Goal: Information Seeking & Learning: Learn about a topic

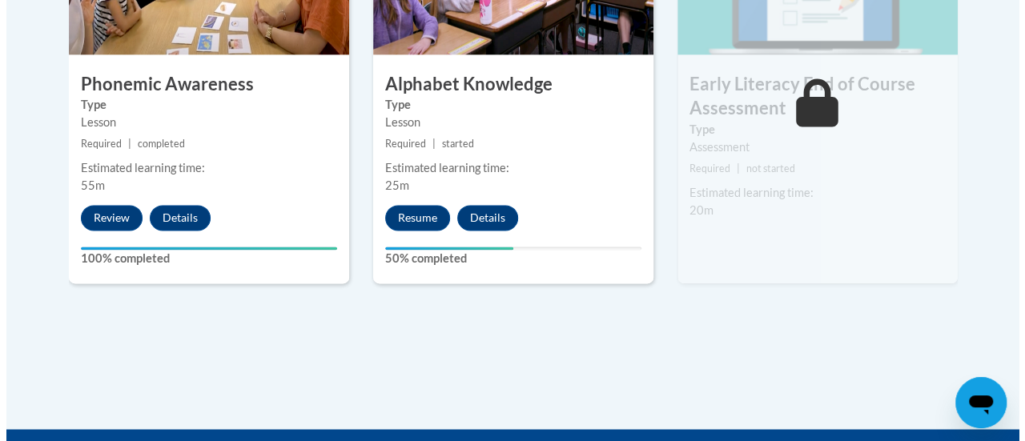
scroll to position [1116, 0]
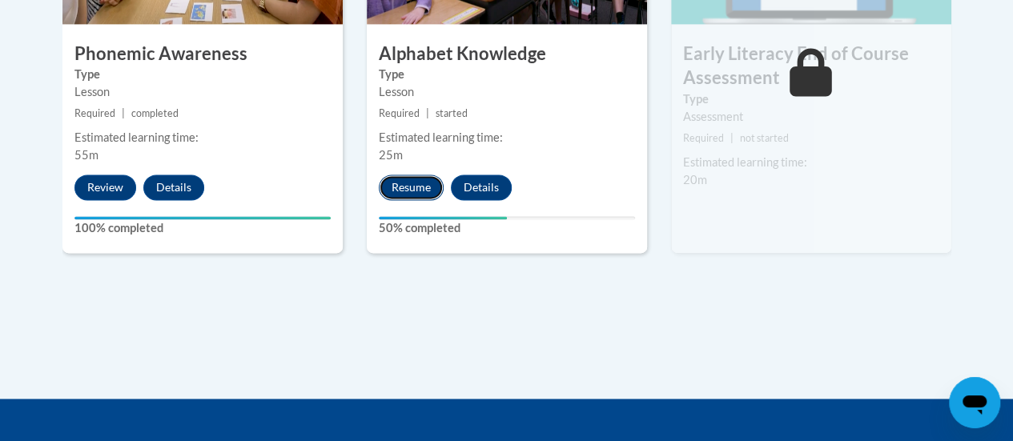
click at [401, 193] on button "Resume" at bounding box center [411, 187] width 65 height 26
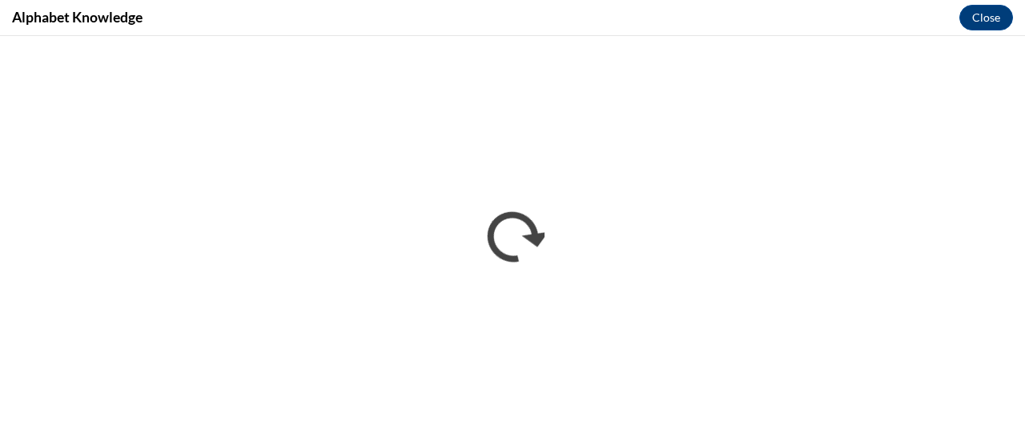
scroll to position [0, 0]
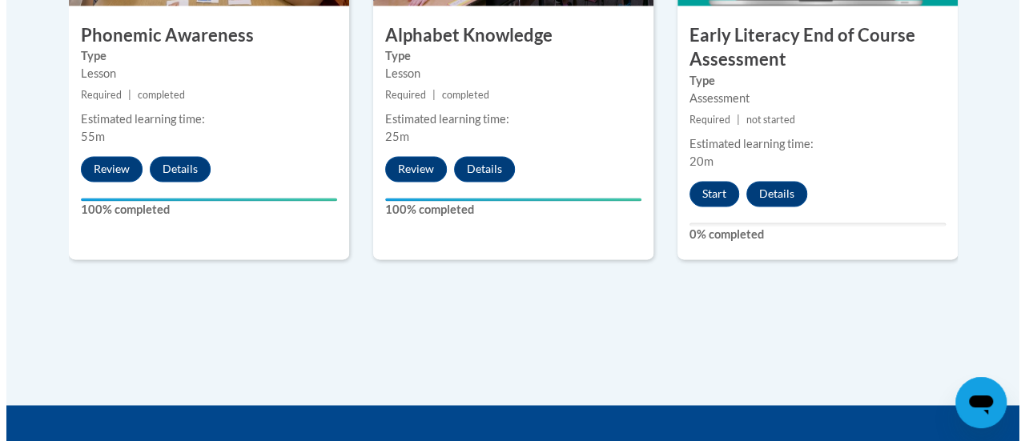
scroll to position [1135, 0]
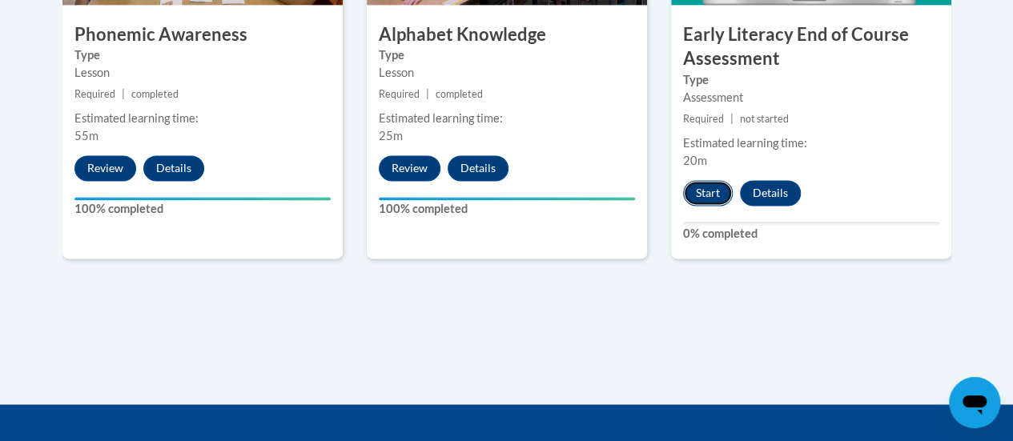
click at [710, 187] on button "Start" at bounding box center [708, 193] width 50 height 26
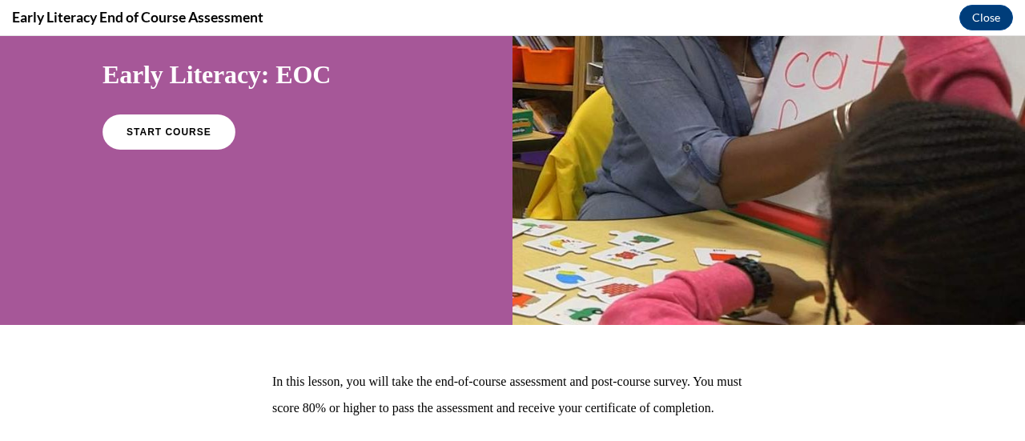
scroll to position [152, 0]
click at [178, 131] on span "START COURSE" at bounding box center [168, 132] width 89 height 12
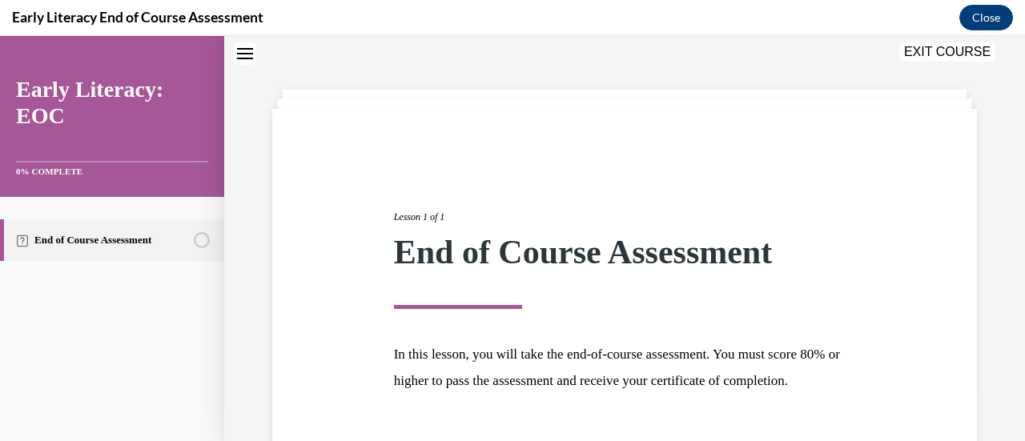
scroll to position [187, 0]
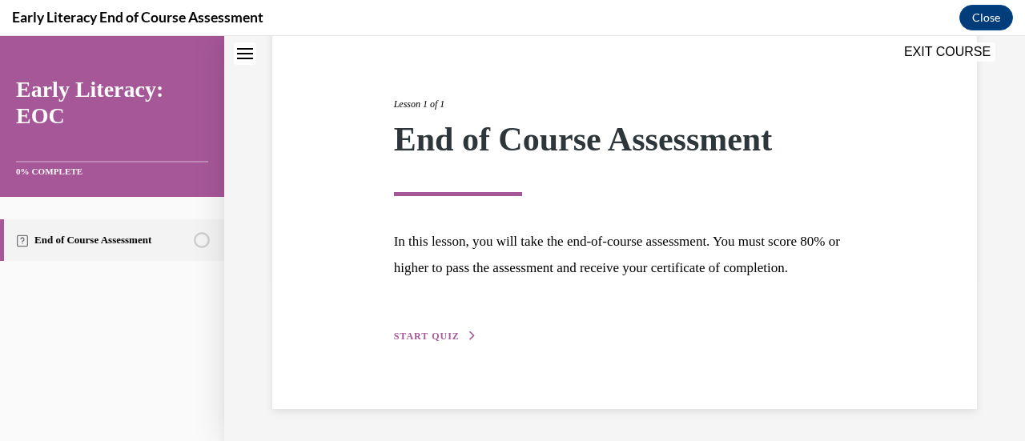
click at [433, 338] on span "START QUIZ" at bounding box center [427, 336] width 66 height 11
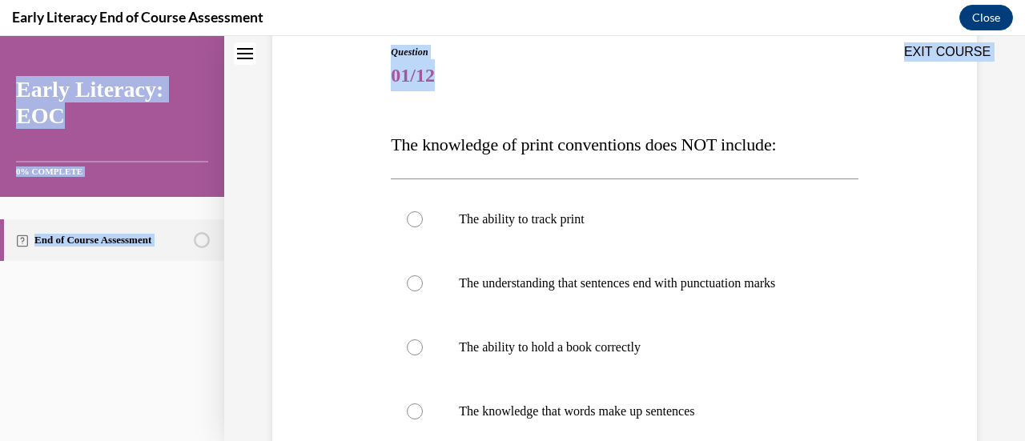
scroll to position [410, 0]
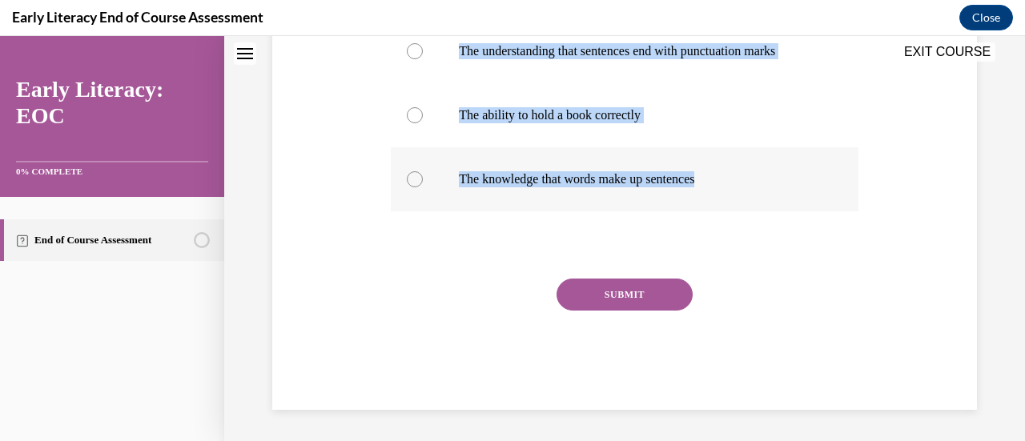
drag, startPoint x: 383, startPoint y: 146, endPoint x: 716, endPoint y: 182, distance: 334.8
click at [716, 182] on div "Question 01/12 The knowledge of print conventions does NOT include: The ability…" at bounding box center [624, 87] width 712 height 645
copy div "The knowledge of print conventions does NOT include: The ability to track print…"
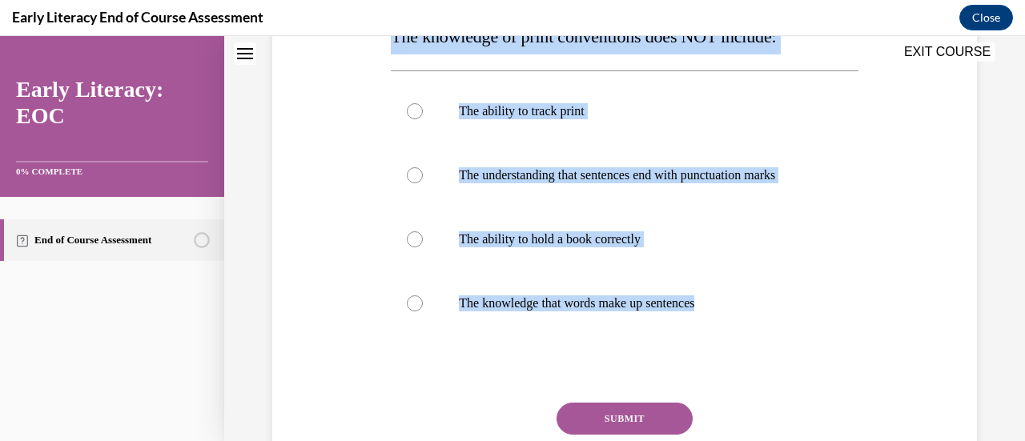
scroll to position [285, 0]
click at [422, 174] on div at bounding box center [624, 176] width 467 height 64
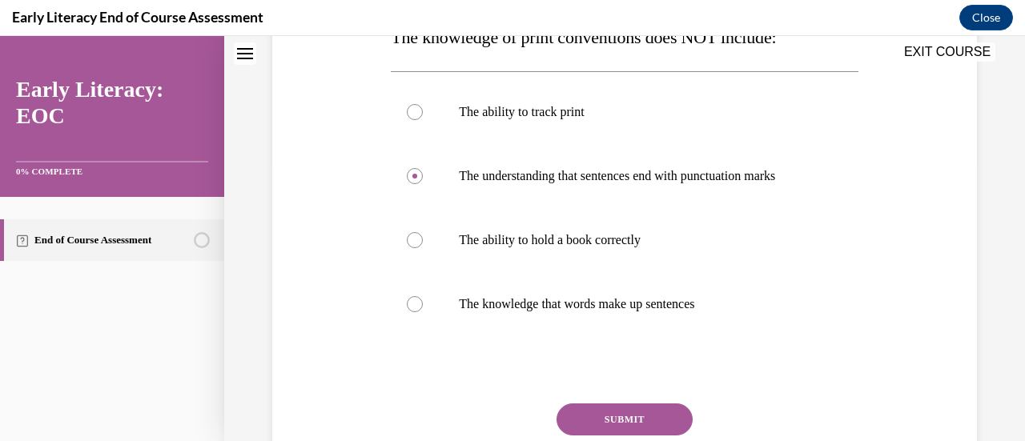
click at [651, 417] on button "SUBMIT" at bounding box center [624, 419] width 136 height 32
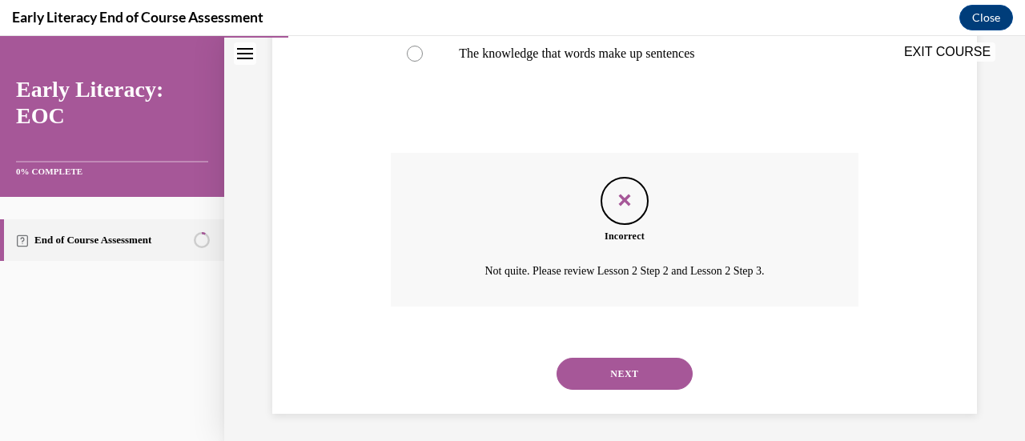
scroll to position [539, 0]
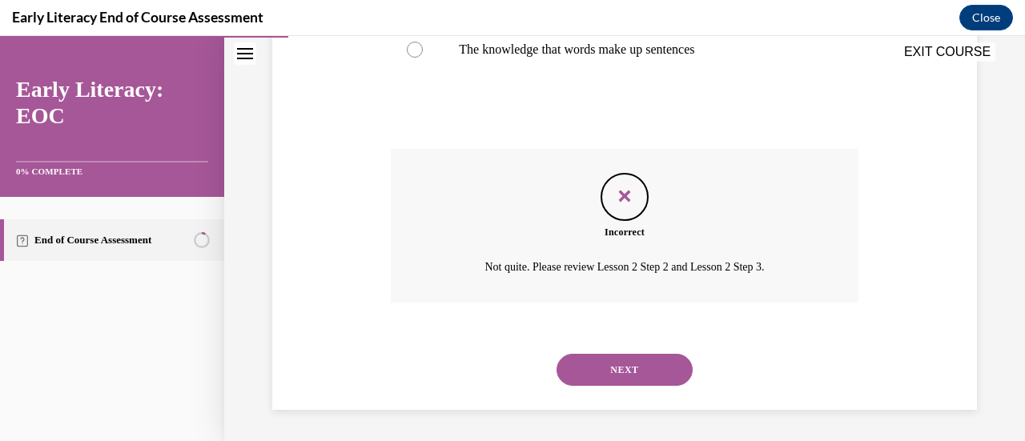
click at [638, 367] on button "NEXT" at bounding box center [624, 370] width 136 height 32
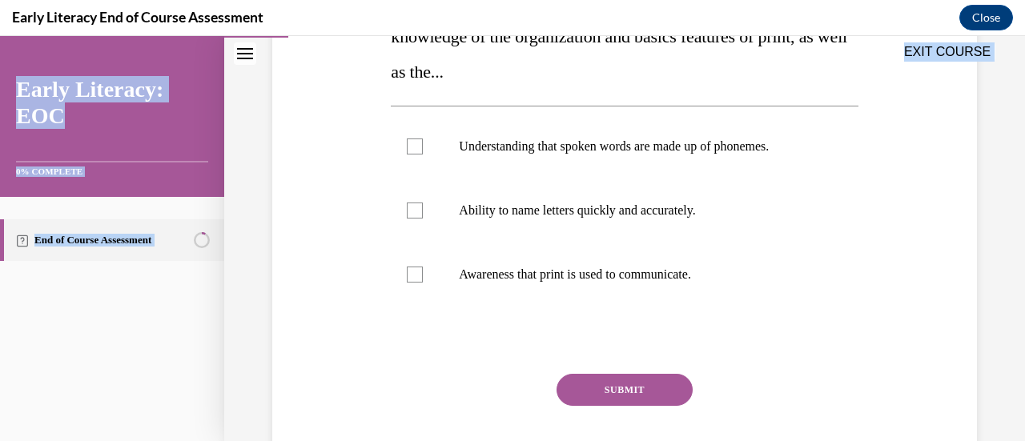
scroll to position [416, 0]
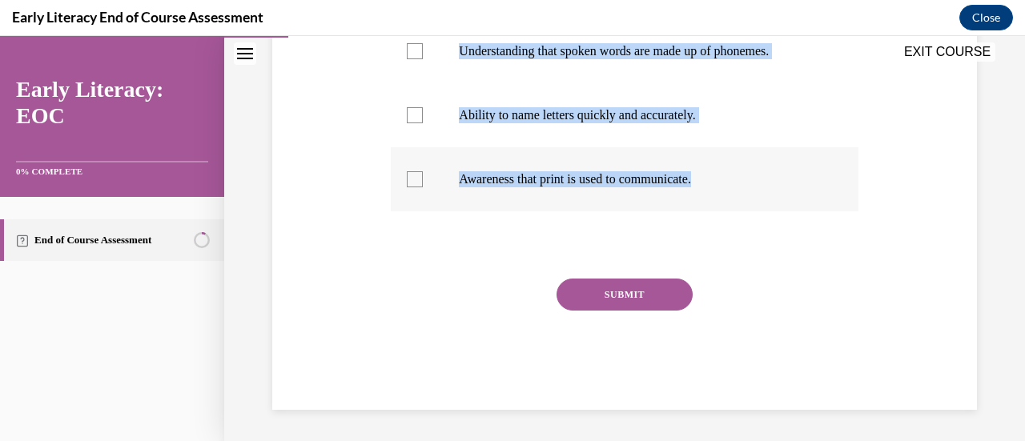
drag, startPoint x: 541, startPoint y: 341, endPoint x: 720, endPoint y: 177, distance: 242.5
click at [720, 177] on div "Question 02/12 Print awareness is the awareness of how print works. It includes…" at bounding box center [624, 108] width 467 height 604
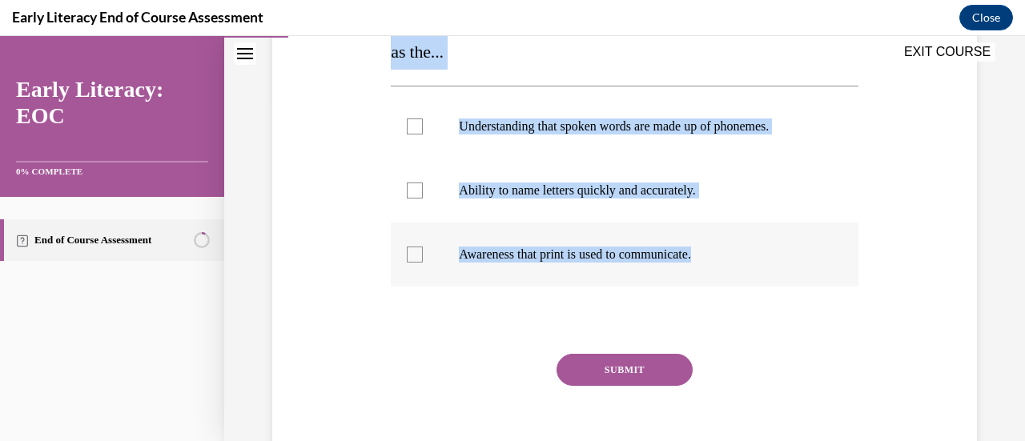
scroll to position [339, 0]
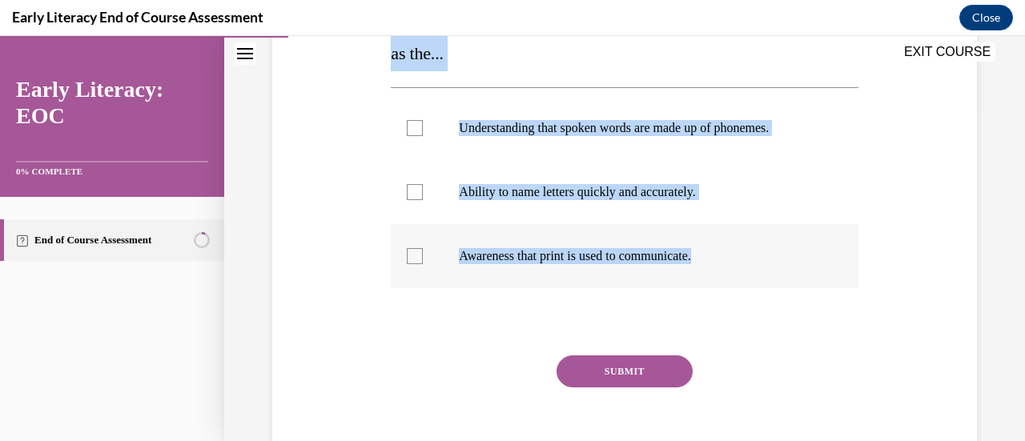
click at [419, 255] on div at bounding box center [415, 256] width 16 height 16
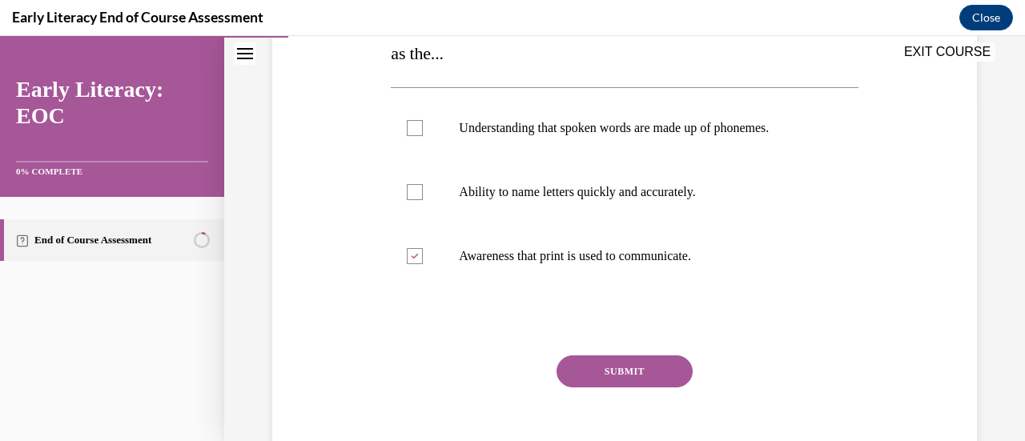
click at [614, 380] on button "SUBMIT" at bounding box center [624, 371] width 136 height 32
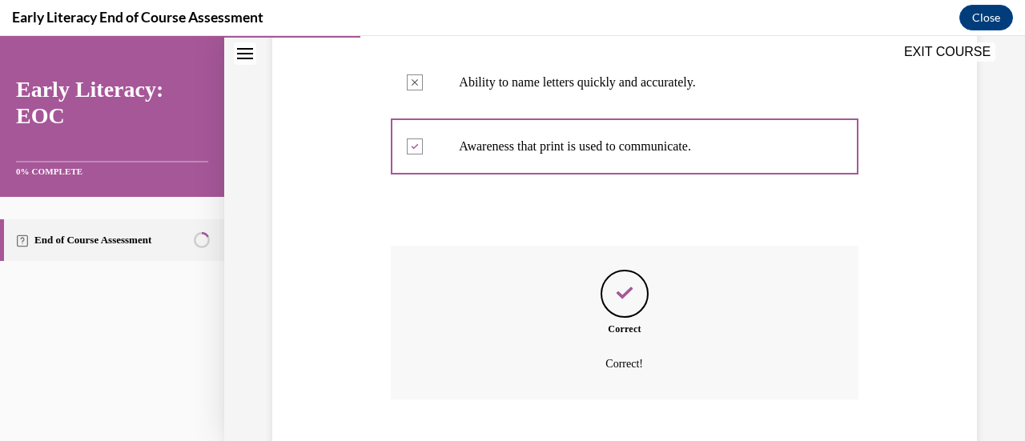
scroll to position [546, 0]
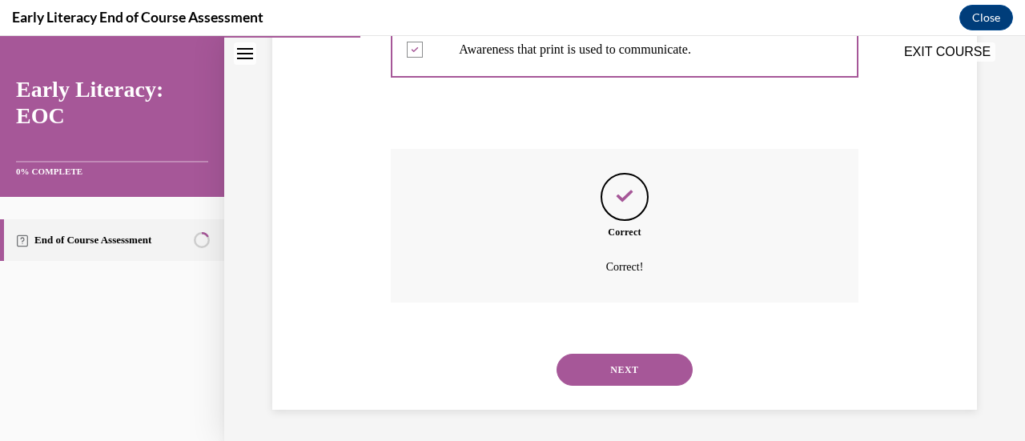
click at [614, 380] on button "NEXT" at bounding box center [624, 370] width 136 height 32
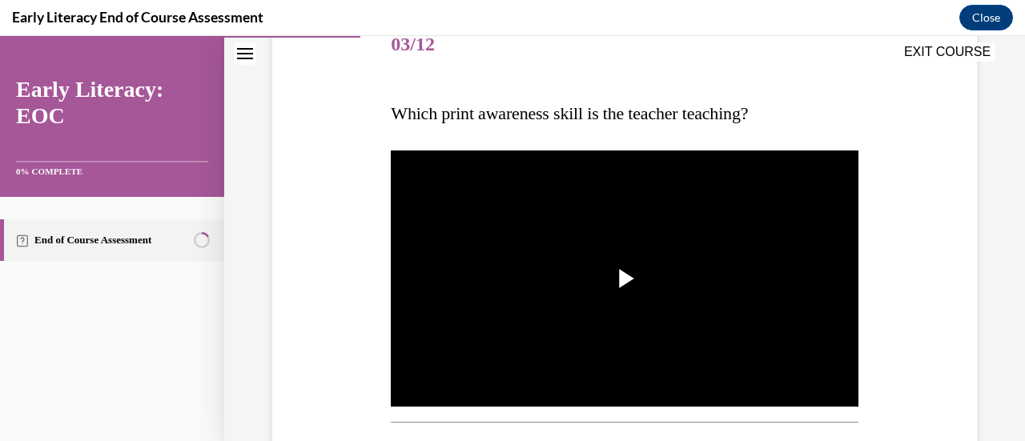
scroll to position [231, 0]
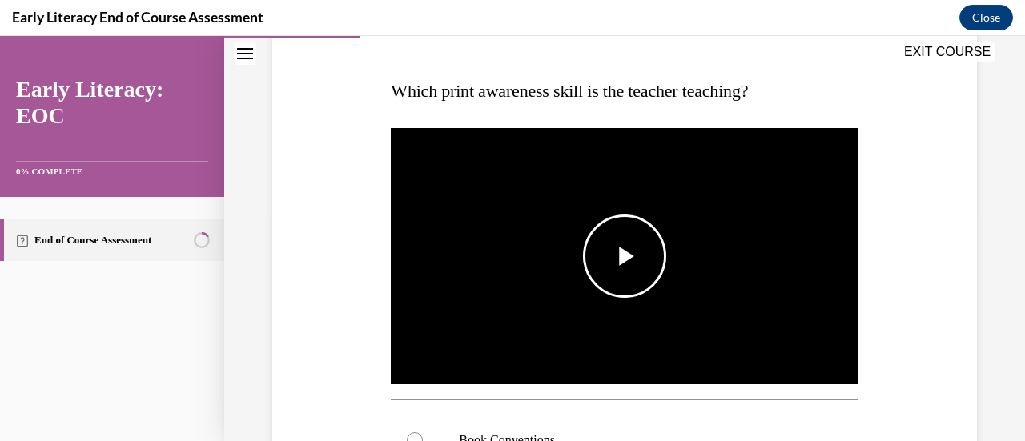
click at [624, 256] on span "Video player" at bounding box center [624, 256] width 0 height 0
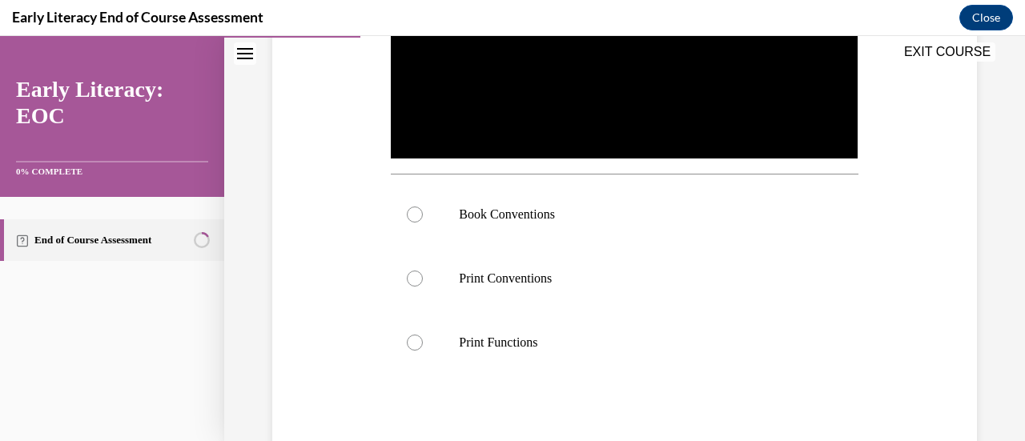
scroll to position [451, 0]
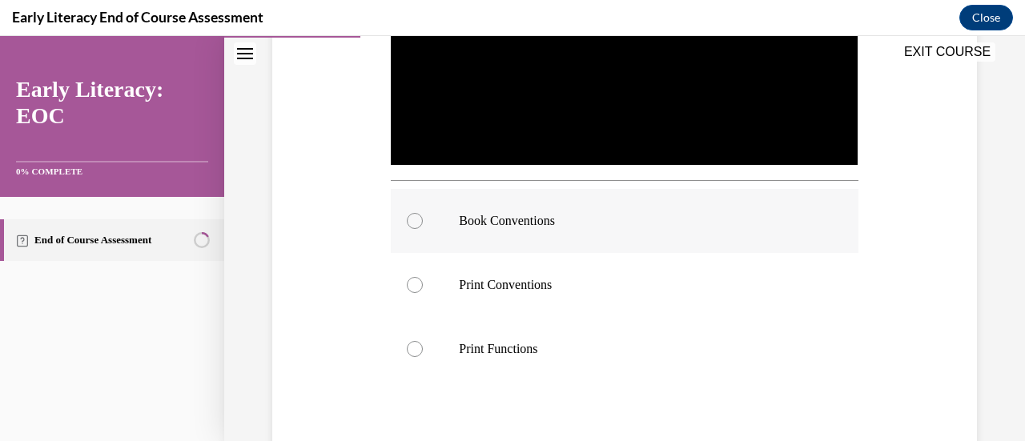
click at [417, 213] on div at bounding box center [415, 221] width 16 height 16
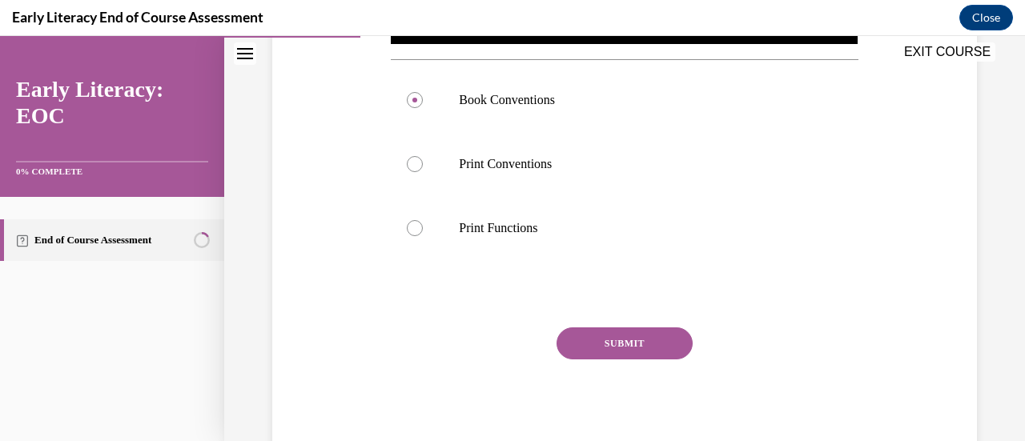
click at [624, 329] on button "SUBMIT" at bounding box center [624, 343] width 136 height 32
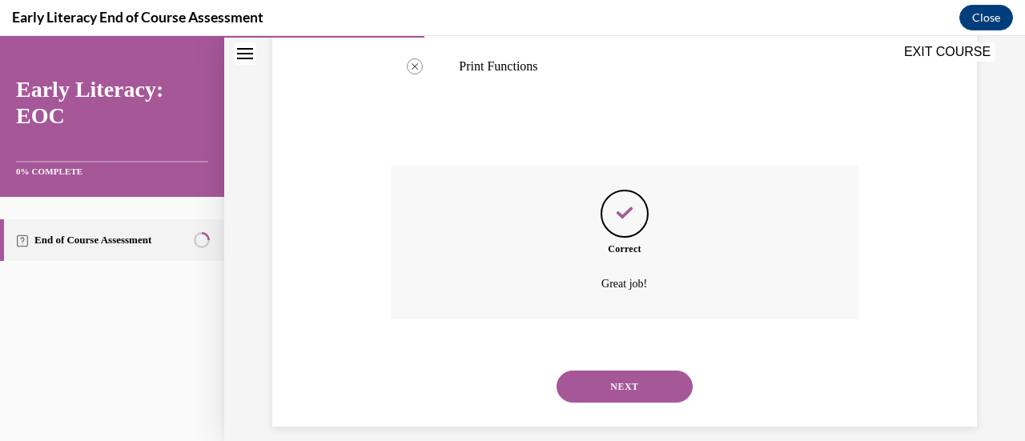
scroll to position [745, 0]
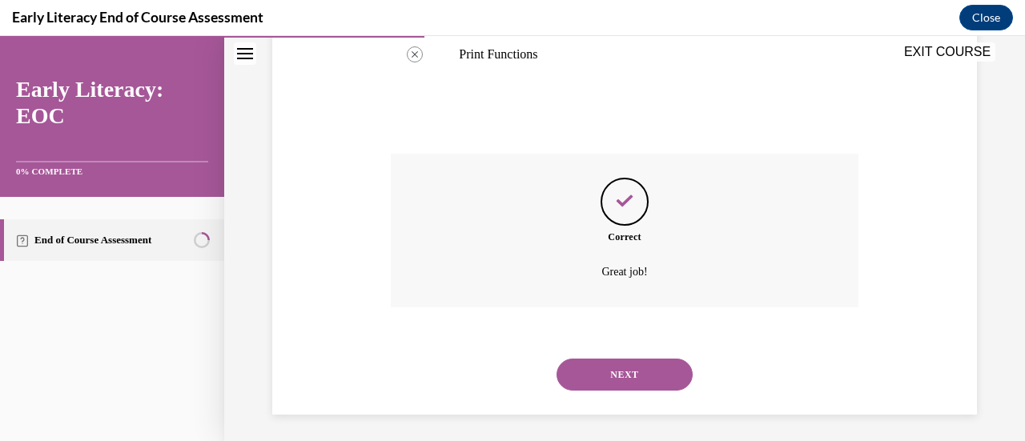
click at [613, 372] on button "NEXT" at bounding box center [624, 375] width 136 height 32
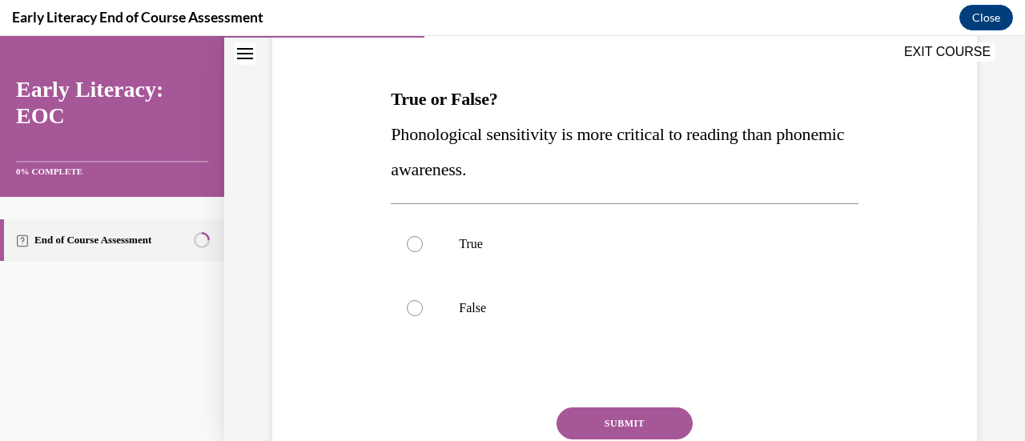
scroll to position [224, 0]
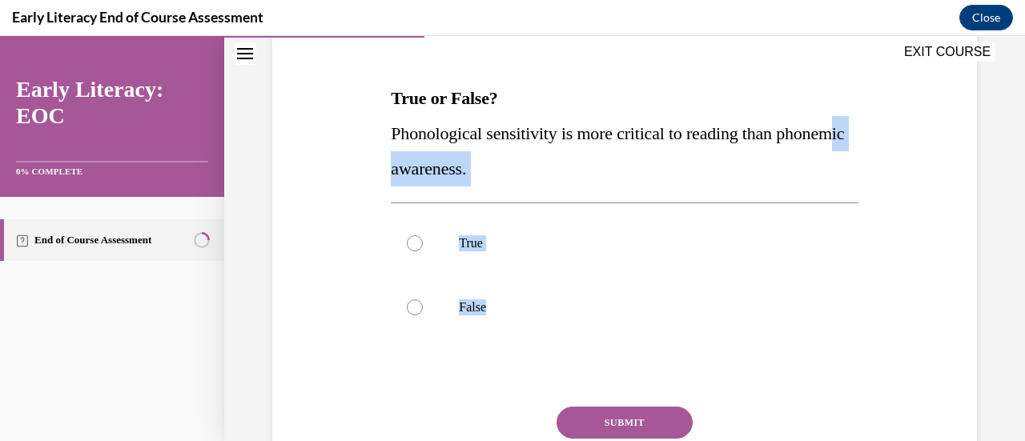
drag, startPoint x: 445, startPoint y: 160, endPoint x: 532, endPoint y: 343, distance: 203.0
click at [532, 343] on div "Question 04/12 True or False? Phonological sensitivity is more critical to read…" at bounding box center [624, 267] width 467 height 539
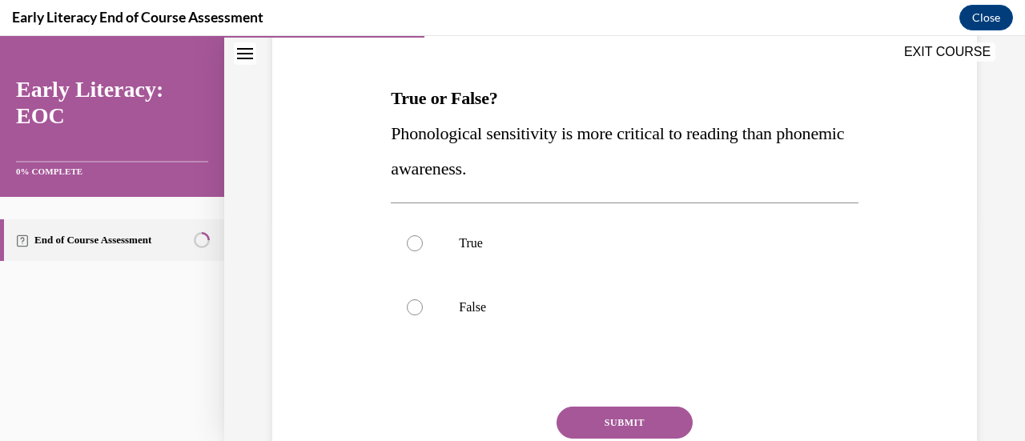
click at [387, 116] on div "Question 04/12 True or False? Phonological sensitivity is more critical to read…" at bounding box center [624, 256] width 475 height 564
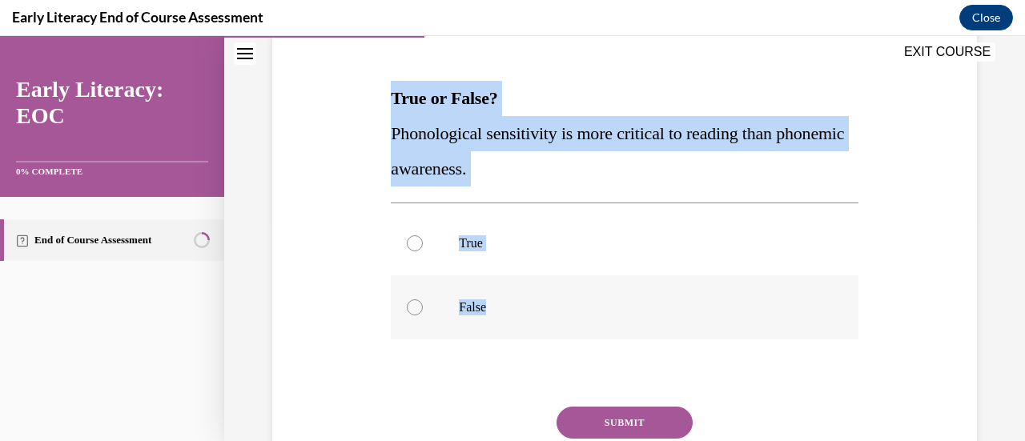
drag, startPoint x: 389, startPoint y: 91, endPoint x: 485, endPoint y: 311, distance: 240.2
click at [485, 311] on div "Question 04/12 True or False? Phonological sensitivity is more critical to read…" at bounding box center [624, 267] width 467 height 539
copy div "True or False? Phonological sensitivity is more critical to reading than phonem…"
click at [419, 305] on div at bounding box center [415, 307] width 16 height 16
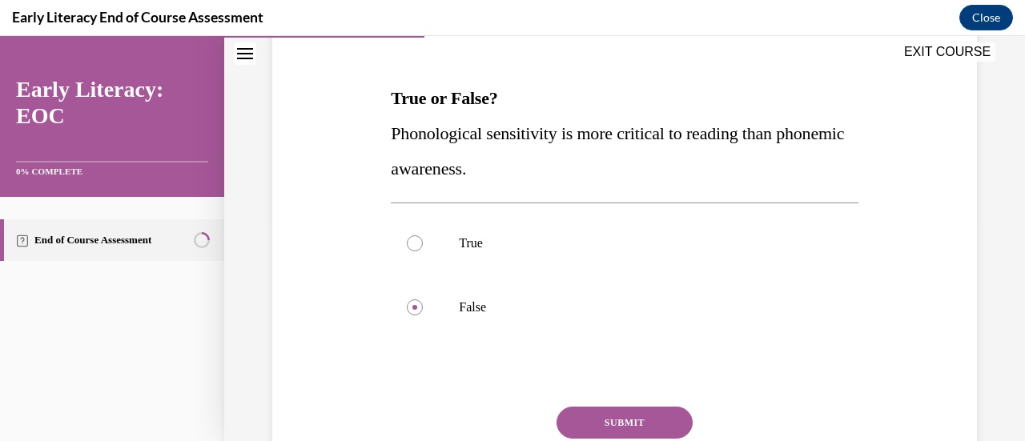
click at [592, 427] on button "SUBMIT" at bounding box center [624, 423] width 136 height 32
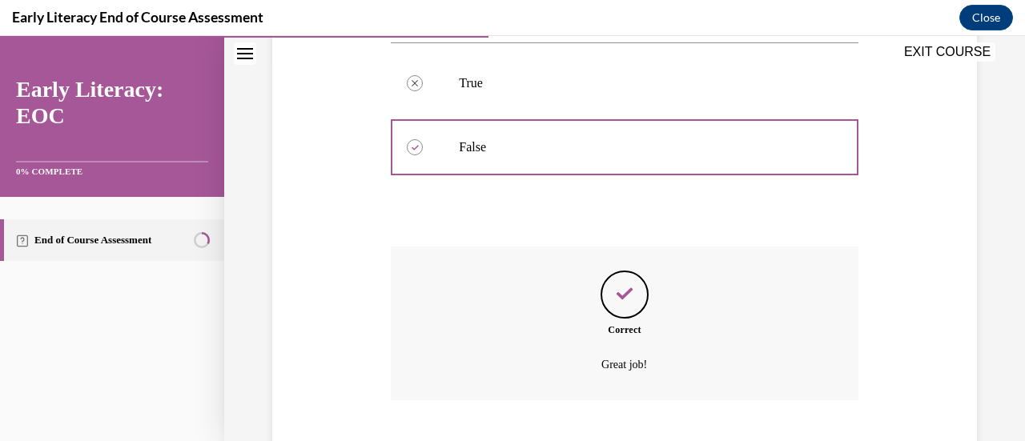
scroll to position [482, 0]
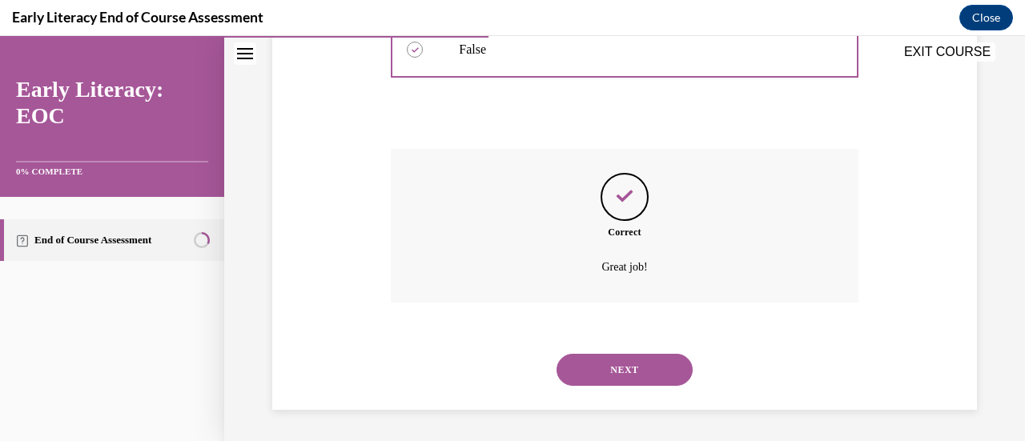
click at [629, 371] on button "NEXT" at bounding box center [624, 370] width 136 height 32
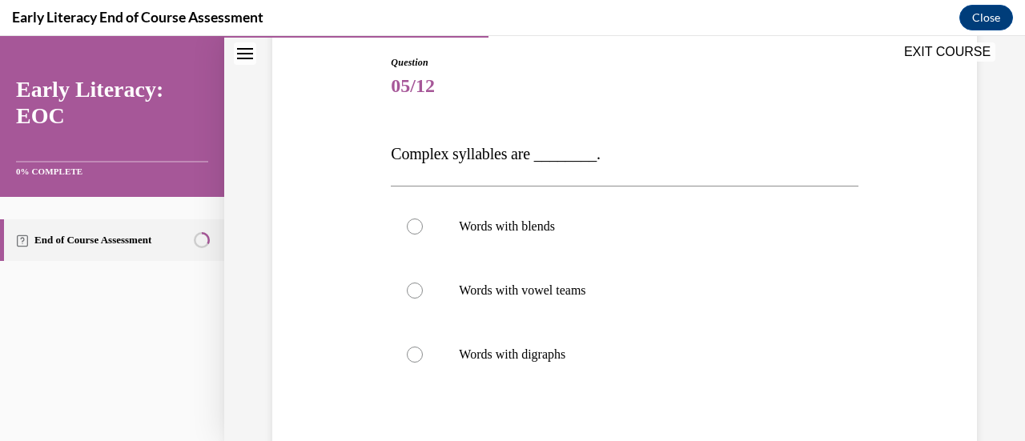
scroll to position [204, 0]
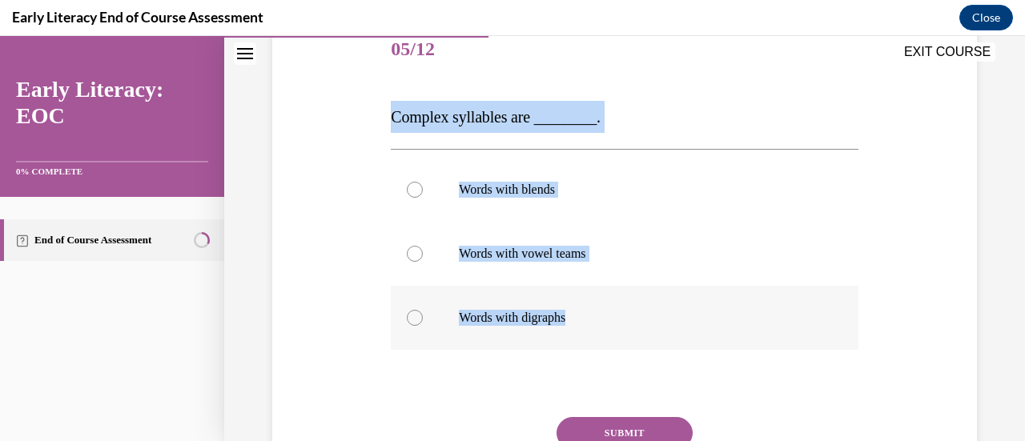
drag, startPoint x: 381, startPoint y: 112, endPoint x: 579, endPoint y: 315, distance: 283.6
click at [579, 315] on div "Question 05/12 Complex syllables are ________. Words with blends Words with vow…" at bounding box center [624, 259] width 712 height 578
copy div "Complex syllables are ________. Words with blends Words with vowel teams Words …"
click at [411, 194] on div at bounding box center [415, 190] width 16 height 16
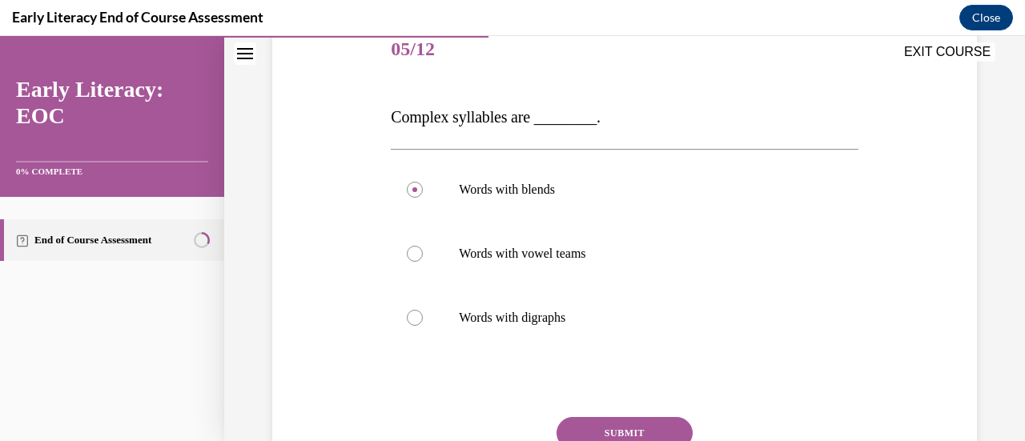
click at [610, 417] on button "SUBMIT" at bounding box center [624, 433] width 136 height 32
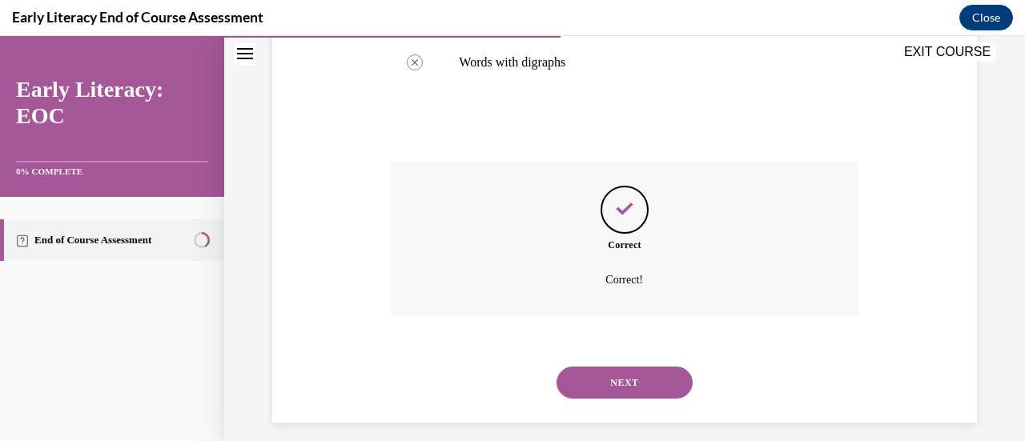
scroll to position [472, 0]
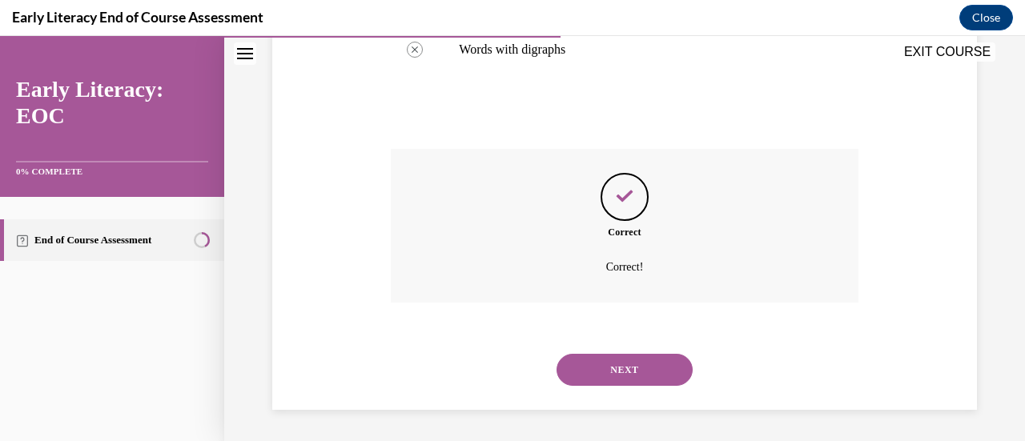
click at [631, 366] on button "NEXT" at bounding box center [624, 370] width 136 height 32
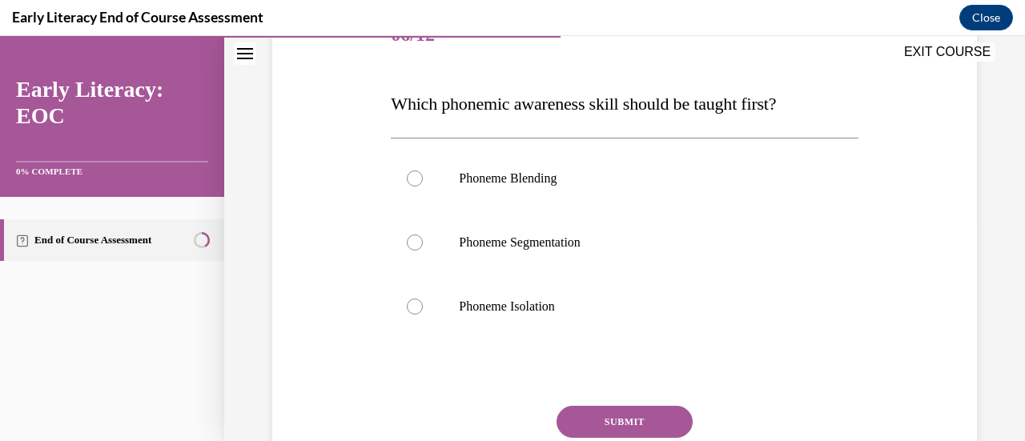
scroll to position [219, 0]
drag, startPoint x: 530, startPoint y: 233, endPoint x: 572, endPoint y: 291, distance: 71.7
click at [572, 291] on div "Phoneme Blending Phoneme Segmentation Phoneme Isolation" at bounding box center [624, 242] width 467 height 192
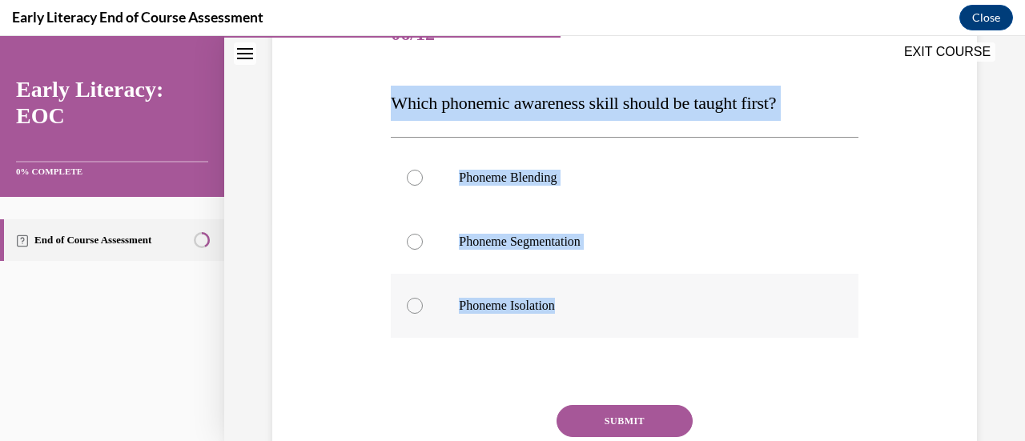
drag, startPoint x: 390, startPoint y: 99, endPoint x: 560, endPoint y: 308, distance: 269.7
click at [560, 308] on div "Question 06/12 Which phonemic awareness skill should be taught first? Phoneme B…" at bounding box center [624, 269] width 467 height 533
copy div "Which phonemic awareness skill should be taught first? Phoneme Blending Phoneme…"
click at [416, 306] on div at bounding box center [415, 306] width 16 height 16
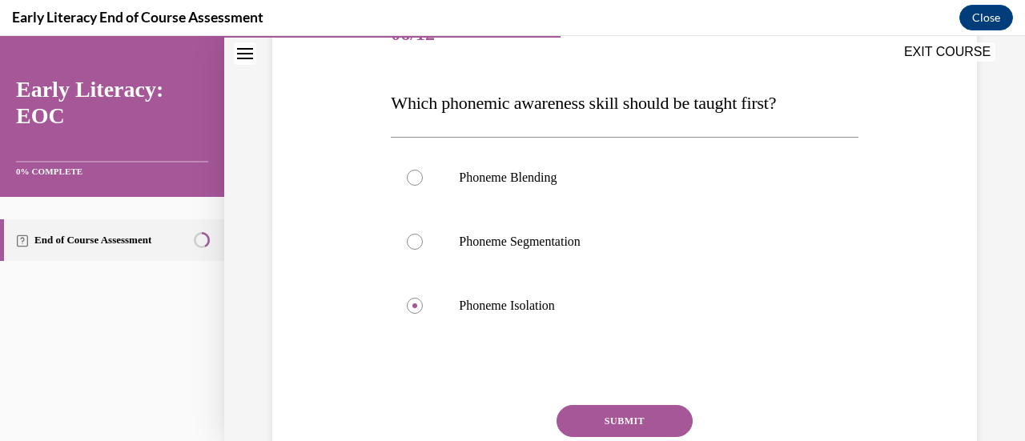
click at [591, 423] on button "SUBMIT" at bounding box center [624, 421] width 136 height 32
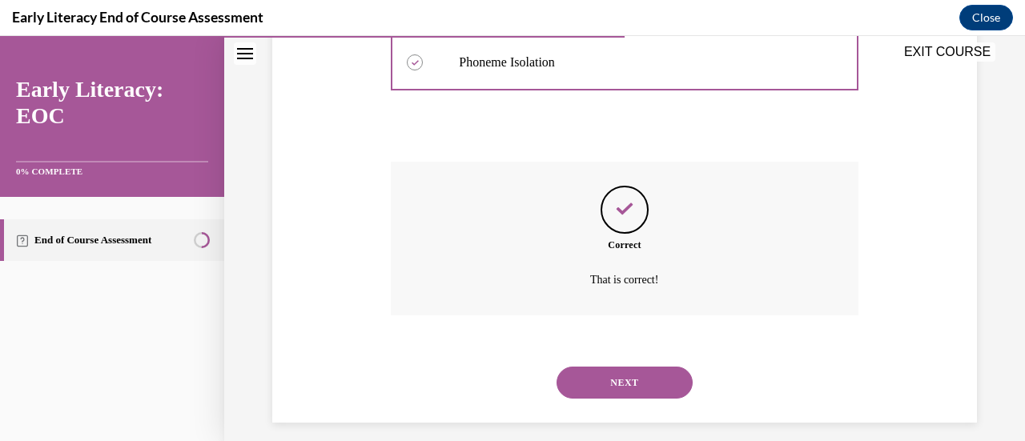
scroll to position [475, 0]
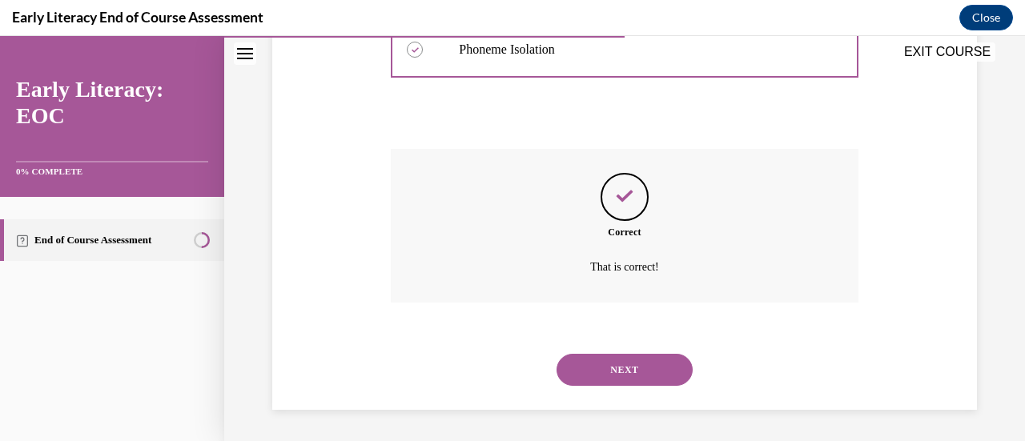
click at [620, 356] on button "NEXT" at bounding box center [624, 370] width 136 height 32
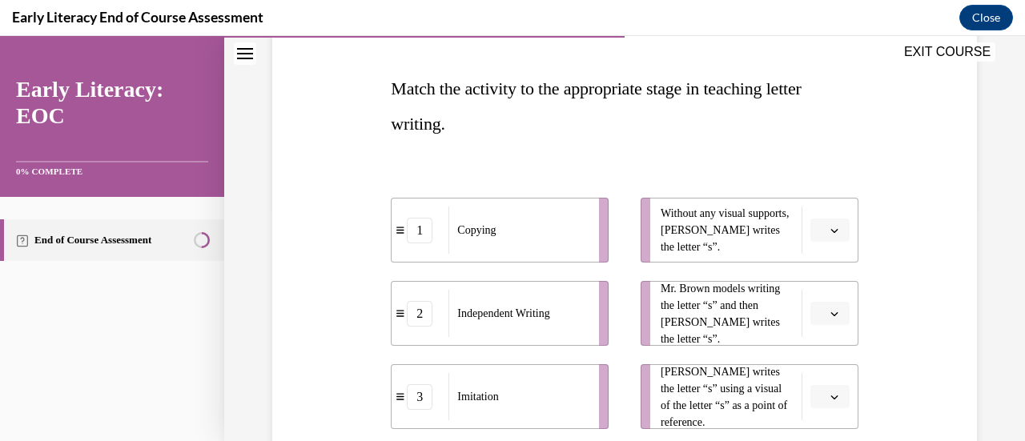
scroll to position [232, 0]
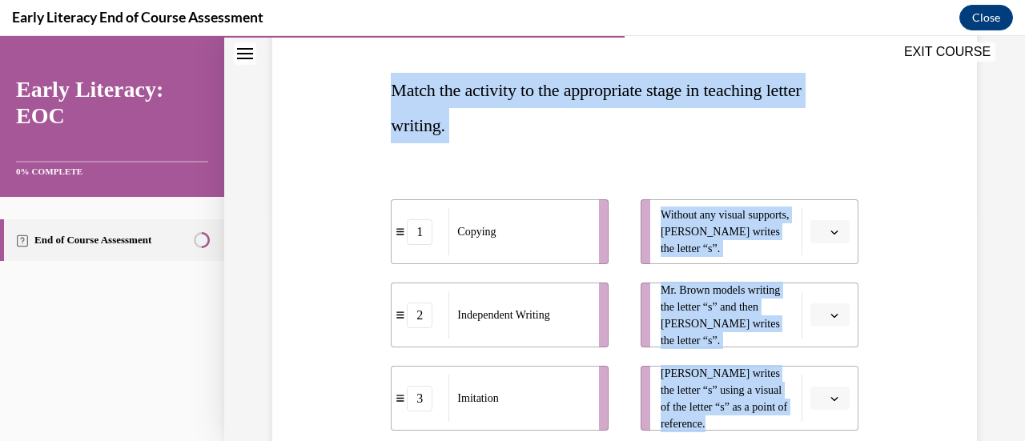
drag, startPoint x: 391, startPoint y: 97, endPoint x: 861, endPoint y: 410, distance: 565.2
click at [861, 410] on div "Question 07/12 Match the activity to the appropriate stage in teaching letter w…" at bounding box center [624, 285] width 712 height 687
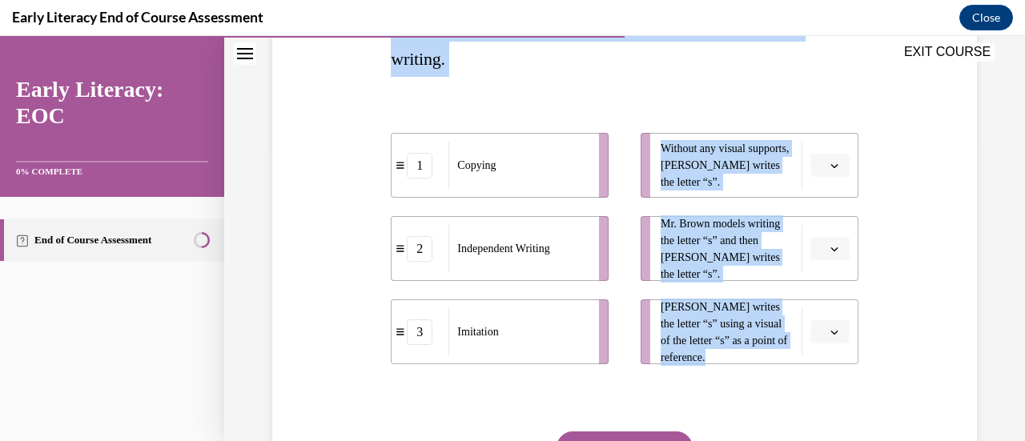
scroll to position [298, 0]
click at [368, 166] on div "Question 07/12 Match the activity to the appropriate stage in teaching letter w…" at bounding box center [624, 220] width 712 height 687
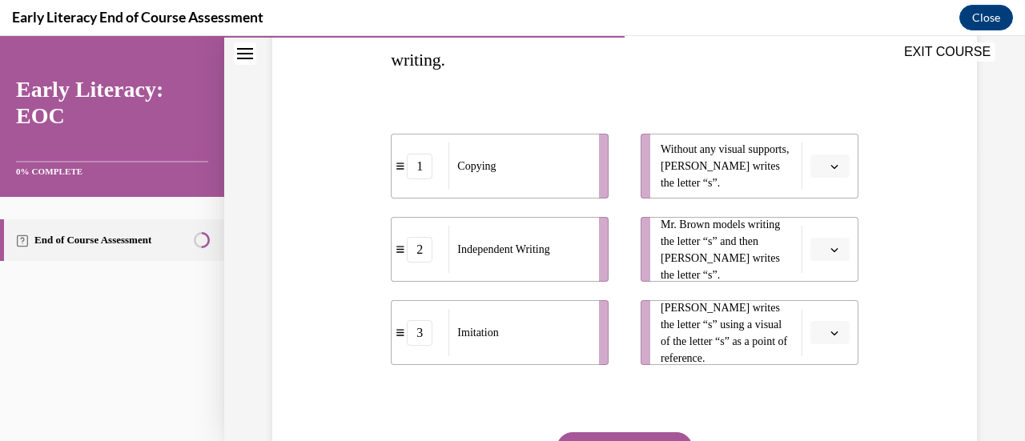
click at [820, 332] on span "Please select an option" at bounding box center [823, 333] width 6 height 16
click at [813, 233] on span "1" at bounding box center [813, 233] width 6 height 13
click at [820, 254] on span "Please select an option" at bounding box center [823, 250] width 6 height 16
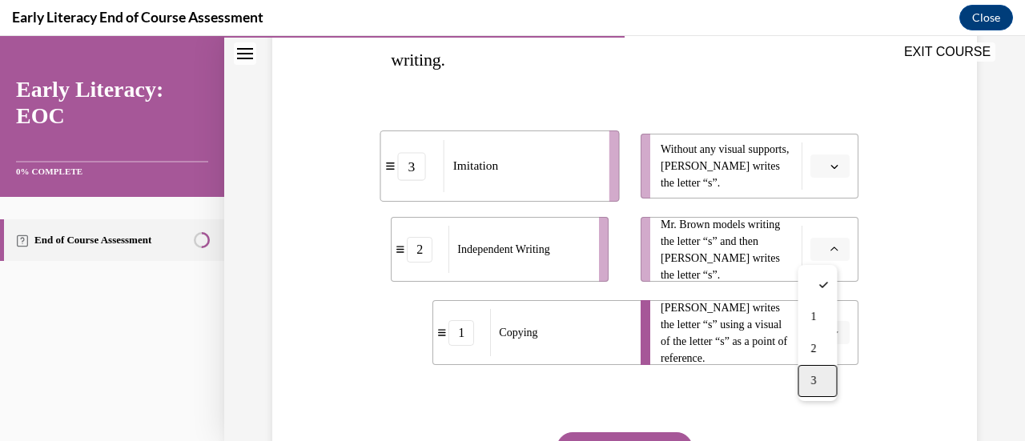
click at [820, 379] on div "3" at bounding box center [816, 381] width 39 height 32
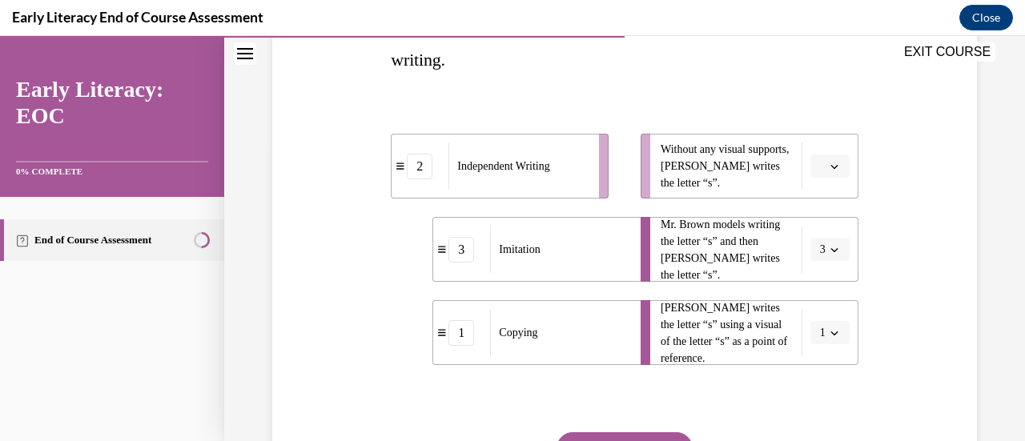
click at [830, 164] on icon "button" at bounding box center [834, 166] width 8 height 8
click at [809, 265] on div "2" at bounding box center [816, 266] width 39 height 32
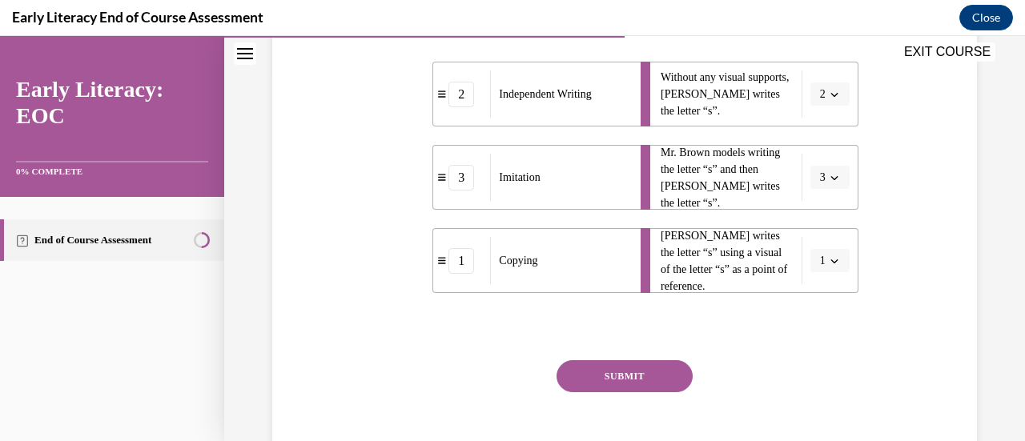
click at [629, 375] on button "SUBMIT" at bounding box center [624, 376] width 136 height 32
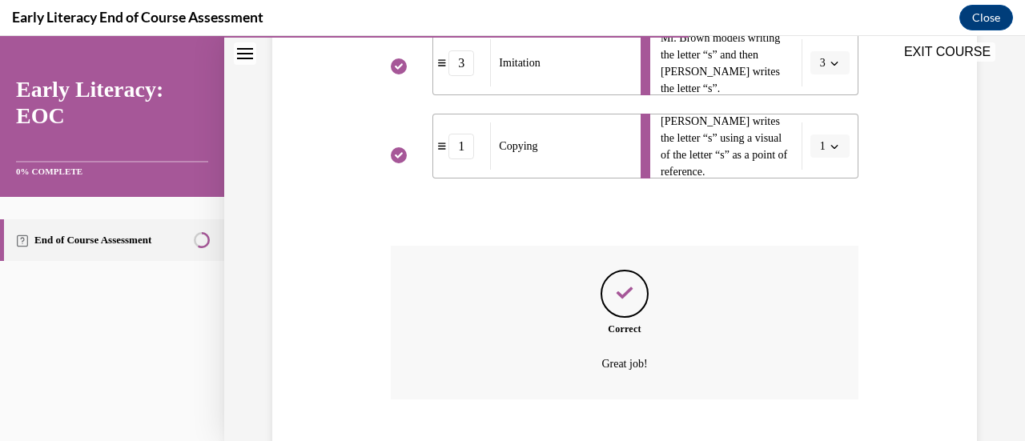
scroll to position [581, 0]
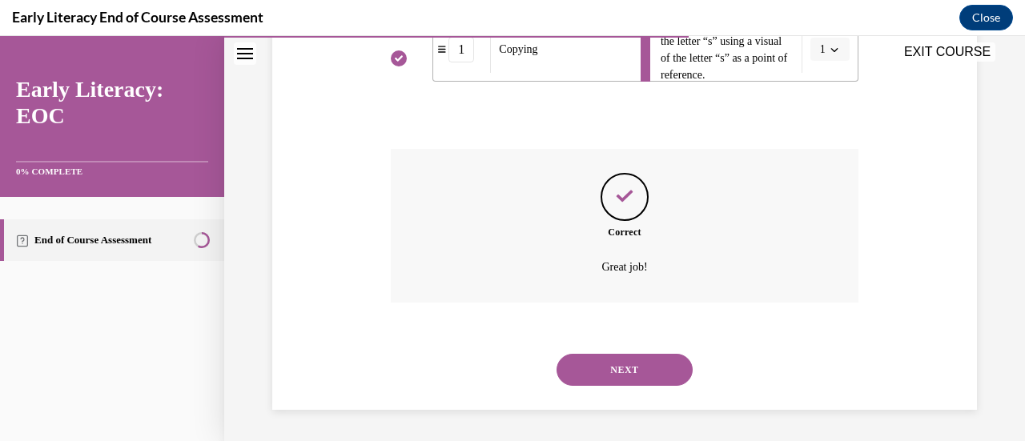
click at [604, 382] on button "NEXT" at bounding box center [624, 370] width 136 height 32
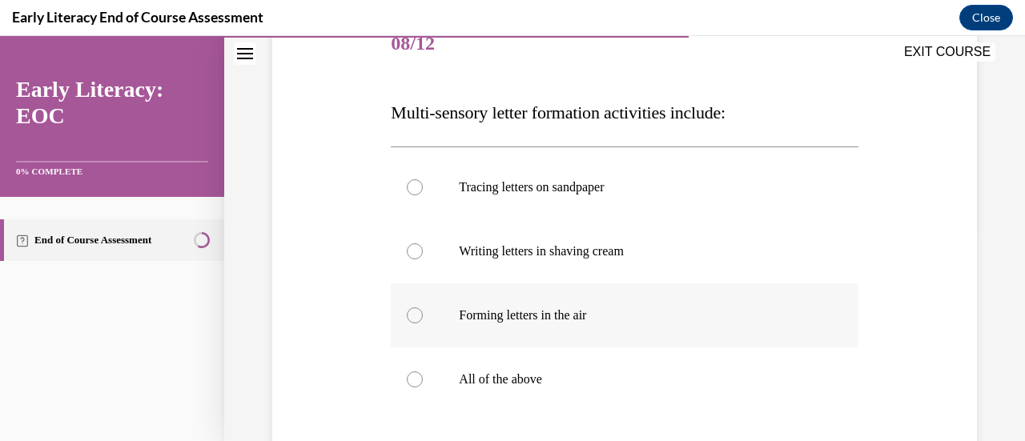
scroll to position [209, 0]
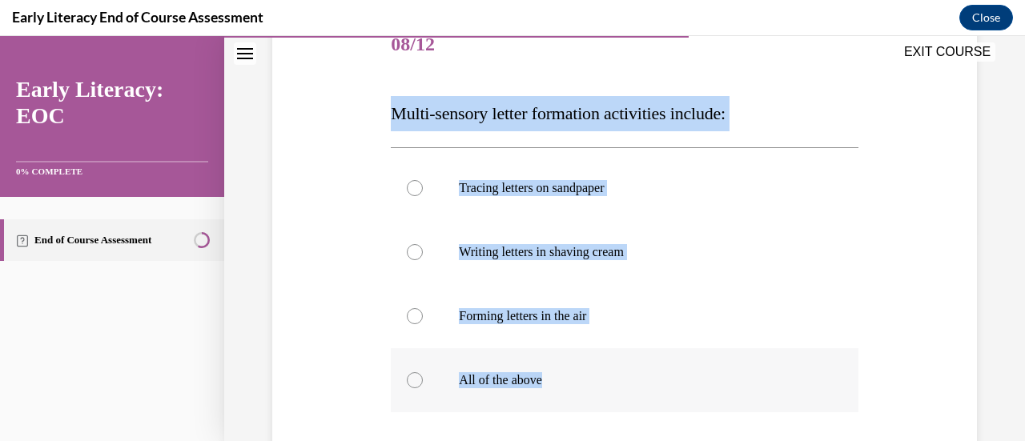
drag, startPoint x: 379, startPoint y: 100, endPoint x: 555, endPoint y: 386, distance: 335.7
click at [555, 386] on div "Question 08/12 Multi-sensory letter formation activities include: Tracing lette…" at bounding box center [624, 288] width 712 height 645
copy div "Multi-sensory letter formation activities include: Tracing letters on sandpaper…"
click at [417, 378] on div at bounding box center [415, 380] width 16 height 16
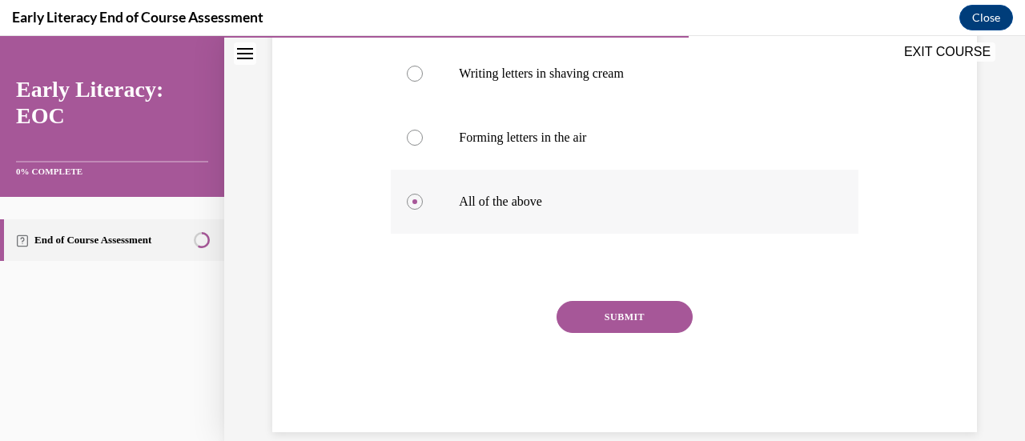
scroll to position [397, 0]
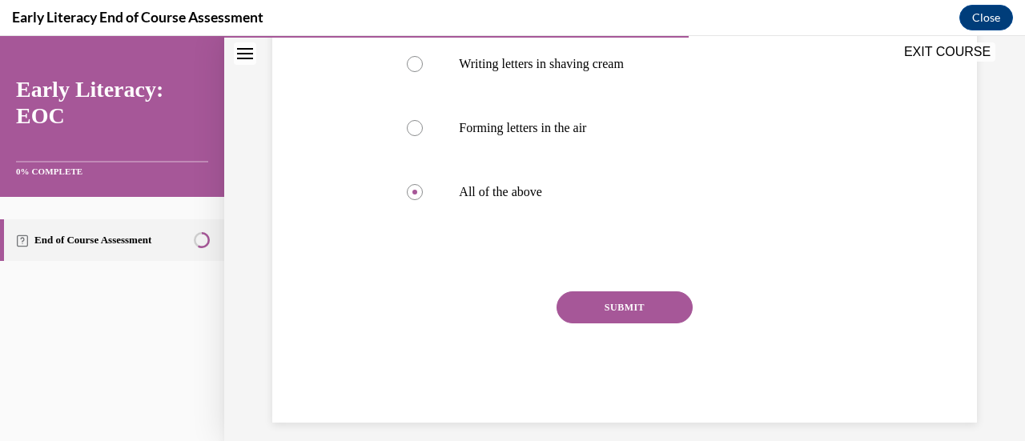
click at [627, 299] on button "SUBMIT" at bounding box center [624, 307] width 136 height 32
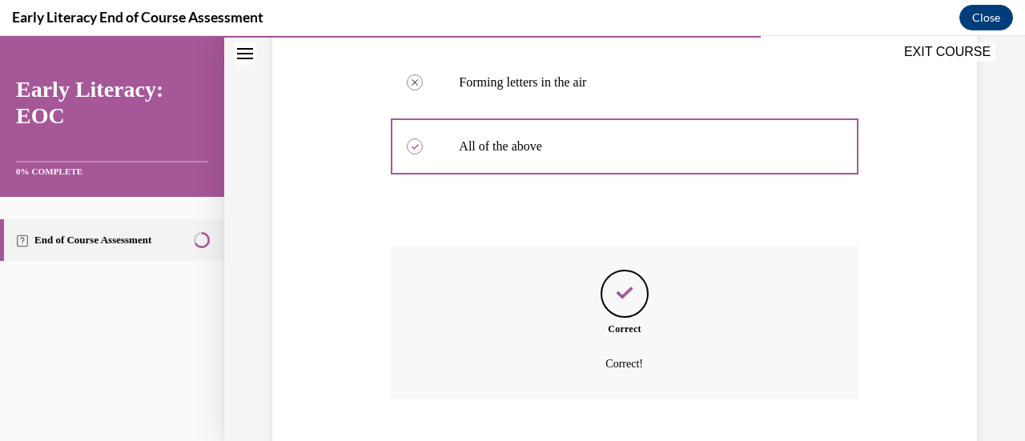
scroll to position [539, 0]
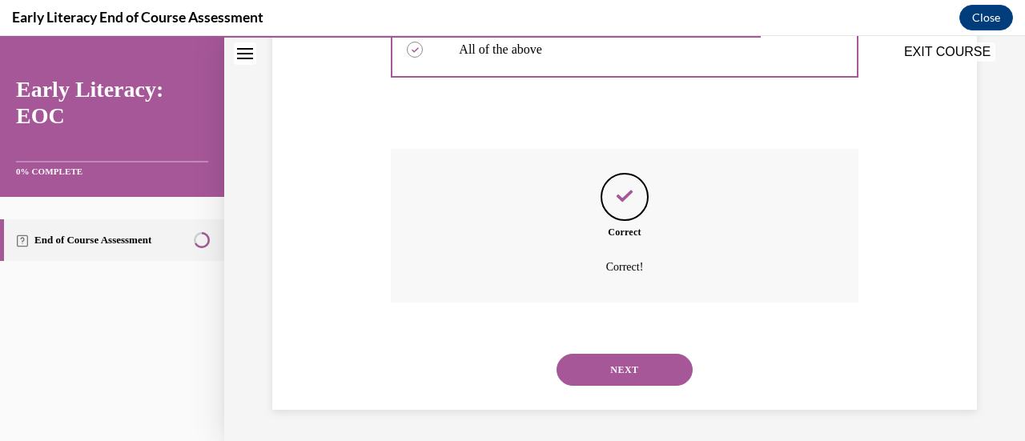
click at [613, 363] on button "NEXT" at bounding box center [624, 370] width 136 height 32
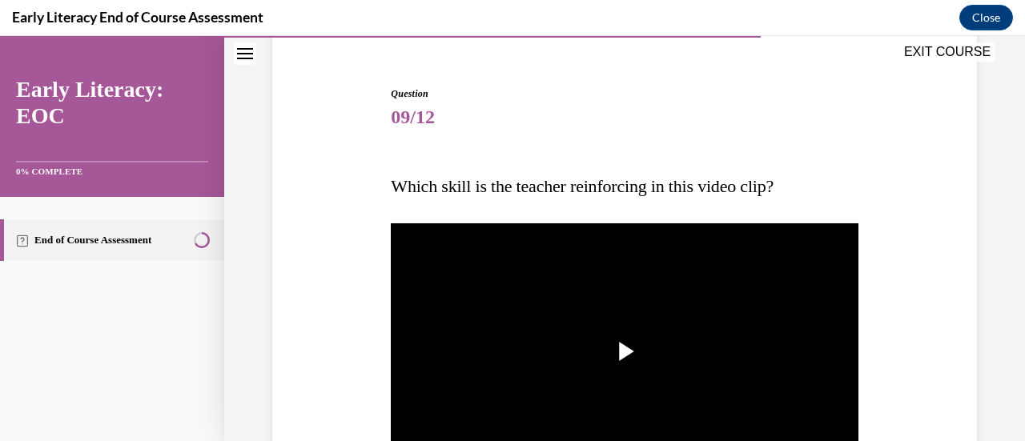
scroll to position [173, 0]
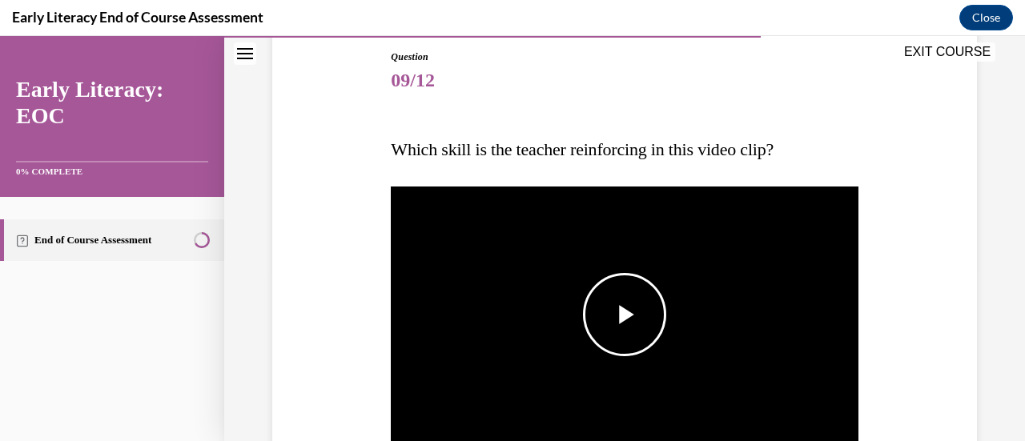
click at [624, 315] on span "Video player" at bounding box center [624, 315] width 0 height 0
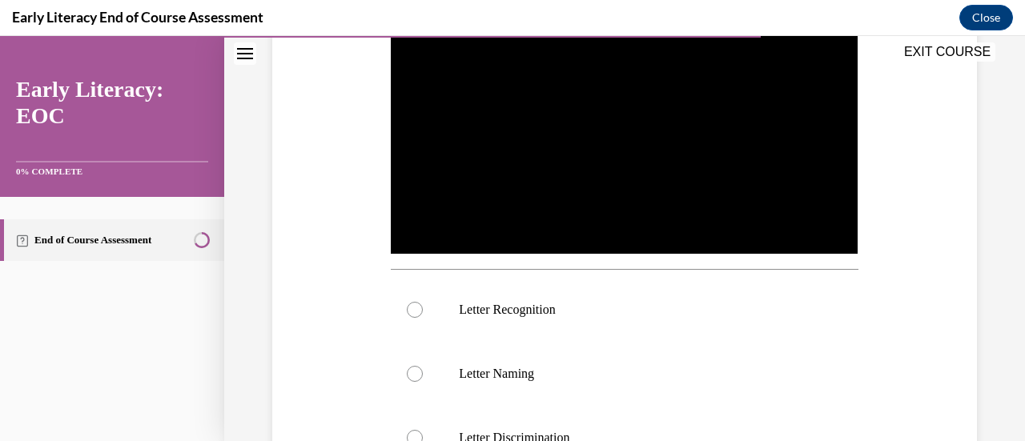
scroll to position [362, 0]
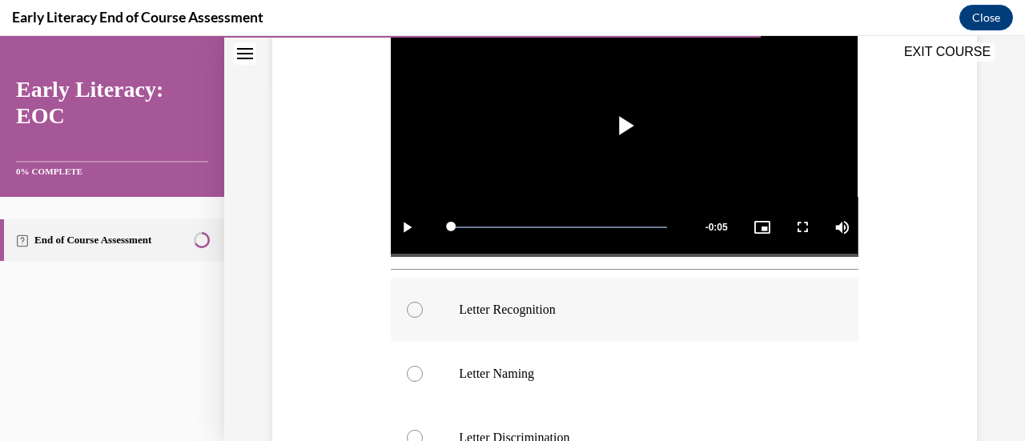
click at [411, 314] on div at bounding box center [624, 310] width 467 height 64
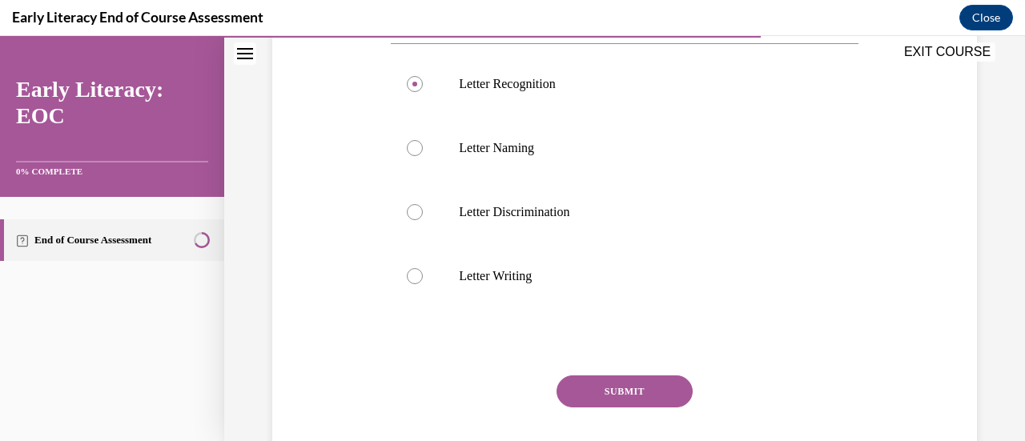
click at [610, 396] on button "SUBMIT" at bounding box center [624, 391] width 136 height 32
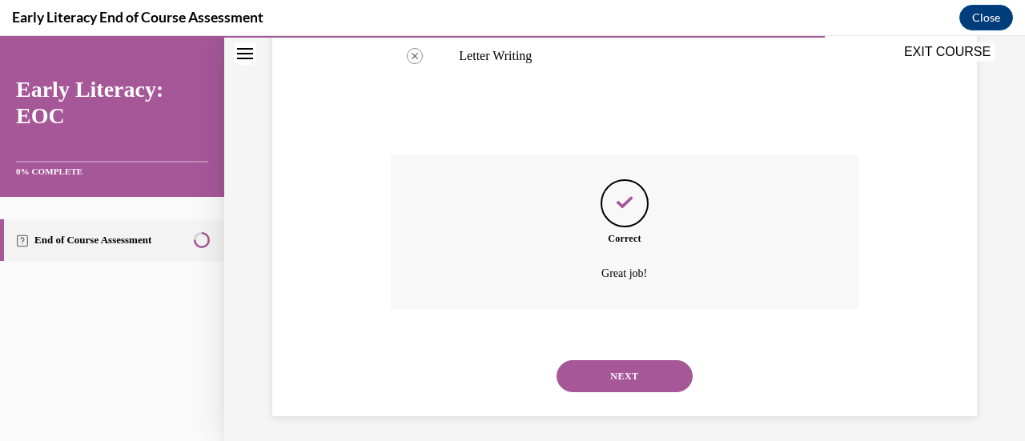
scroll to position [807, 0]
click at [625, 371] on button "NEXT" at bounding box center [624, 377] width 136 height 32
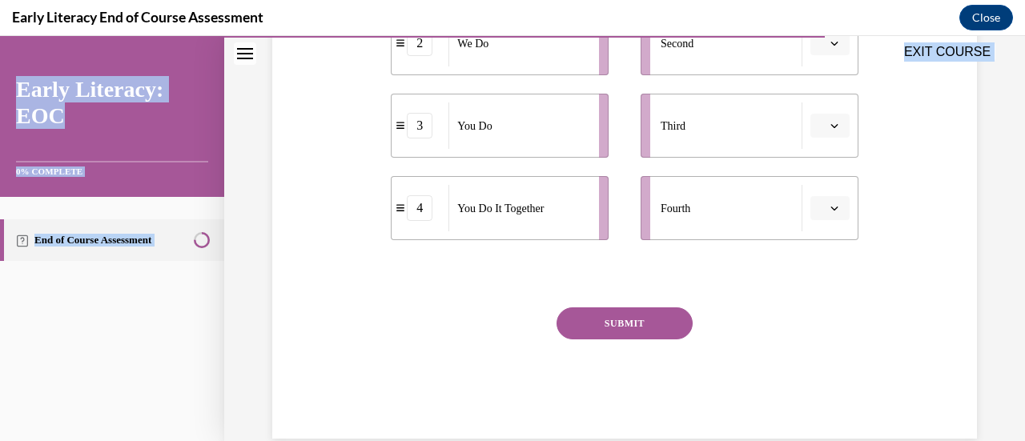
scroll to position [496, 0]
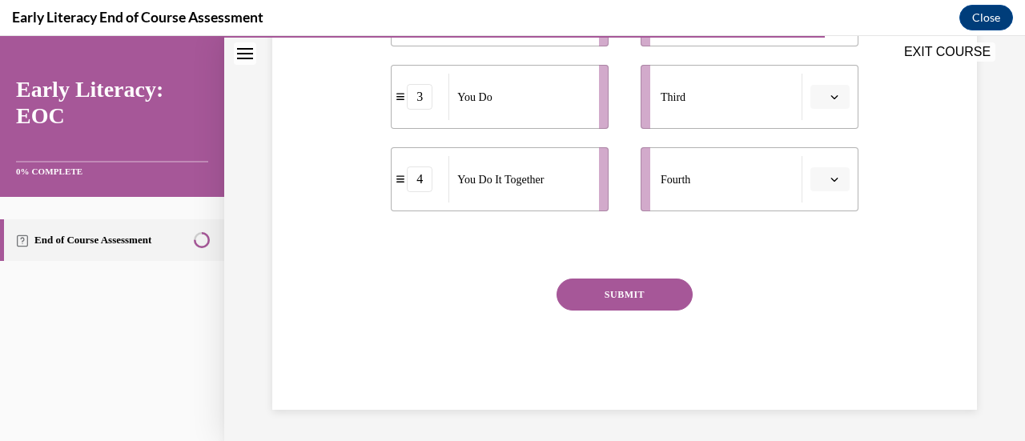
drag, startPoint x: 379, startPoint y: 84, endPoint x: 510, endPoint y: 179, distance: 161.5
click at [510, 179] on div "Question 10/12 Put the phases of the gradual release method in order. 1 I Do 2 …" at bounding box center [624, 44] width 712 height 732
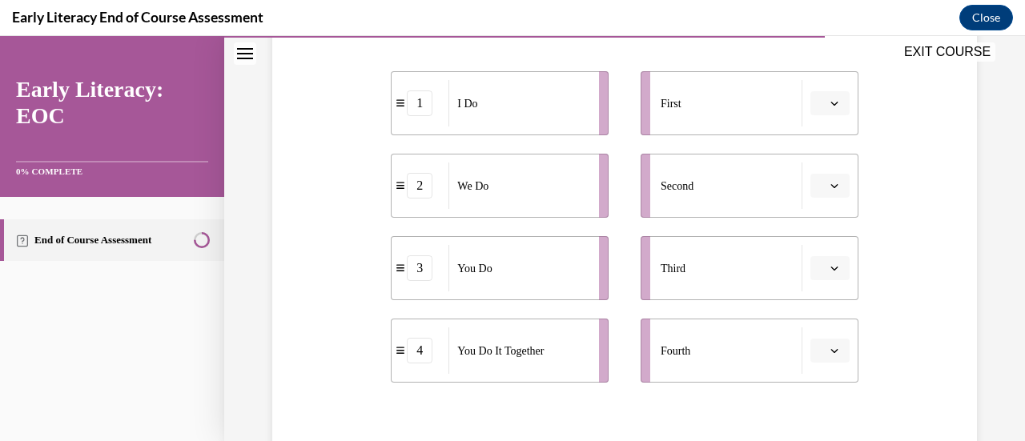
scroll to position [325, 0]
click at [828, 102] on span "button" at bounding box center [833, 103] width 11 height 11
click at [820, 174] on div "1" at bounding box center [816, 170] width 39 height 32
click at [830, 188] on icon "button" at bounding box center [834, 186] width 8 height 8
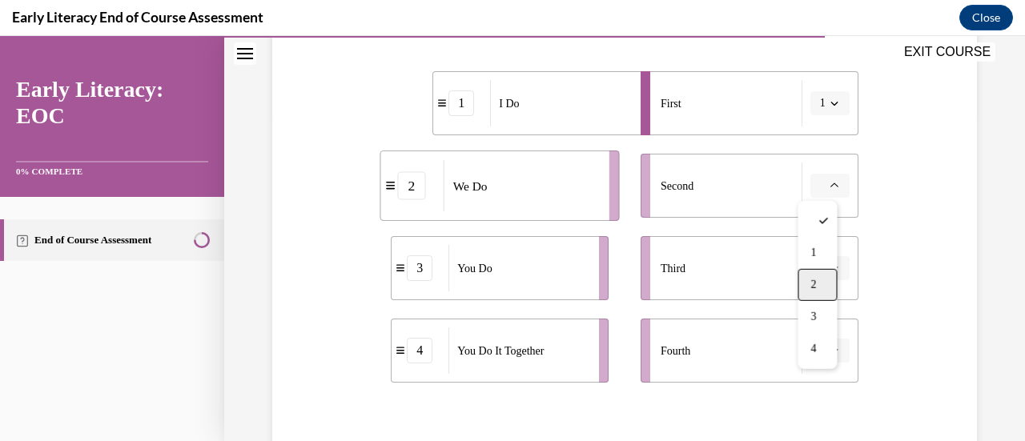
click at [811, 283] on span "2" at bounding box center [813, 285] width 6 height 13
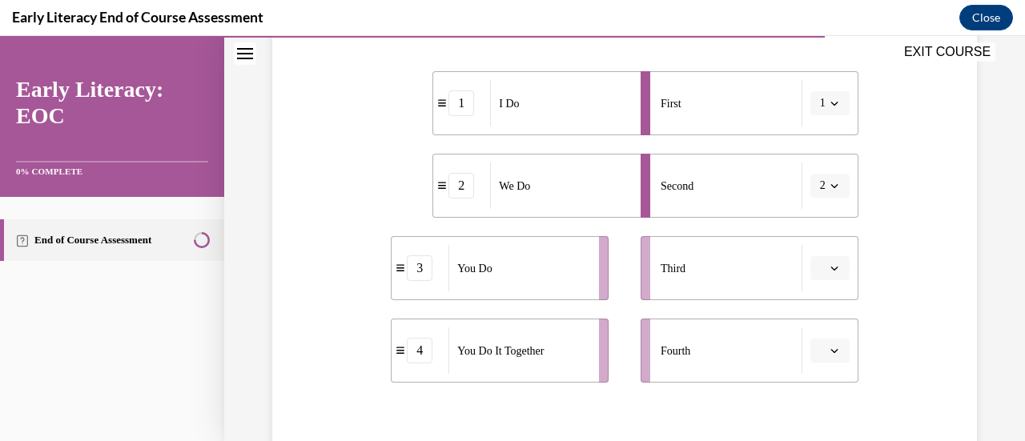
click at [830, 351] on icon "button" at bounding box center [834, 351] width 8 height 8
click at [816, 324] on div "4" at bounding box center [816, 315] width 39 height 32
click at [826, 261] on button "button" at bounding box center [829, 268] width 39 height 24
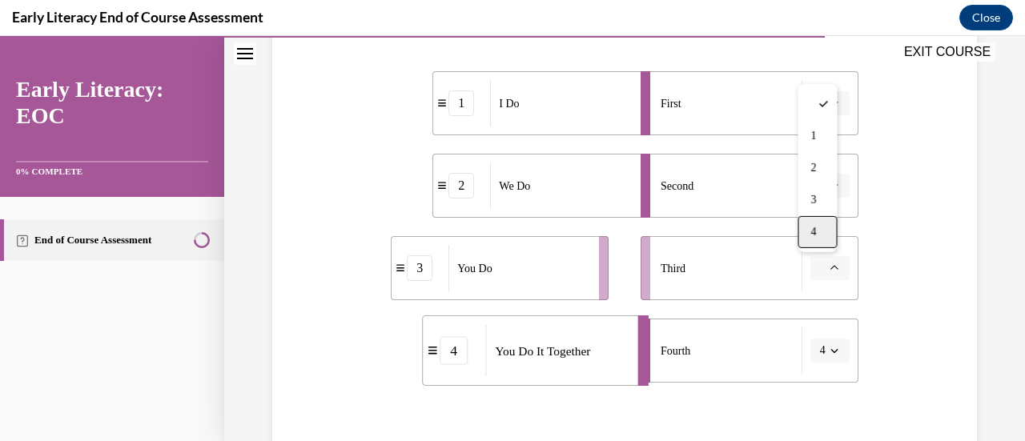
click at [815, 232] on span "4" at bounding box center [813, 232] width 6 height 13
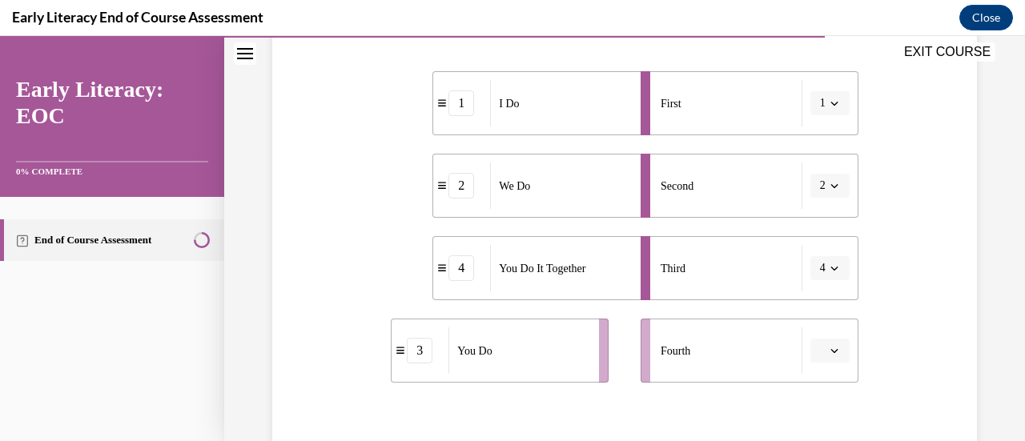
click at [828, 354] on span "button" at bounding box center [833, 350] width 11 height 11
click at [821, 277] on div "3" at bounding box center [816, 283] width 39 height 32
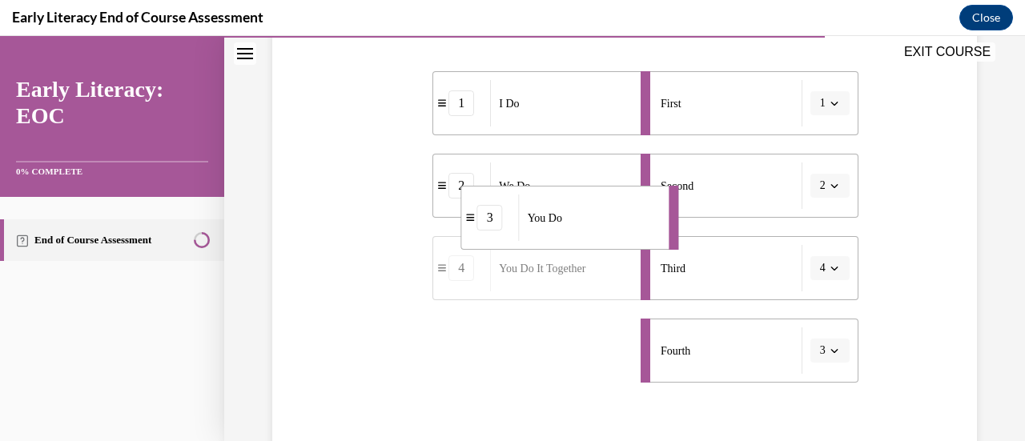
drag, startPoint x: 560, startPoint y: 311, endPoint x: 554, endPoint y: 237, distance: 73.9
click at [554, 237] on div "You Do" at bounding box center [589, 218] width 140 height 46
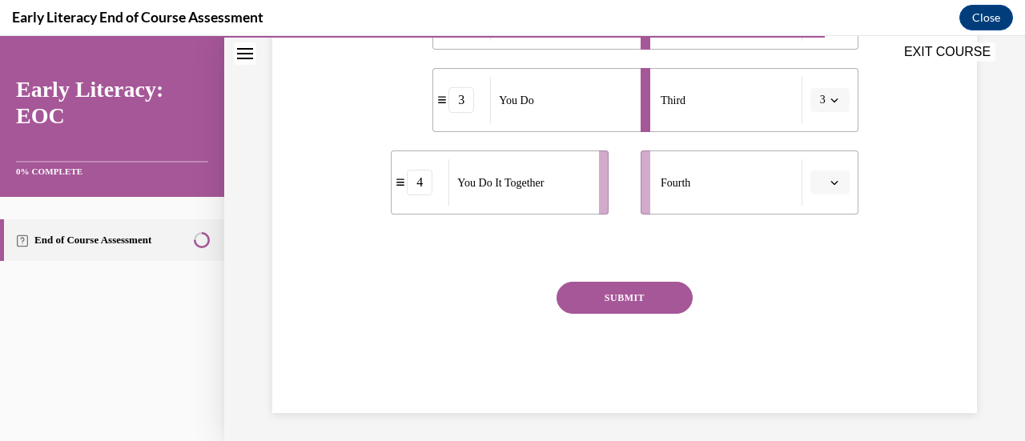
scroll to position [495, 0]
click at [648, 307] on button "SUBMIT" at bounding box center [624, 296] width 136 height 32
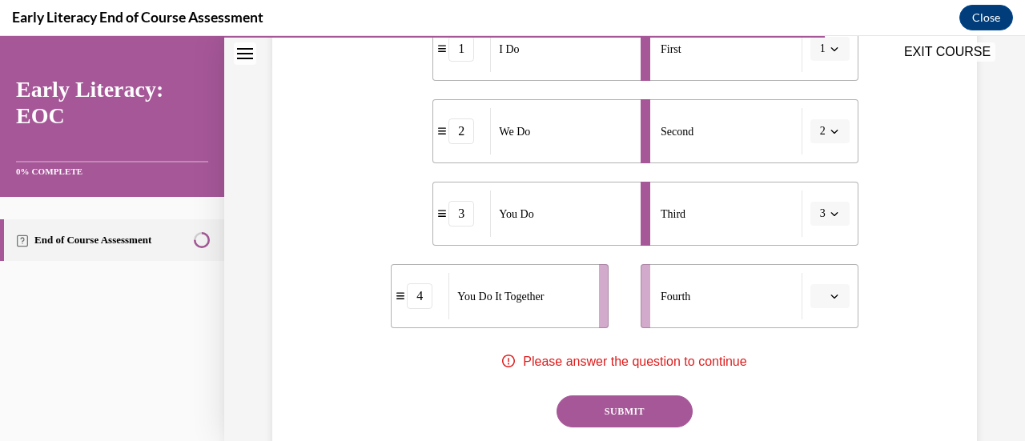
scroll to position [373, 0]
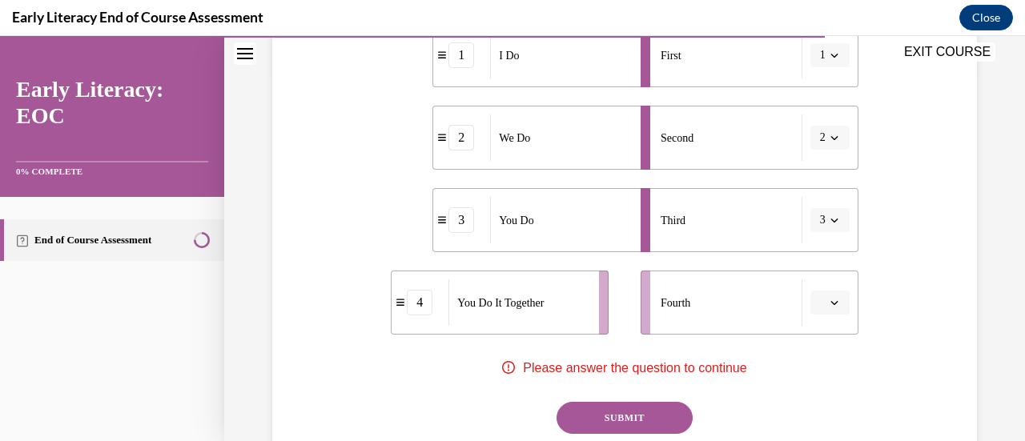
click at [820, 299] on span "Please select an option" at bounding box center [823, 303] width 6 height 16
click at [813, 274] on div "4" at bounding box center [816, 267] width 39 height 32
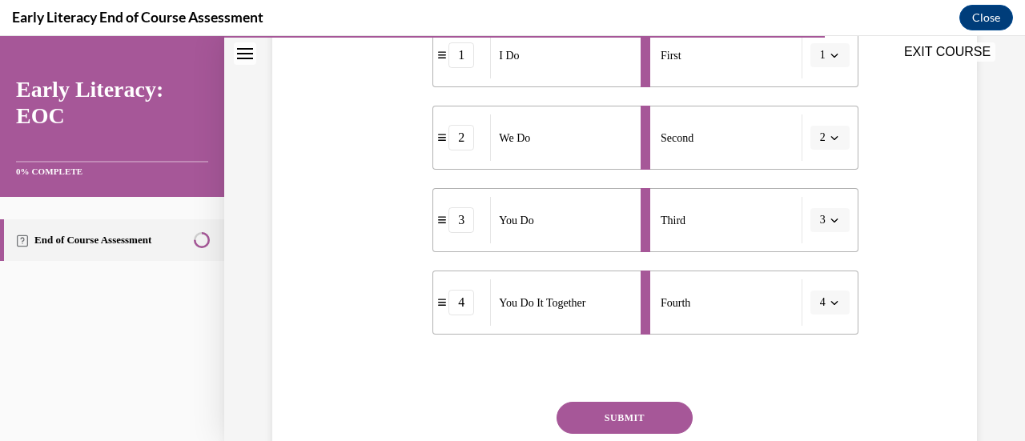
click at [636, 415] on button "SUBMIT" at bounding box center [624, 418] width 136 height 32
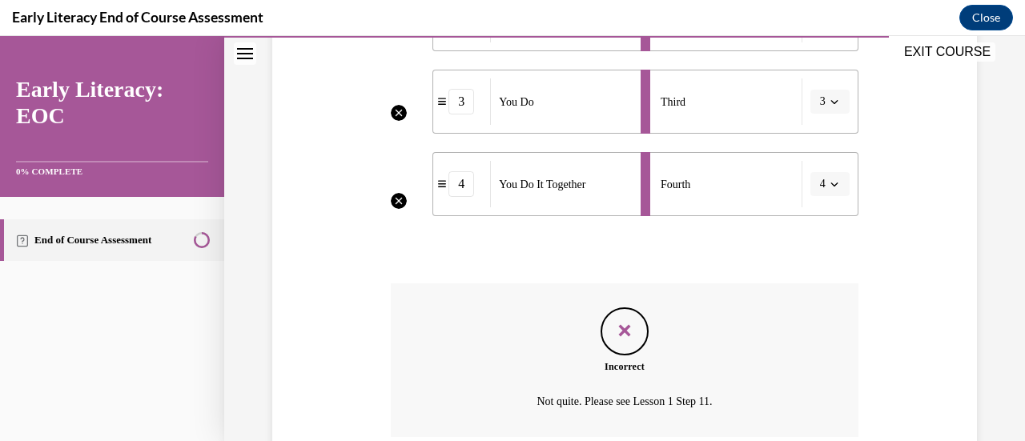
scroll to position [626, 0]
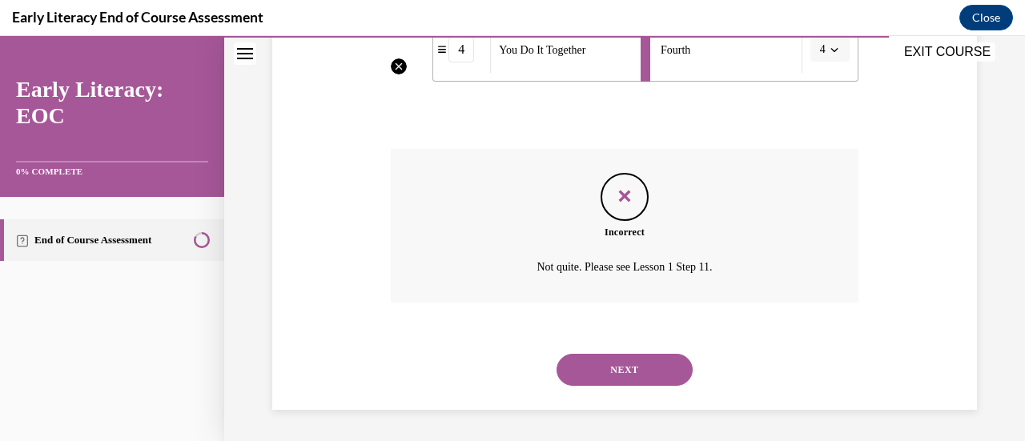
click at [615, 382] on button "NEXT" at bounding box center [624, 370] width 136 height 32
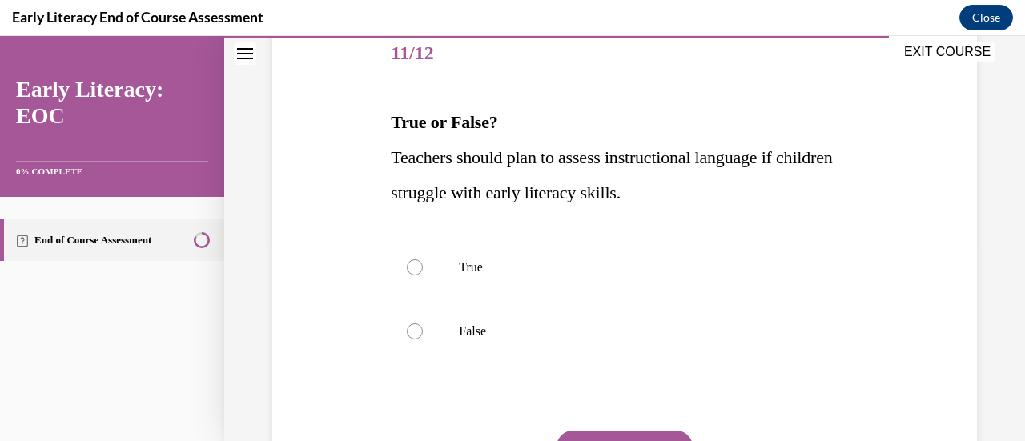
scroll to position [207, 0]
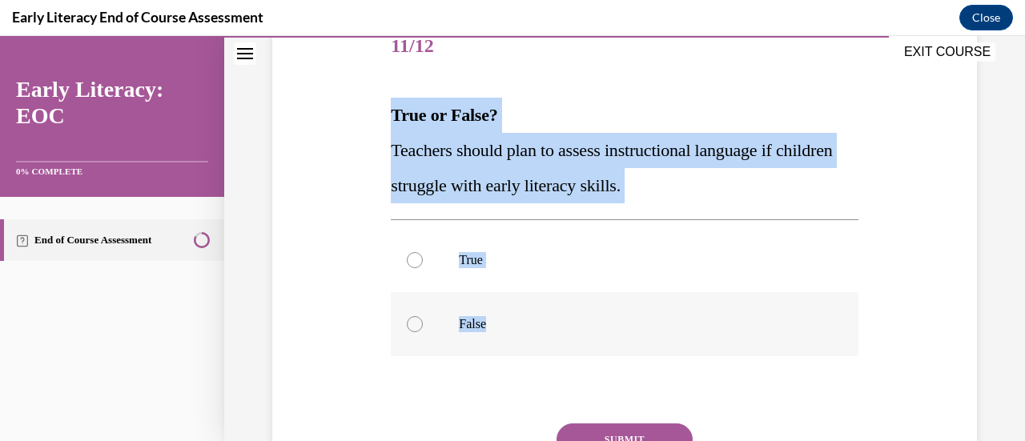
drag, startPoint x: 385, startPoint y: 118, endPoint x: 487, endPoint y: 323, distance: 228.7
click at [487, 323] on div "Question 11/12 True or False? Teachers should plan to assess instructional lang…" at bounding box center [624, 273] width 475 height 564
copy div "True or False? Teachers should plan to assess instructional language if childre…"
click at [402, 266] on div at bounding box center [624, 260] width 467 height 64
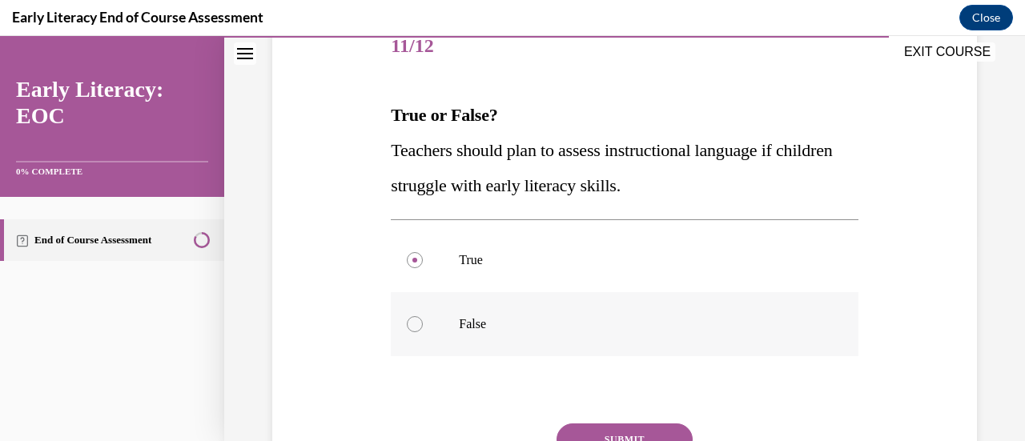
scroll to position [241, 0]
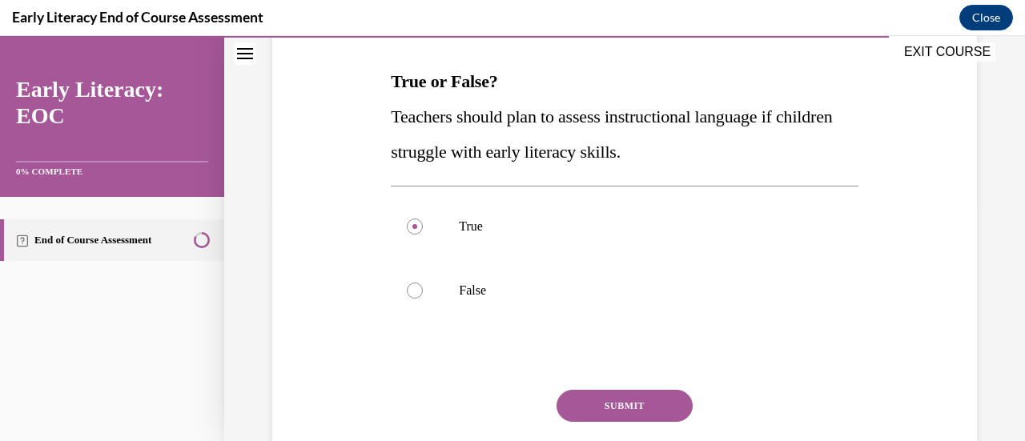
click at [586, 398] on button "SUBMIT" at bounding box center [624, 406] width 136 height 32
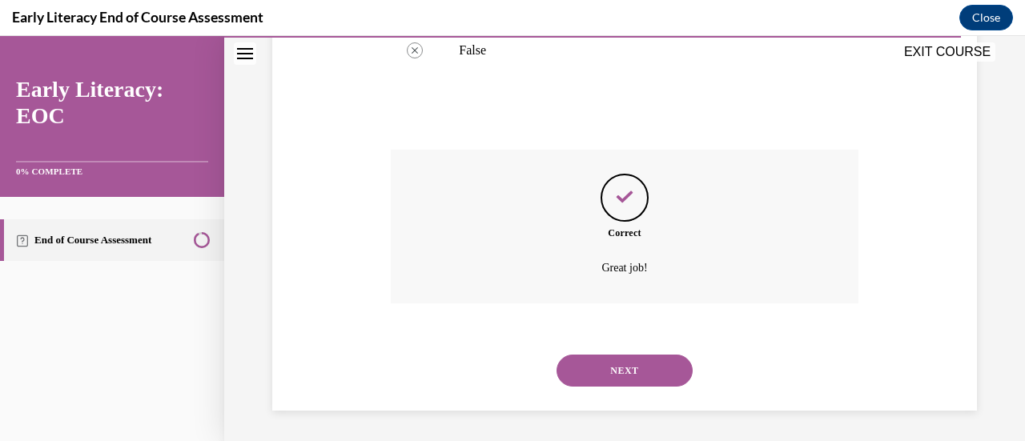
scroll to position [482, 0]
click at [620, 371] on button "NEXT" at bounding box center [624, 370] width 136 height 32
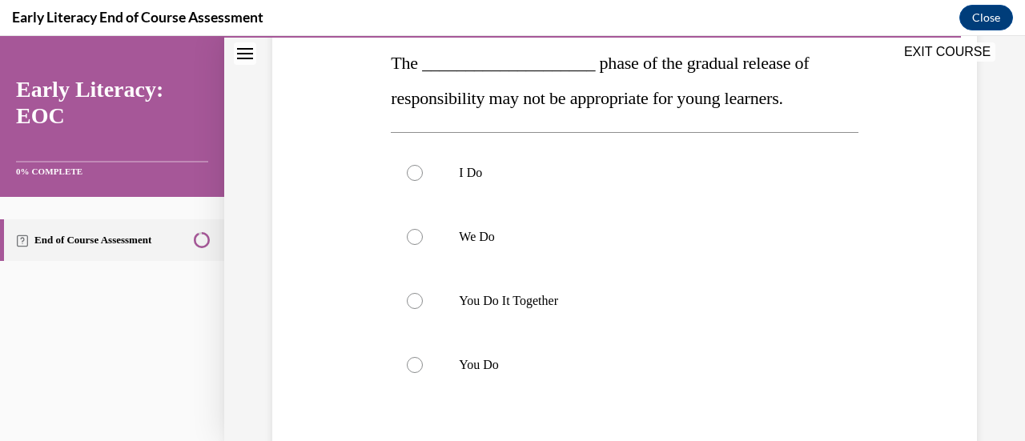
scroll to position [261, 0]
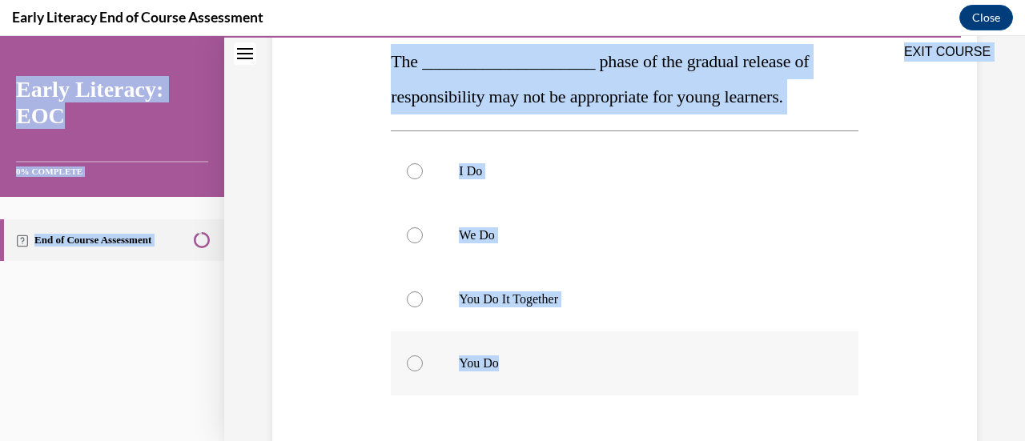
drag, startPoint x: 386, startPoint y: 58, endPoint x: 499, endPoint y: 366, distance: 327.7
click at [499, 366] on div "EXIT COURSE Early Literacy: EOC 0% COMPLETE End of Course Assessment Home Quest…" at bounding box center [512, 238] width 1025 height 405
copy div "EXIT COURSE Early Literacy: EOC 0% COMPLETE End of Course Assessment Home Quest…"
click at [412, 364] on div at bounding box center [415, 363] width 16 height 16
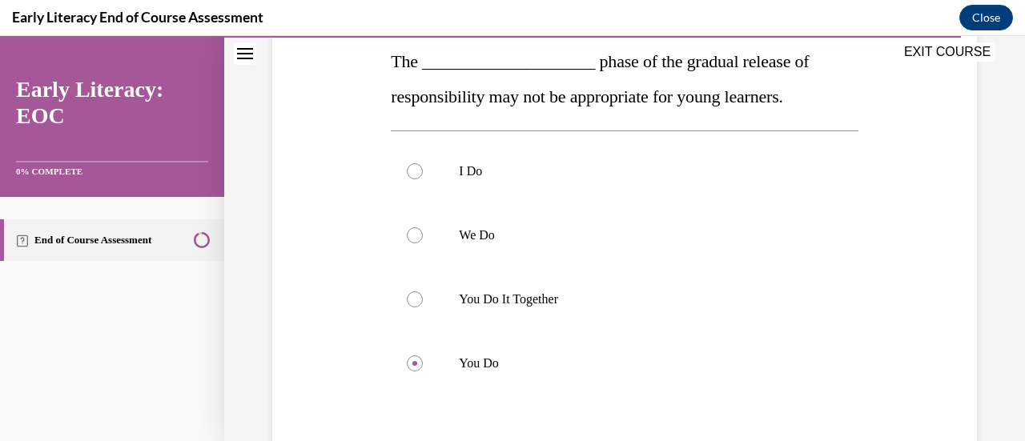
click at [331, 341] on div "Question 12/12 The ____________________ phase of the gradual release of respons…" at bounding box center [624, 254] width 712 height 680
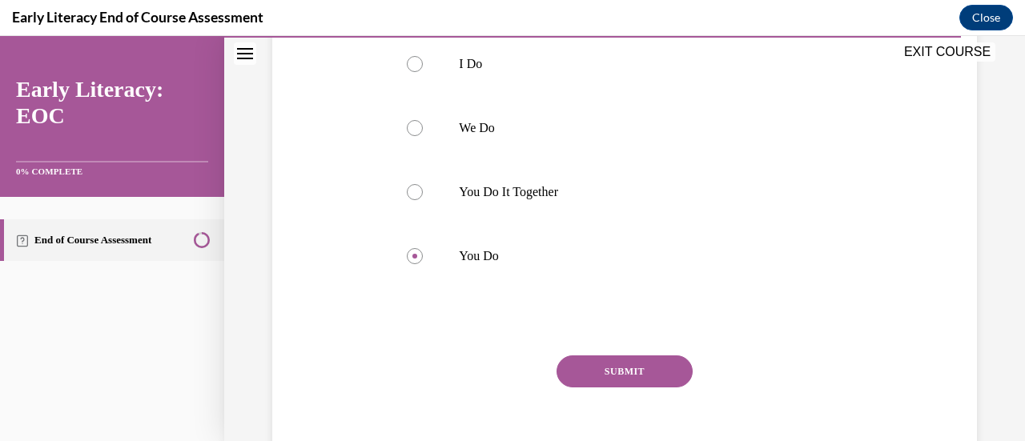
click at [564, 362] on button "SUBMIT" at bounding box center [624, 371] width 136 height 32
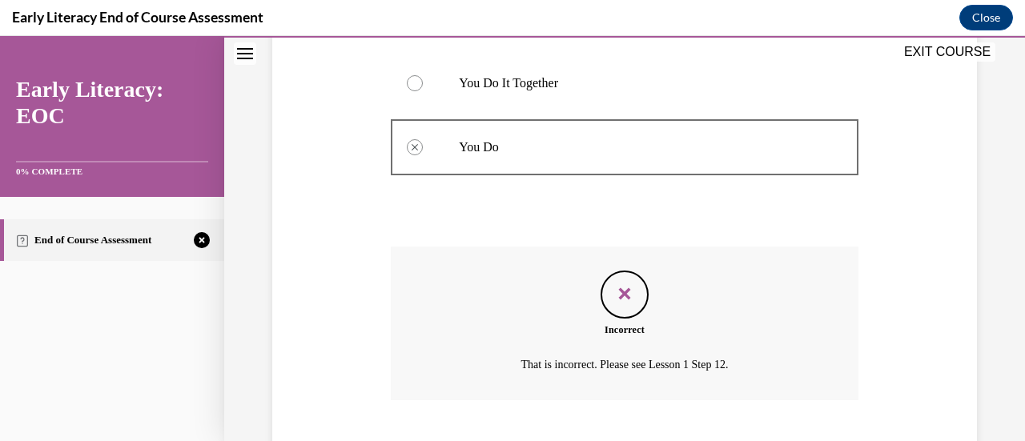
scroll to position [575, 0]
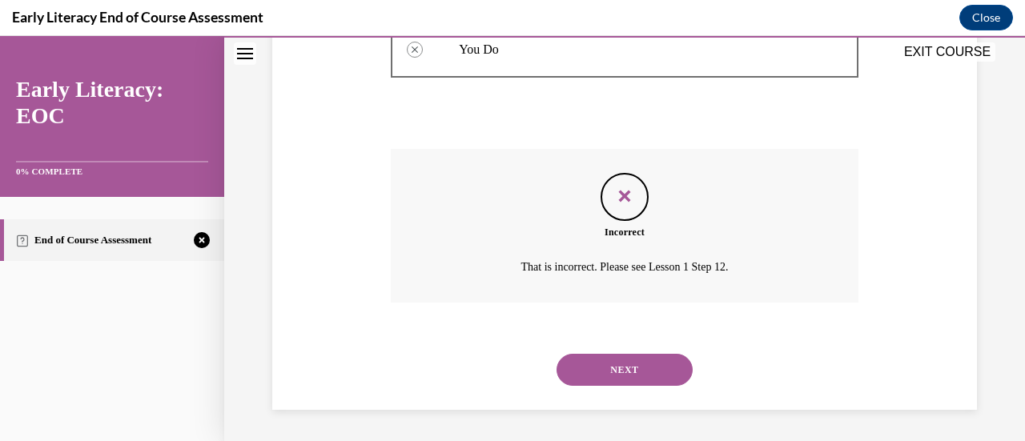
click at [617, 365] on button "NEXT" at bounding box center [624, 370] width 136 height 32
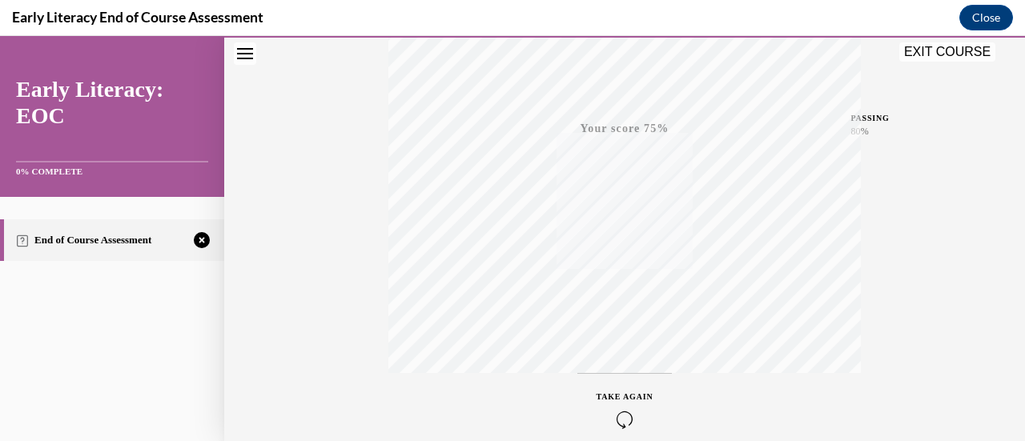
scroll to position [415, 0]
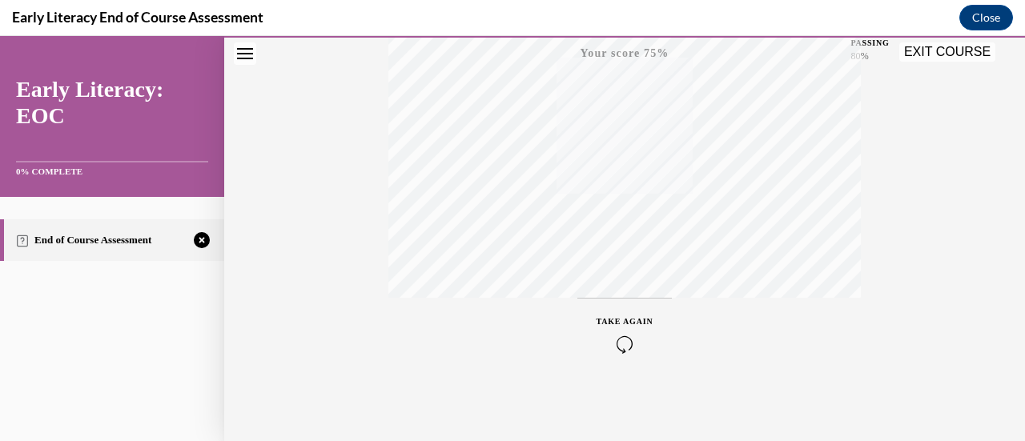
click at [626, 332] on div "TAKE AGAIN" at bounding box center [624, 334] width 57 height 38
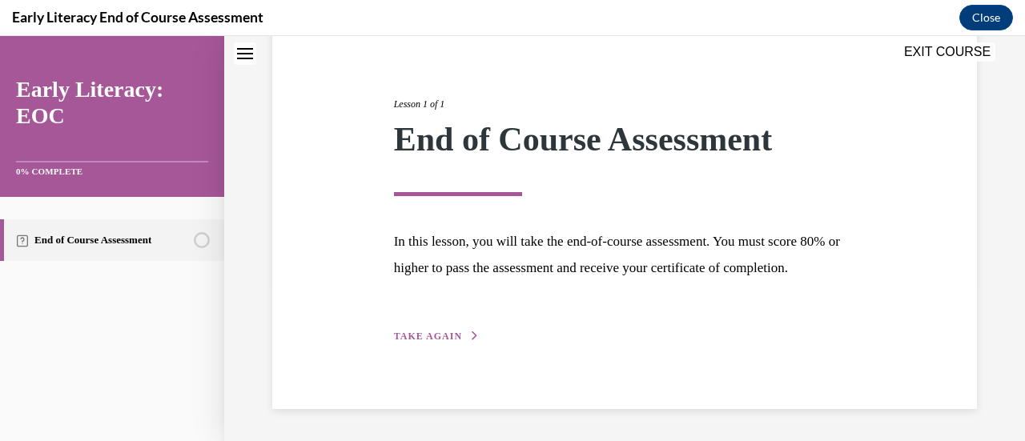
scroll to position [187, 0]
click at [433, 339] on span "TAKE AGAIN" at bounding box center [428, 336] width 68 height 11
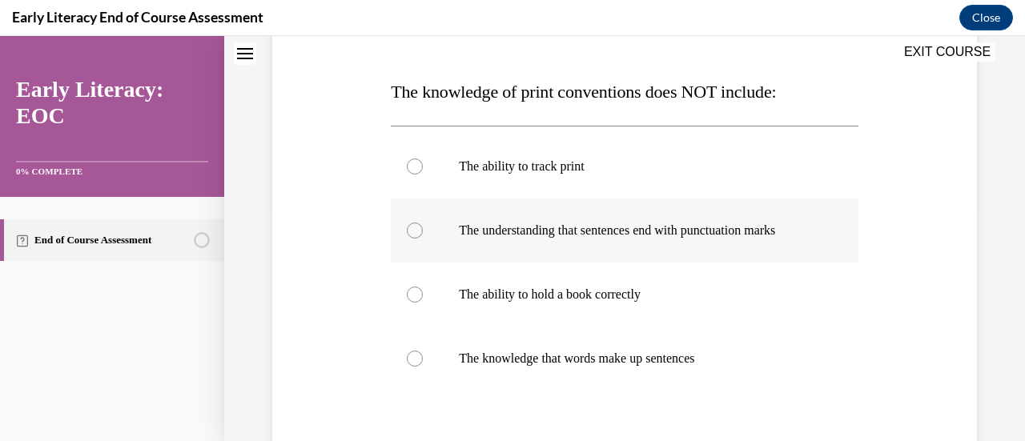
scroll to position [243, 0]
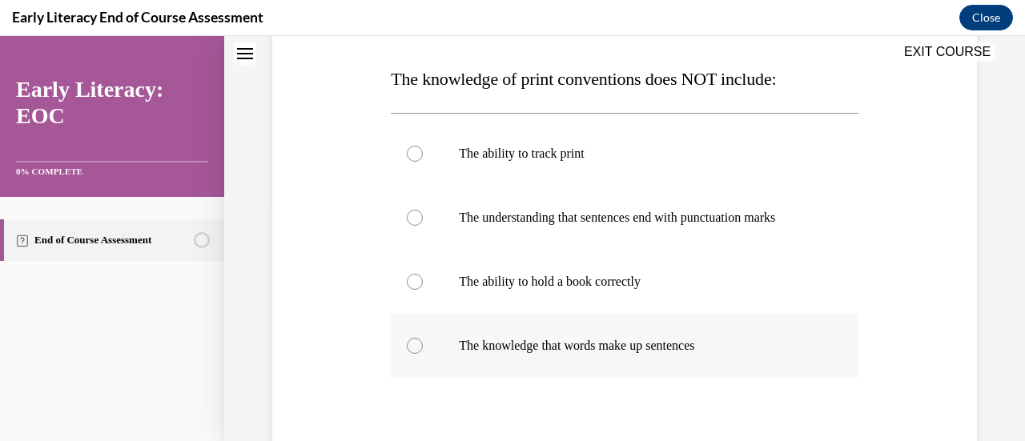
click at [413, 346] on div at bounding box center [415, 346] width 16 height 16
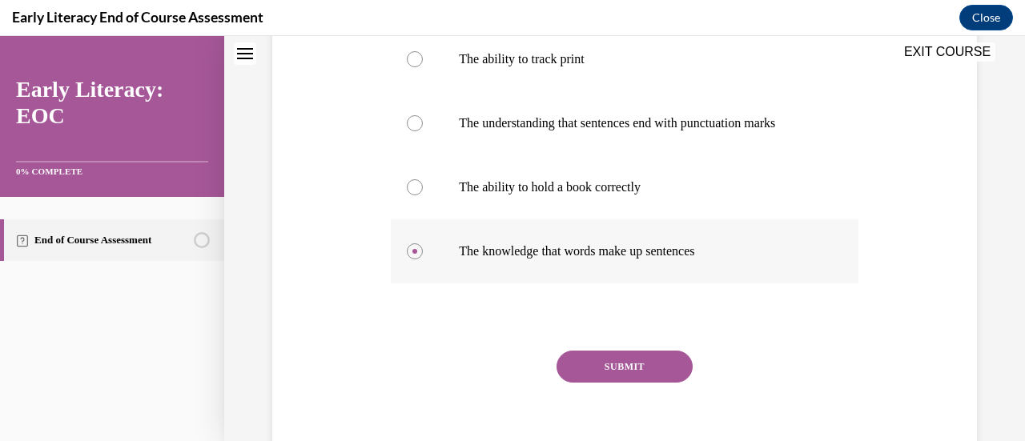
scroll to position [363, 0]
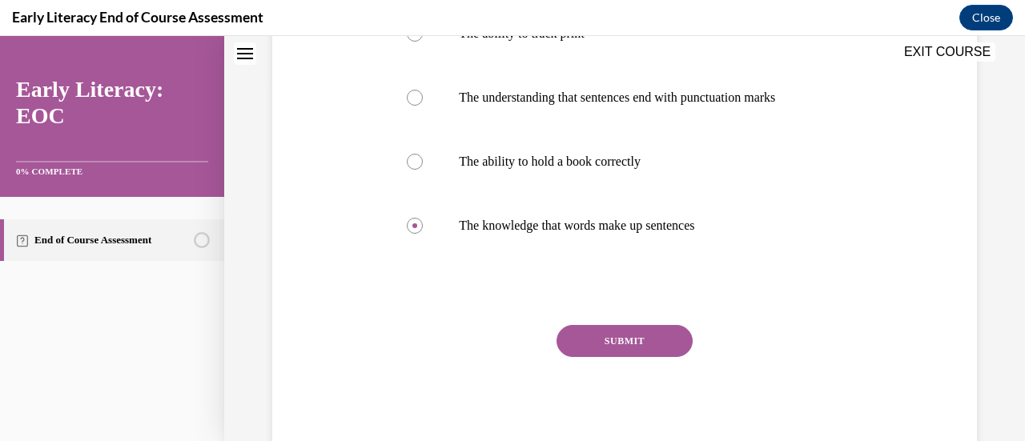
click at [618, 343] on button "SUBMIT" at bounding box center [624, 341] width 136 height 32
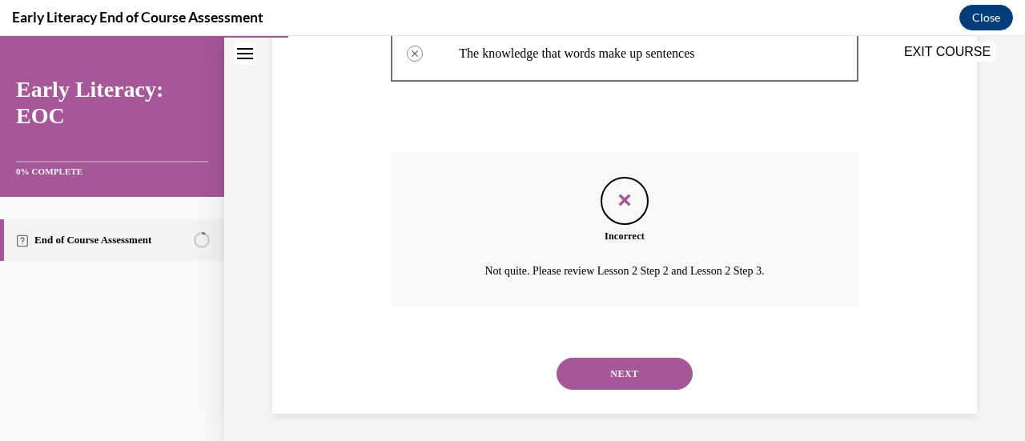
scroll to position [539, 0]
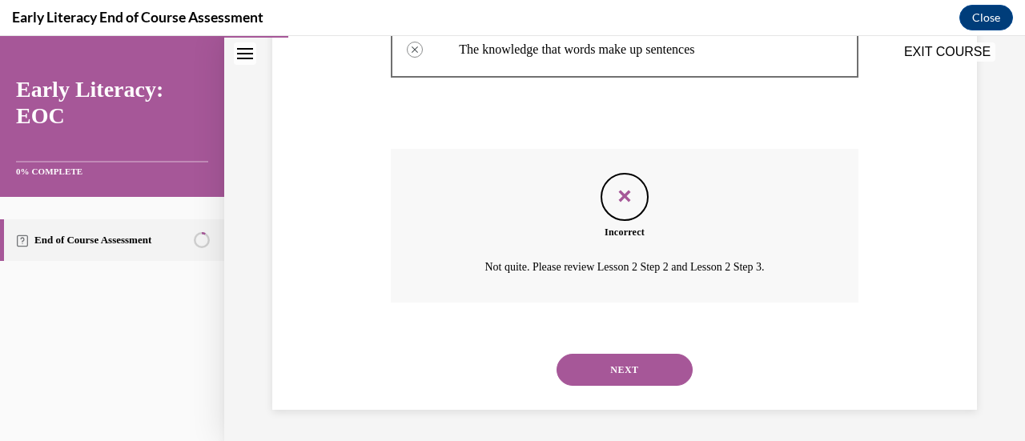
click at [611, 376] on button "NEXT" at bounding box center [624, 370] width 136 height 32
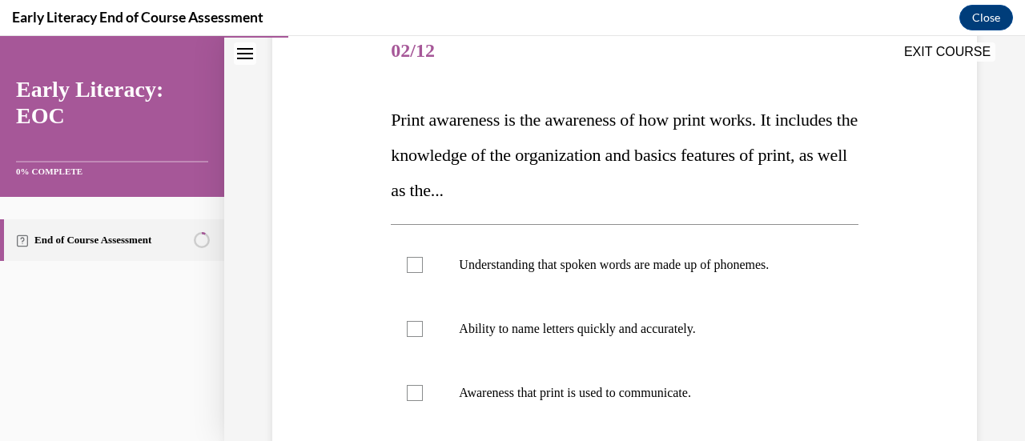
scroll to position [203, 0]
click at [413, 395] on div at bounding box center [415, 392] width 16 height 16
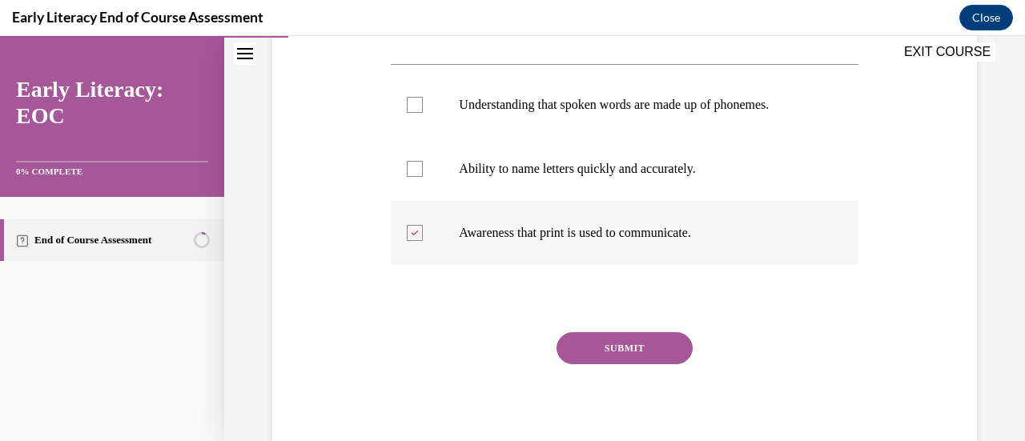
scroll to position [416, 0]
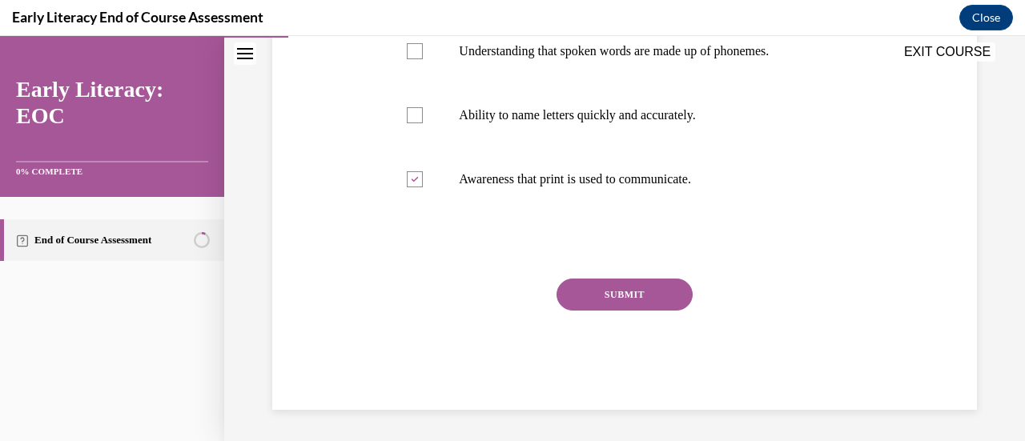
click at [656, 288] on button "SUBMIT" at bounding box center [624, 295] width 136 height 32
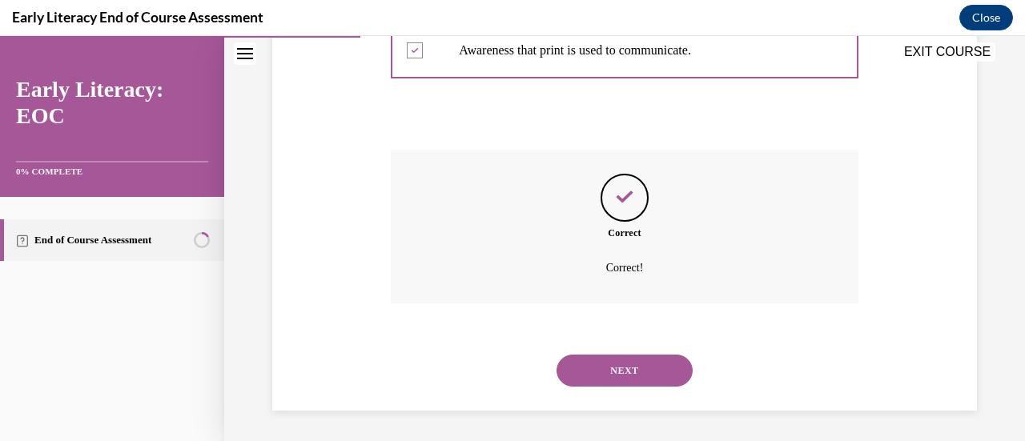
scroll to position [546, 0]
click at [620, 375] on button "NEXT" at bounding box center [624, 370] width 136 height 32
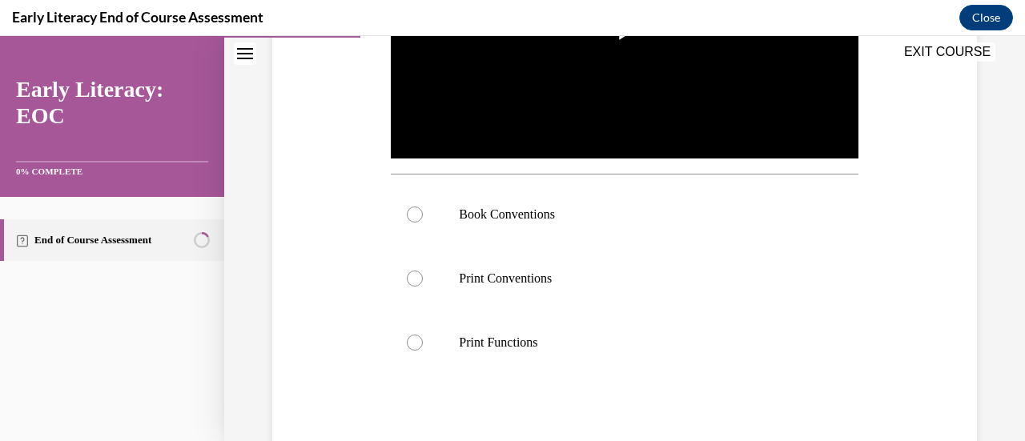
scroll to position [363, 0]
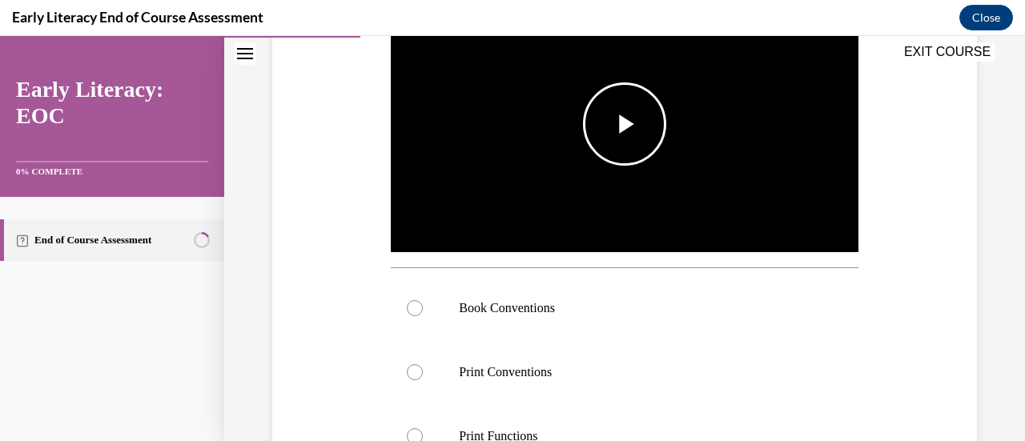
click at [624, 124] on span "Video player" at bounding box center [624, 124] width 0 height 0
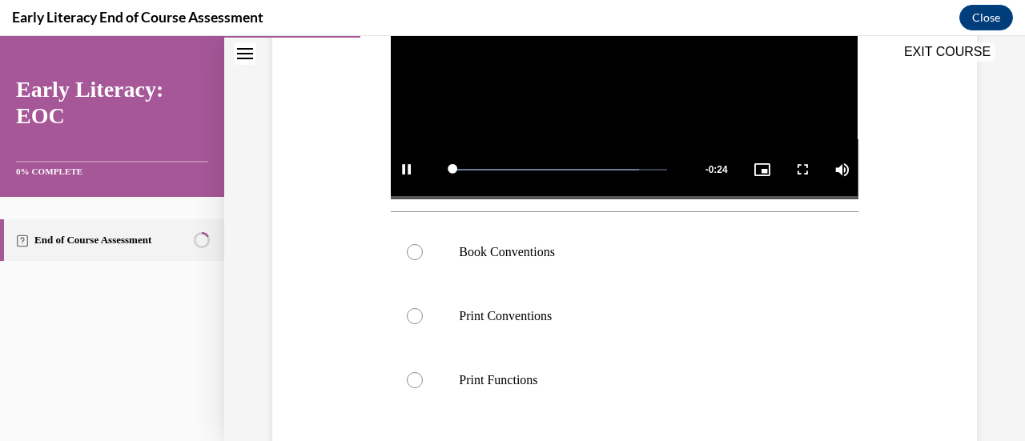
scroll to position [424, 0]
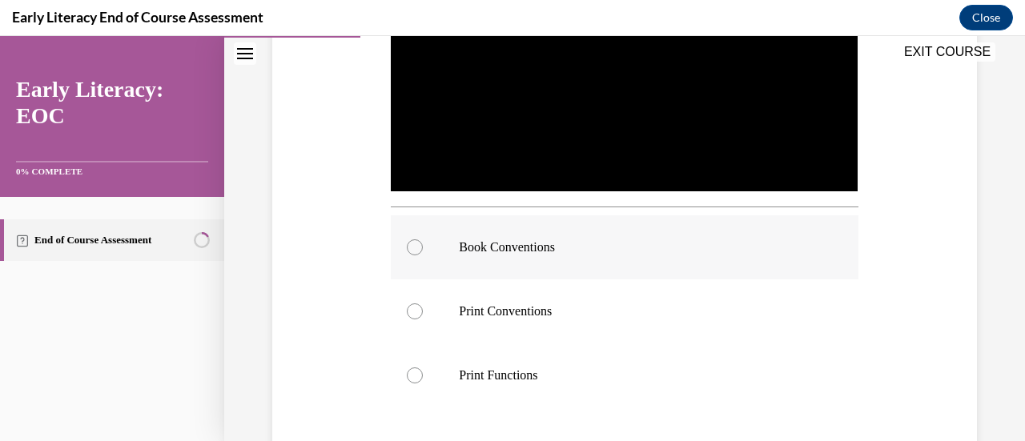
click at [410, 247] on div at bounding box center [415, 247] width 16 height 16
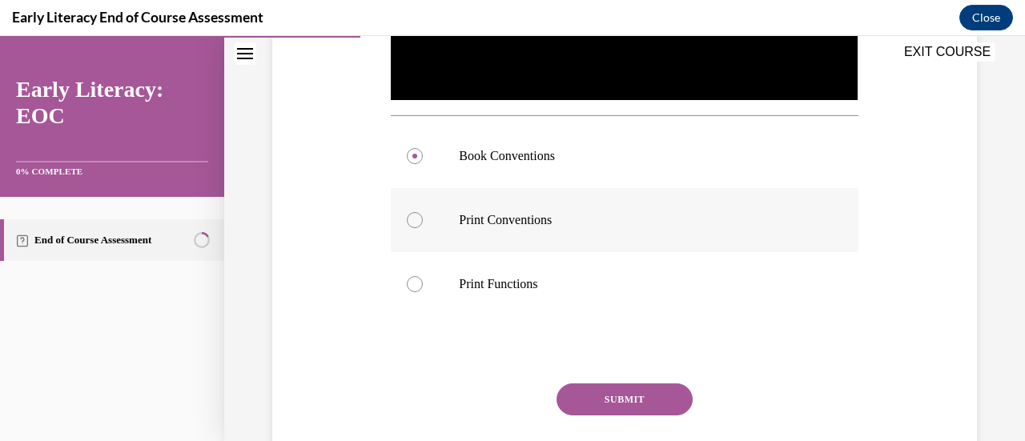
scroll to position [519, 0]
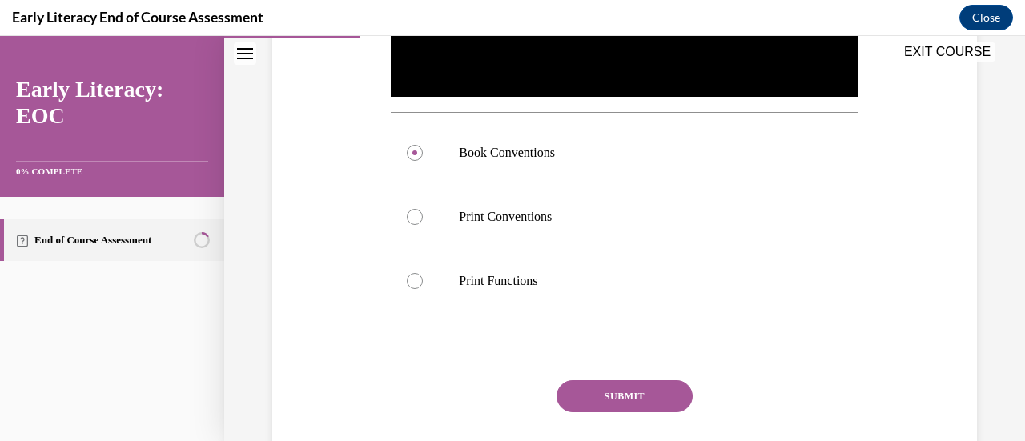
click at [615, 397] on button "SUBMIT" at bounding box center [624, 396] width 136 height 32
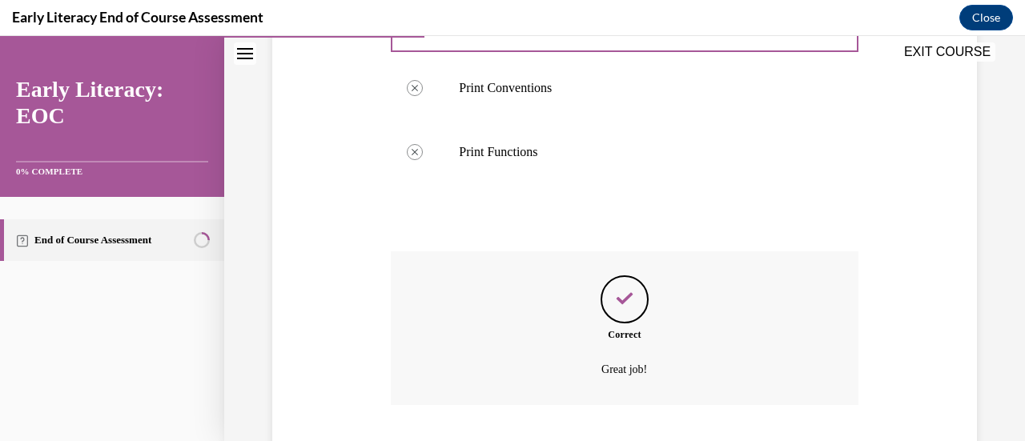
scroll to position [745, 0]
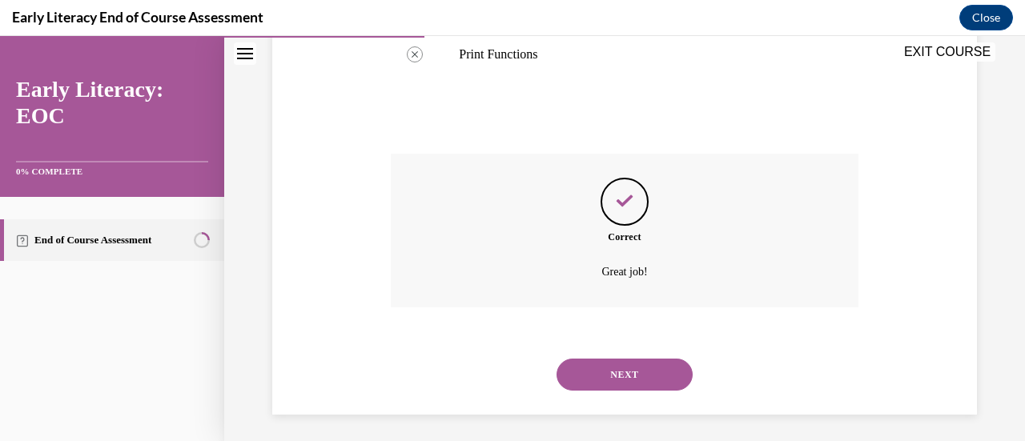
click at [615, 397] on div "NEXT" at bounding box center [624, 375] width 467 height 64
click at [636, 368] on button "NEXT" at bounding box center [624, 375] width 136 height 32
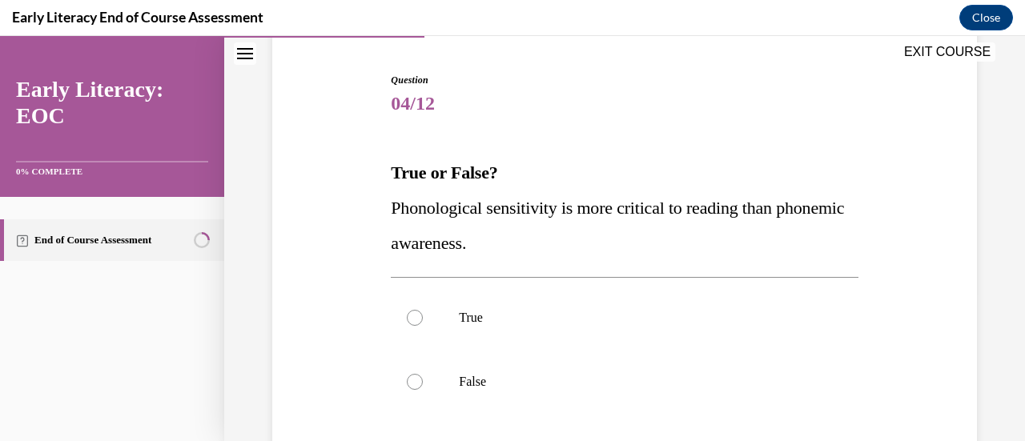
scroll to position [197, 0]
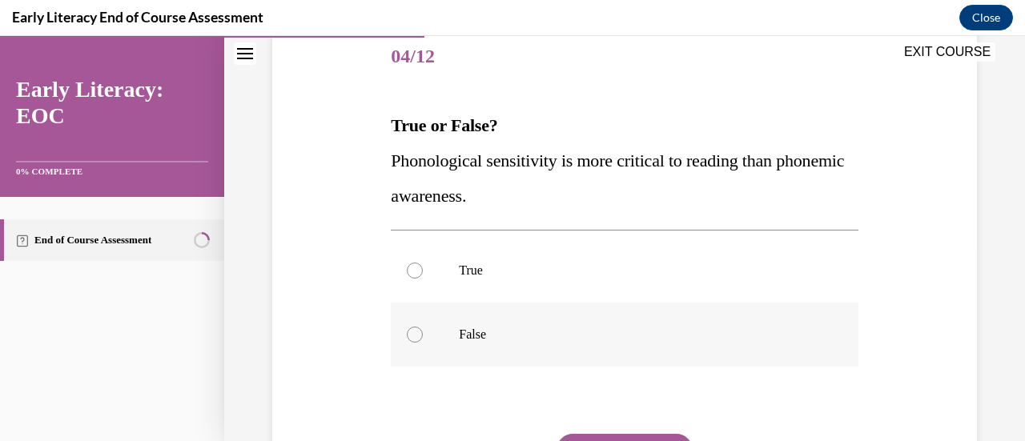
click at [415, 349] on div at bounding box center [624, 335] width 467 height 64
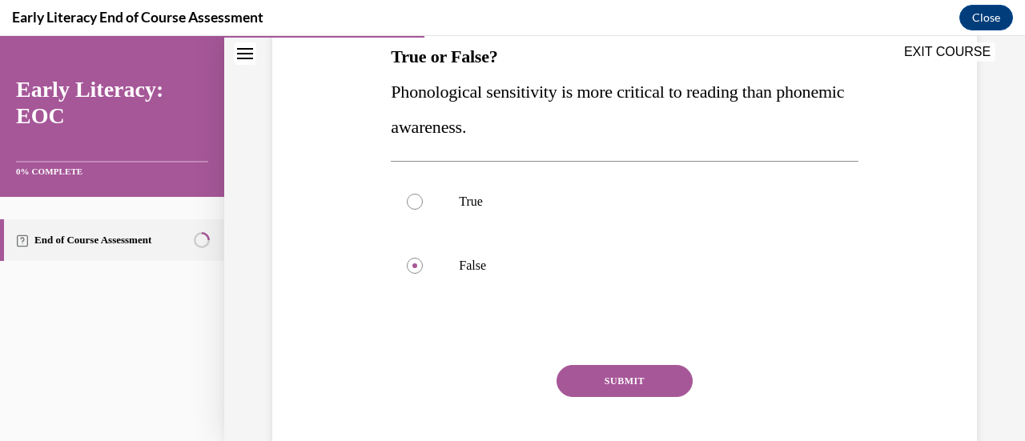
click at [604, 391] on button "SUBMIT" at bounding box center [624, 381] width 136 height 32
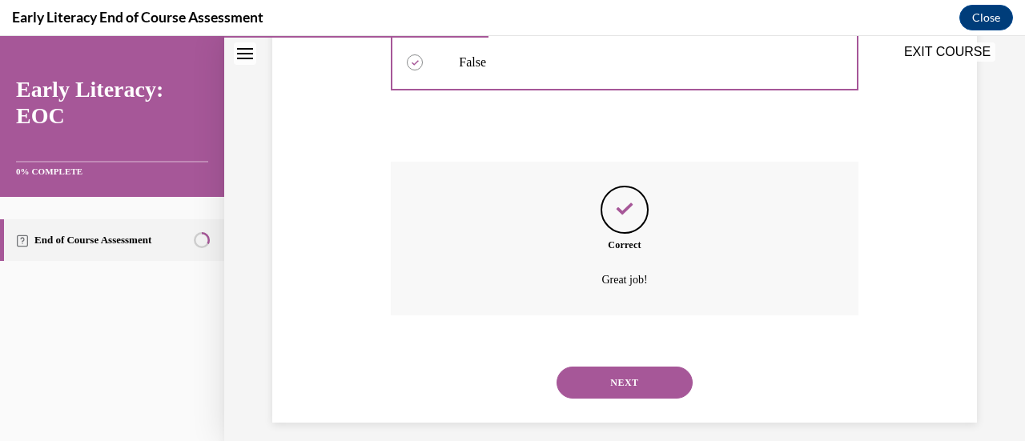
scroll to position [482, 0]
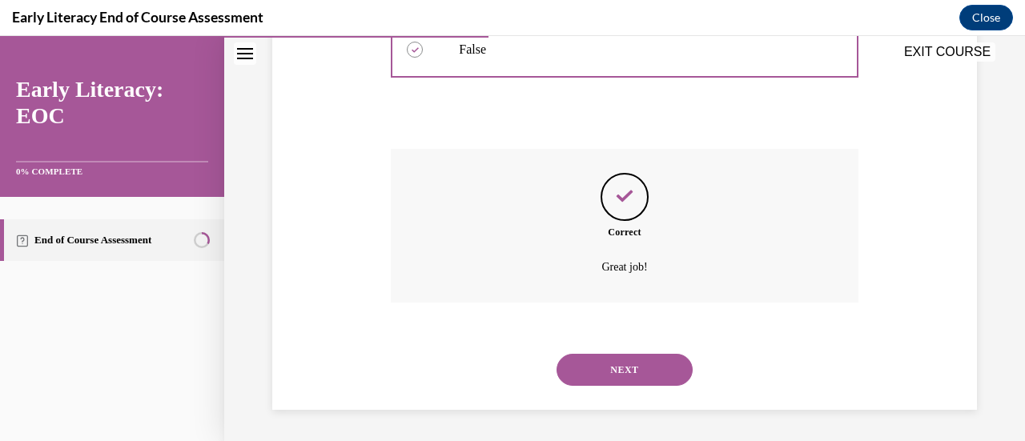
click at [623, 367] on button "NEXT" at bounding box center [624, 370] width 136 height 32
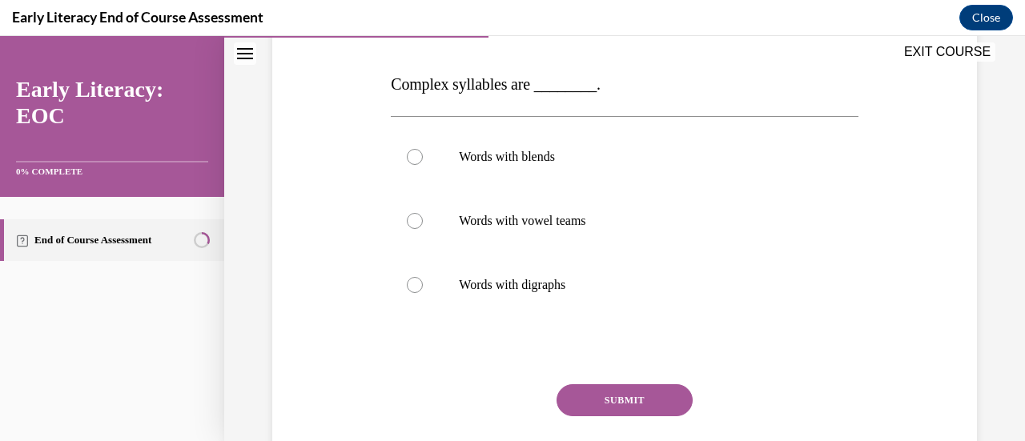
scroll to position [243, 0]
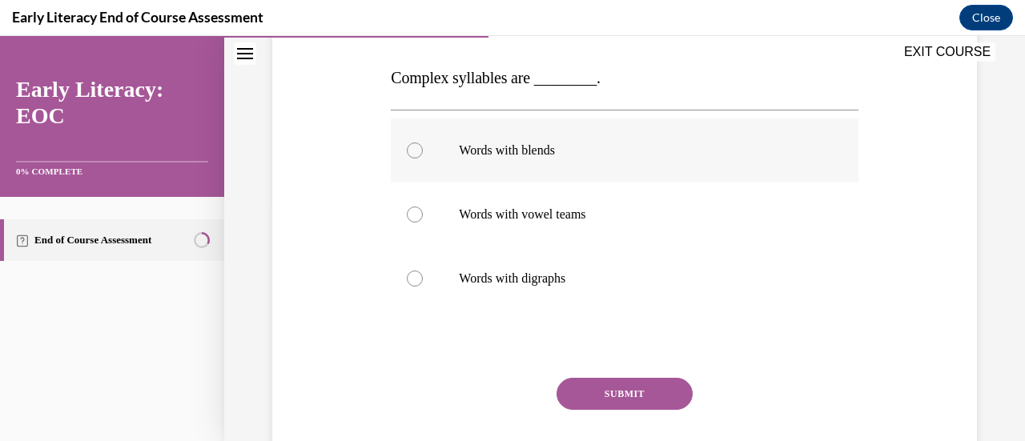
click at [413, 150] on div at bounding box center [415, 150] width 16 height 16
click at [596, 382] on button "SUBMIT" at bounding box center [624, 394] width 136 height 32
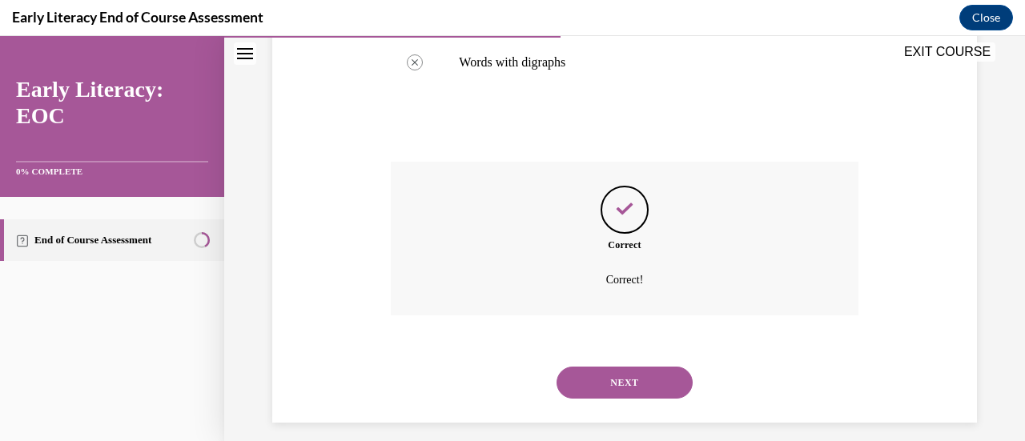
scroll to position [472, 0]
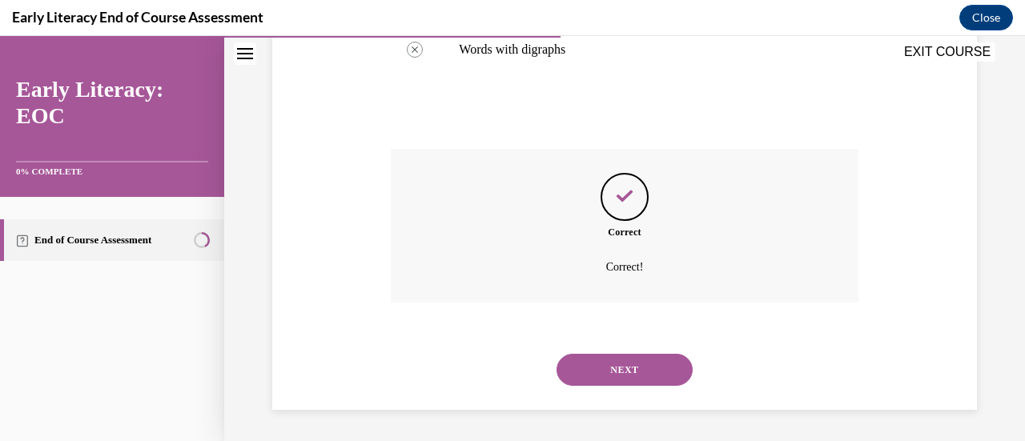
click at [632, 373] on button "NEXT" at bounding box center [624, 370] width 136 height 32
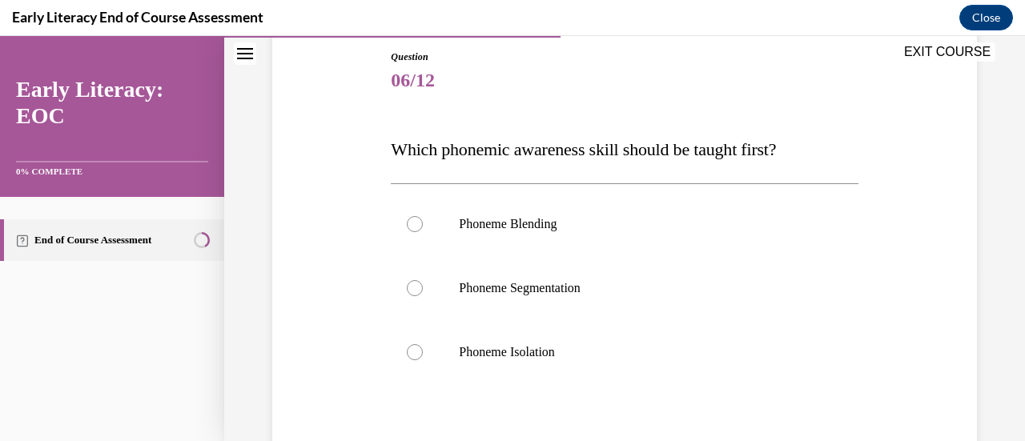
scroll to position [203, 0]
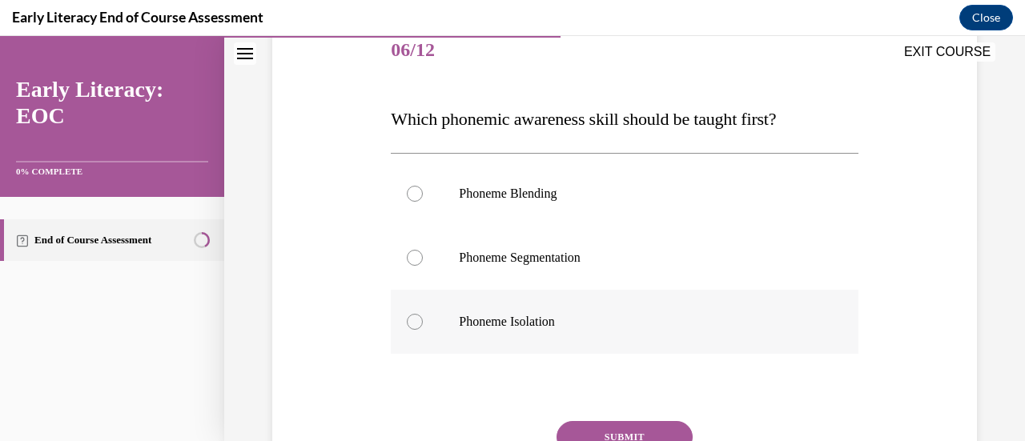
click at [407, 318] on div at bounding box center [415, 322] width 16 height 16
click at [597, 431] on button "SUBMIT" at bounding box center [624, 437] width 136 height 32
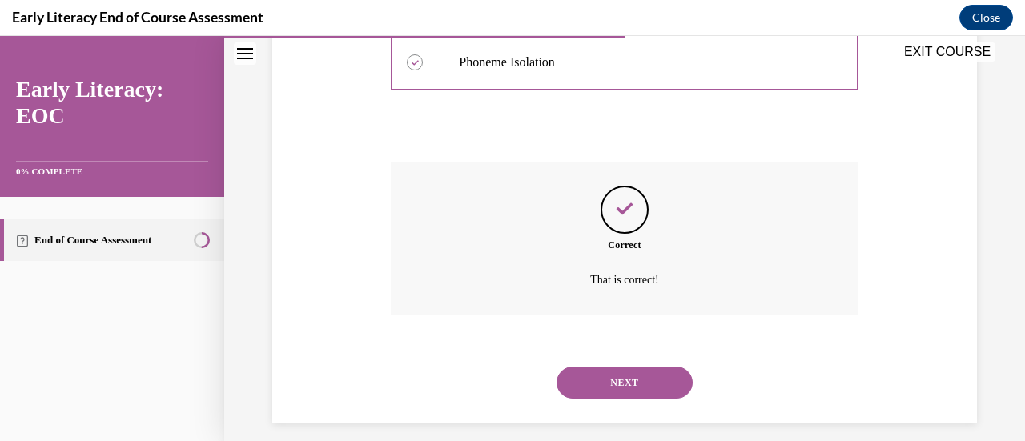
scroll to position [475, 0]
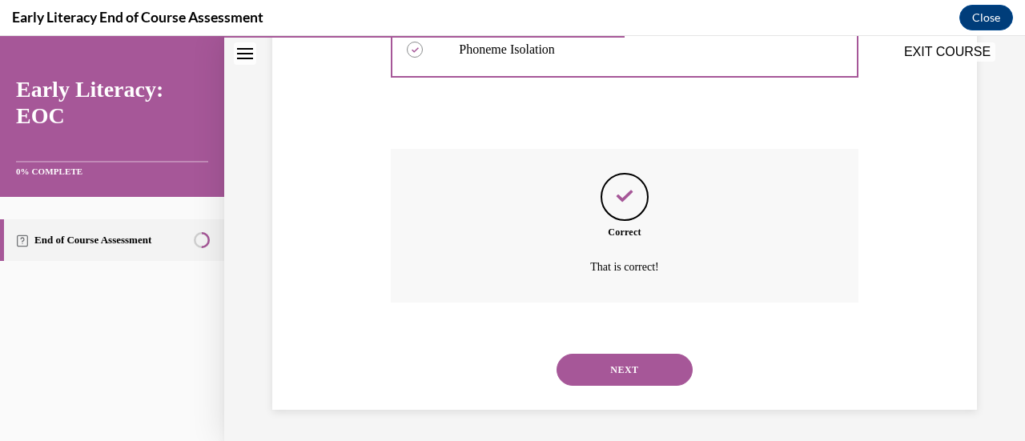
click at [607, 378] on button "NEXT" at bounding box center [624, 370] width 136 height 32
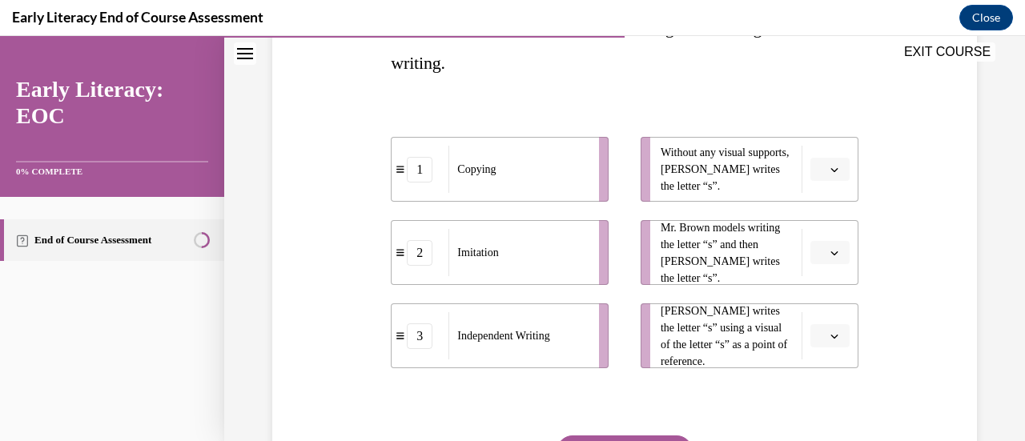
scroll to position [295, 0]
click at [830, 332] on icon "button" at bounding box center [834, 336] width 8 height 8
click at [818, 231] on div "1" at bounding box center [816, 235] width 39 height 32
click at [820, 254] on span "Please select an option" at bounding box center [823, 253] width 6 height 16
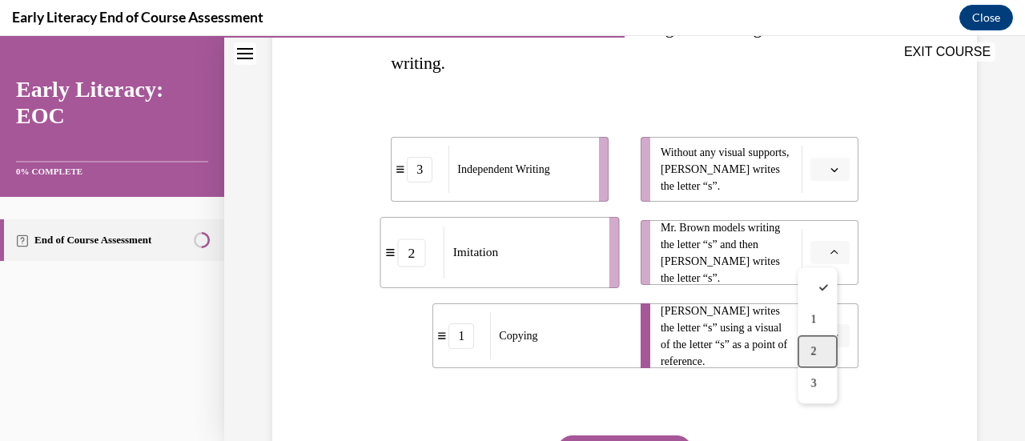
click at [813, 353] on span "2" at bounding box center [813, 351] width 6 height 13
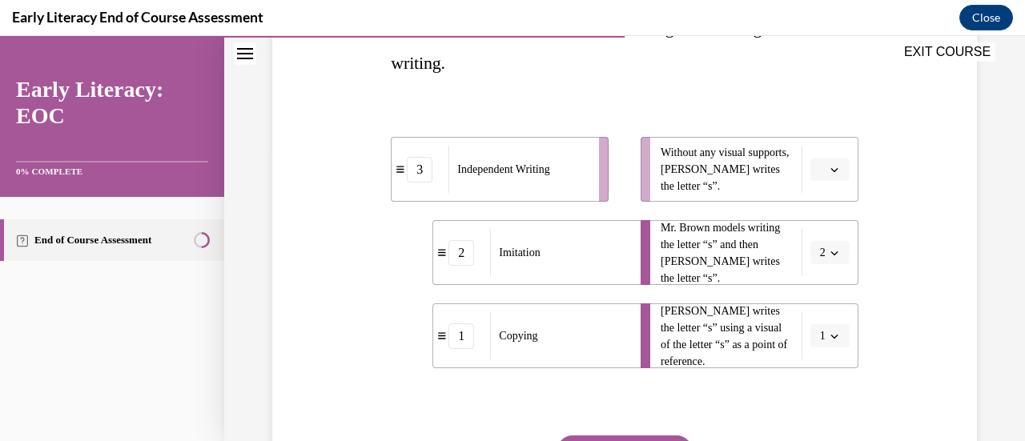
click at [816, 169] on button "button" at bounding box center [829, 170] width 39 height 24
click at [808, 307] on div "3" at bounding box center [816, 300] width 39 height 32
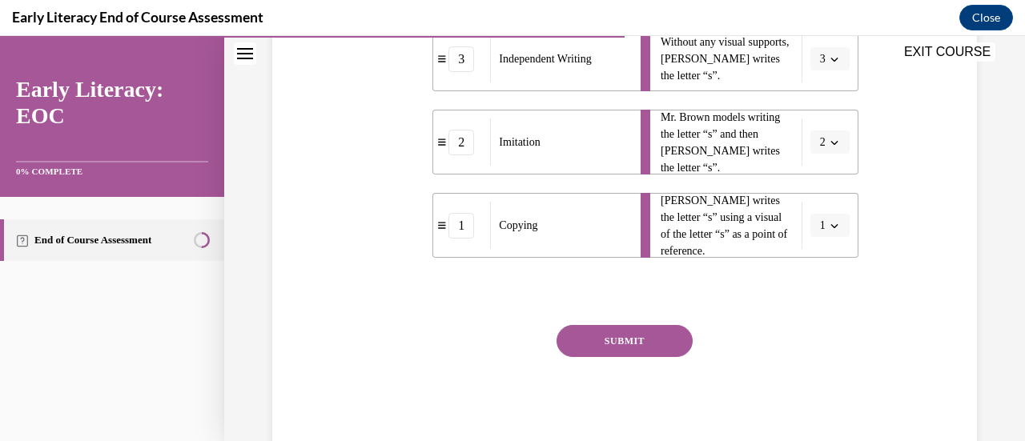
click at [671, 329] on button "SUBMIT" at bounding box center [624, 341] width 136 height 32
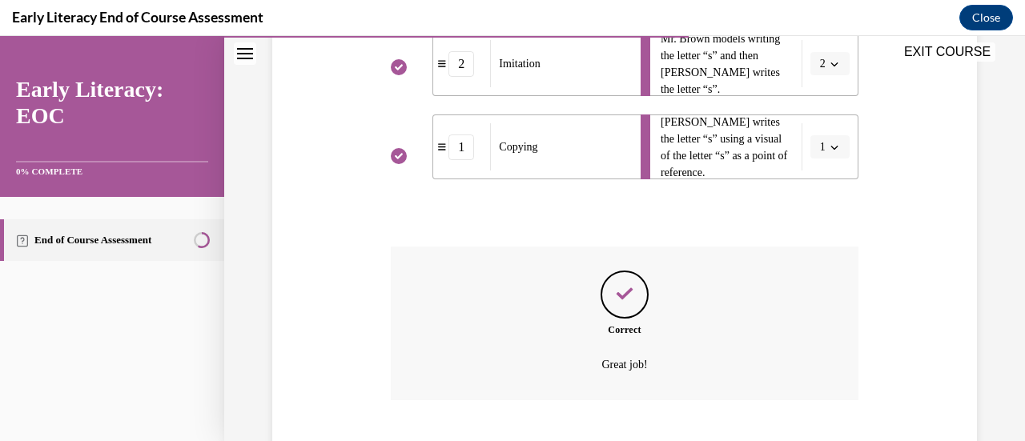
scroll to position [581, 0]
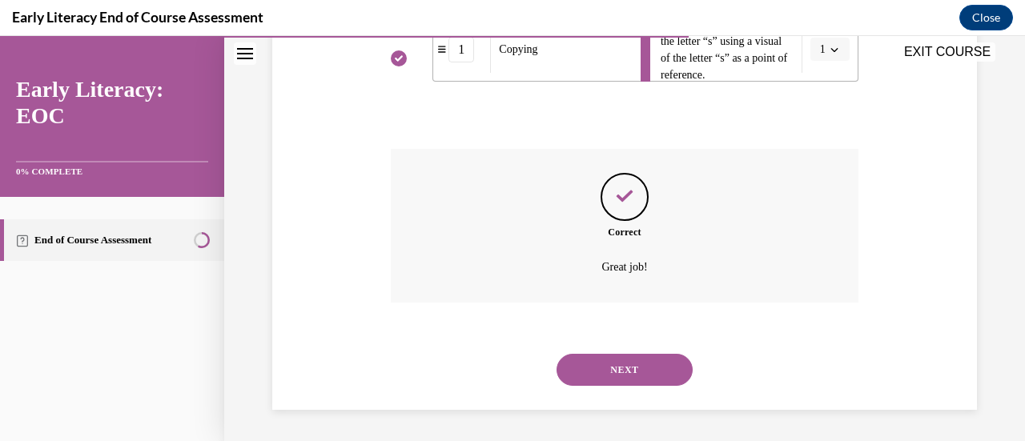
click at [613, 384] on button "NEXT" at bounding box center [624, 370] width 136 height 32
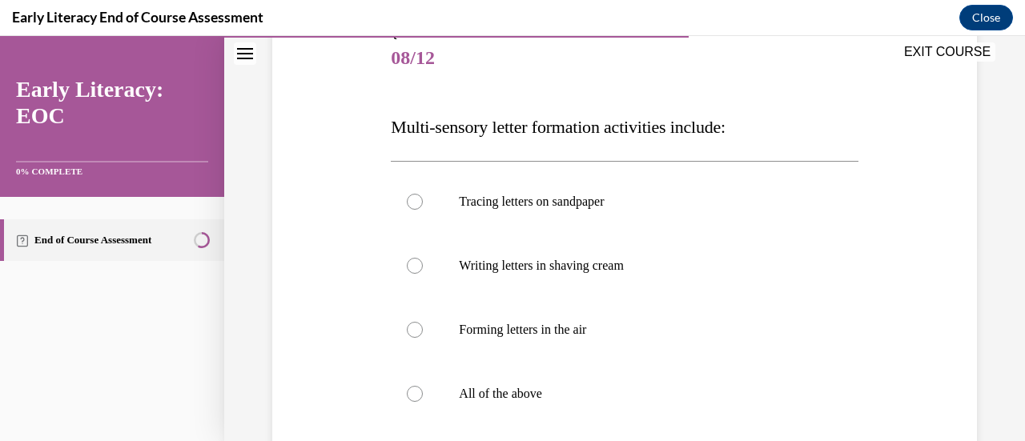
scroll to position [245, 0]
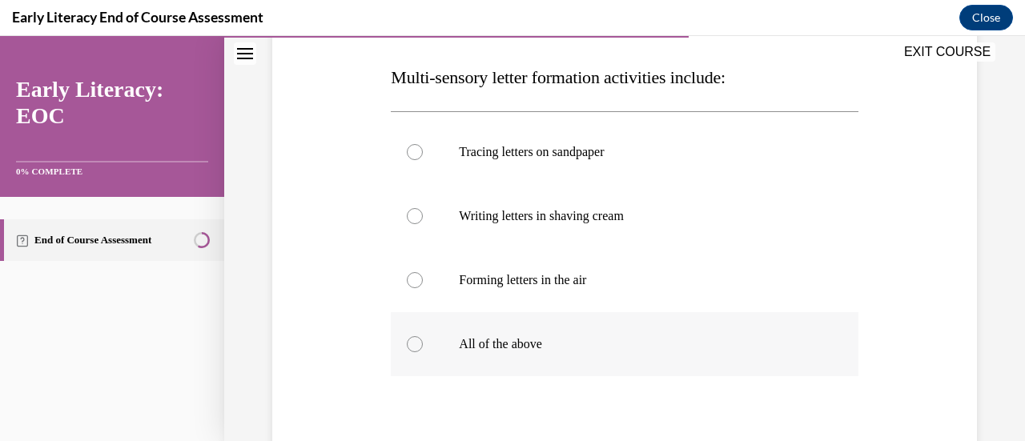
click at [413, 339] on div at bounding box center [415, 344] width 16 height 16
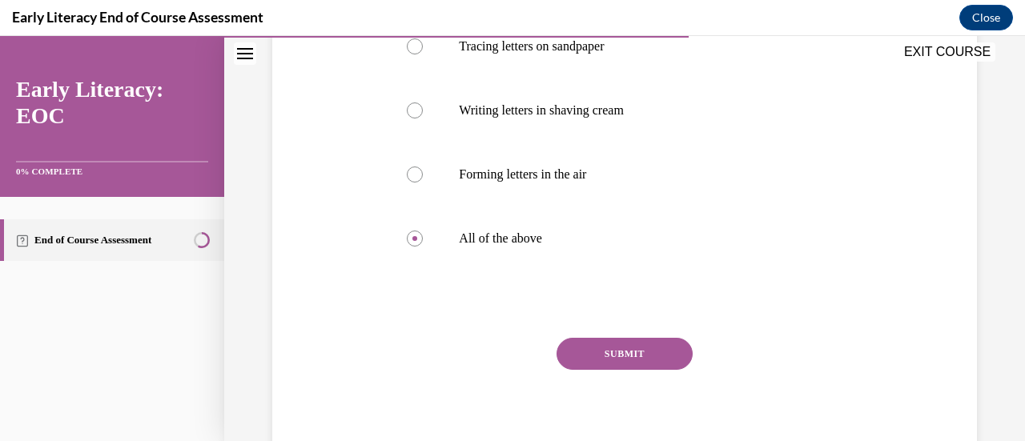
click at [591, 355] on button "SUBMIT" at bounding box center [624, 354] width 136 height 32
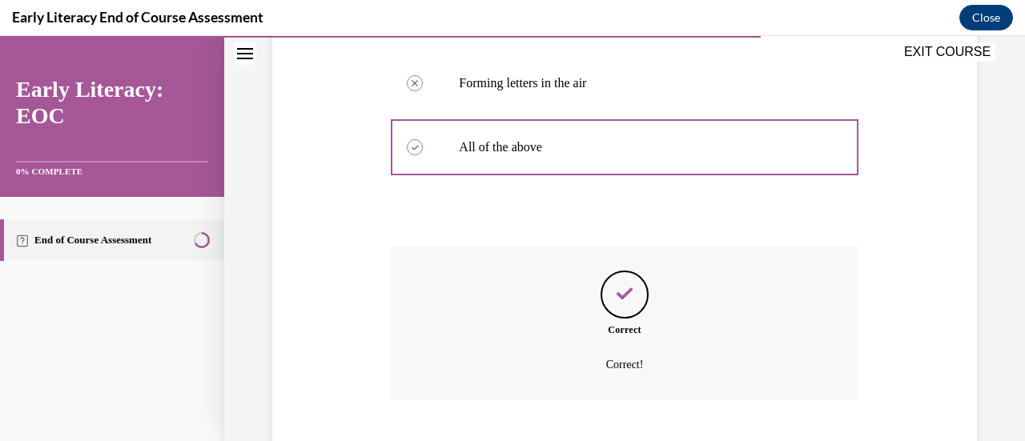
scroll to position [539, 0]
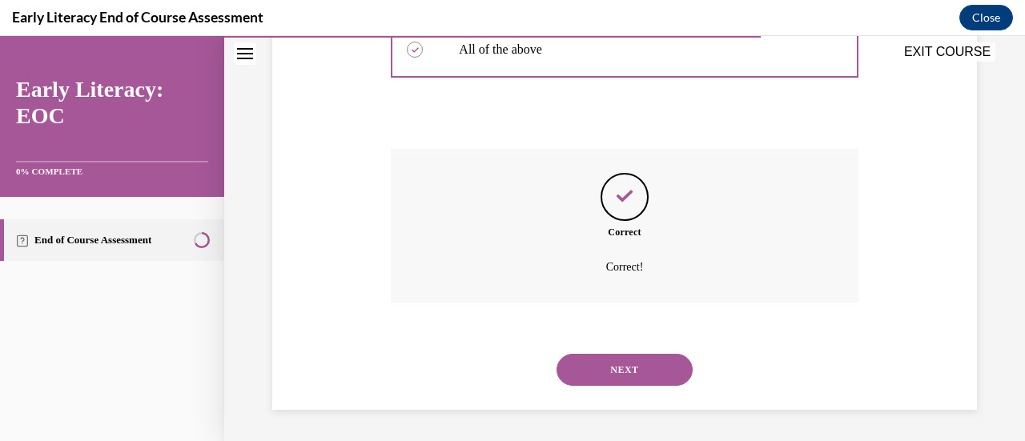
click at [591, 355] on button "NEXT" at bounding box center [624, 370] width 136 height 32
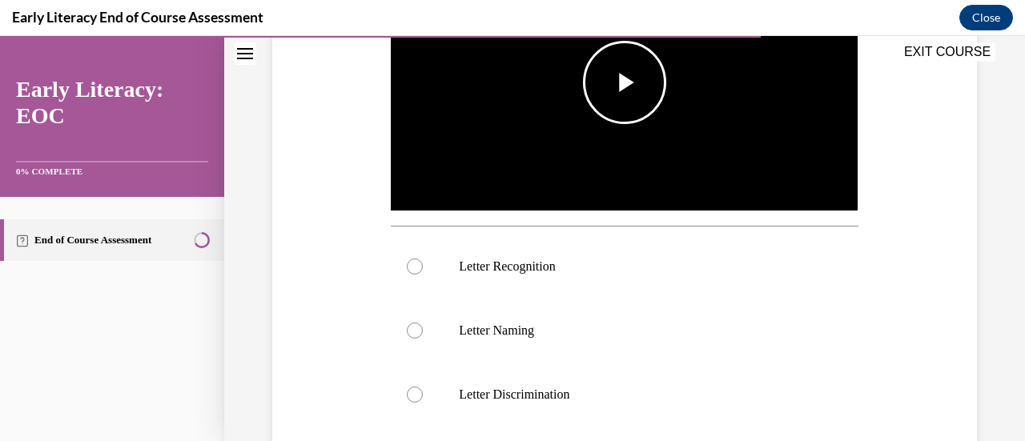
scroll to position [331, 0]
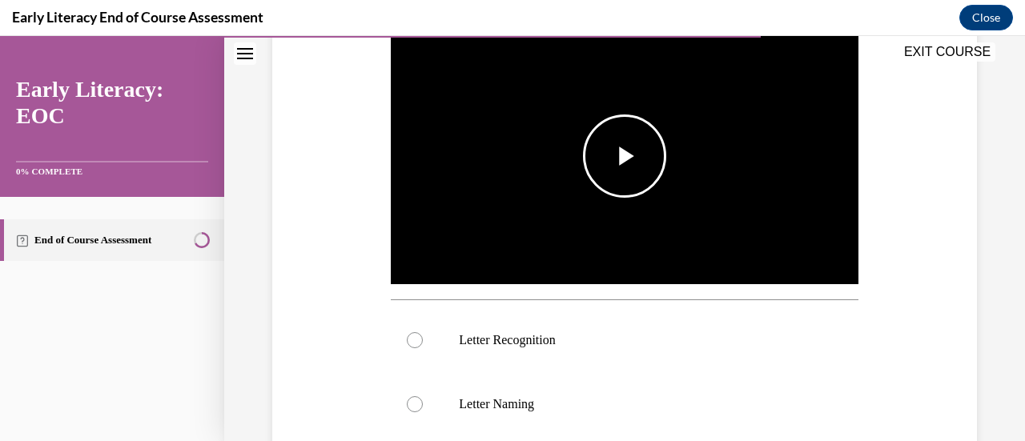
click at [624, 156] on span "Video player" at bounding box center [624, 156] width 0 height 0
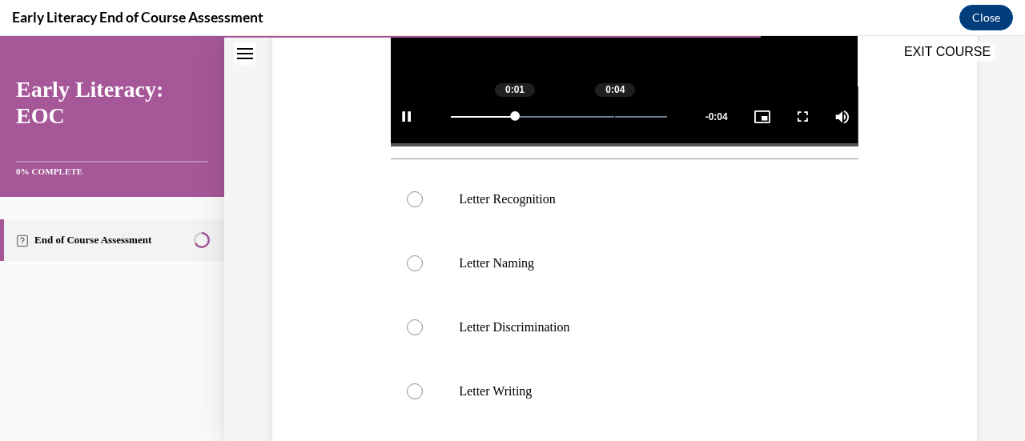
scroll to position [506, 0]
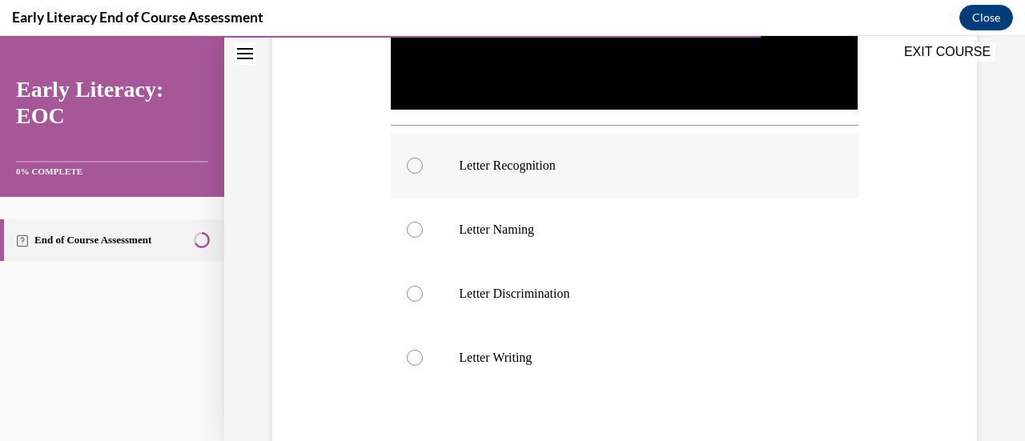
click at [417, 160] on div at bounding box center [415, 166] width 16 height 16
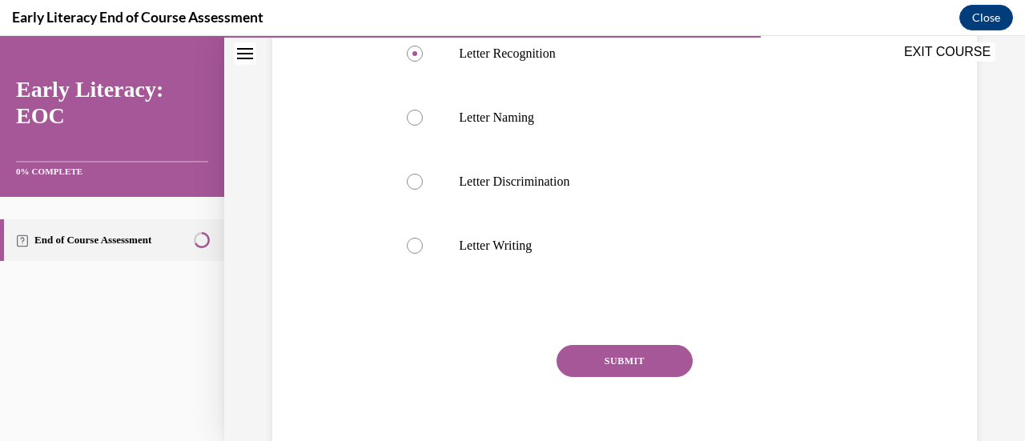
click at [620, 358] on button "SUBMIT" at bounding box center [624, 361] width 136 height 32
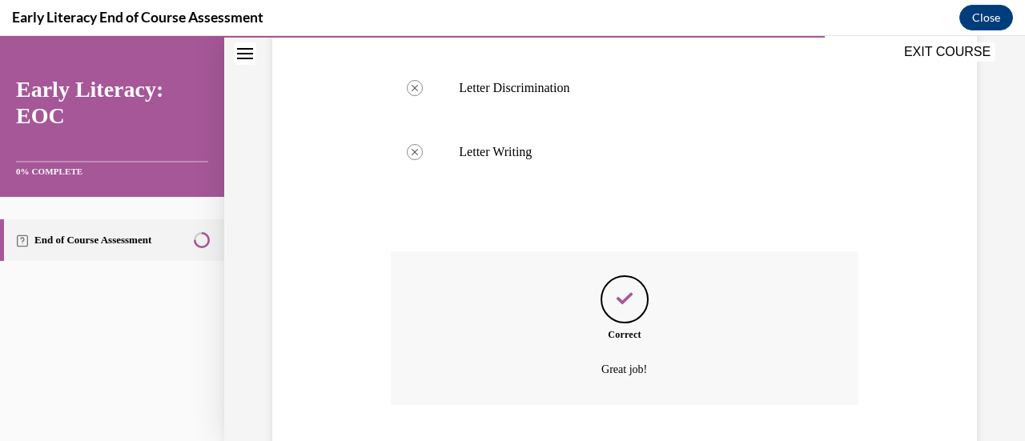
scroll to position [809, 0]
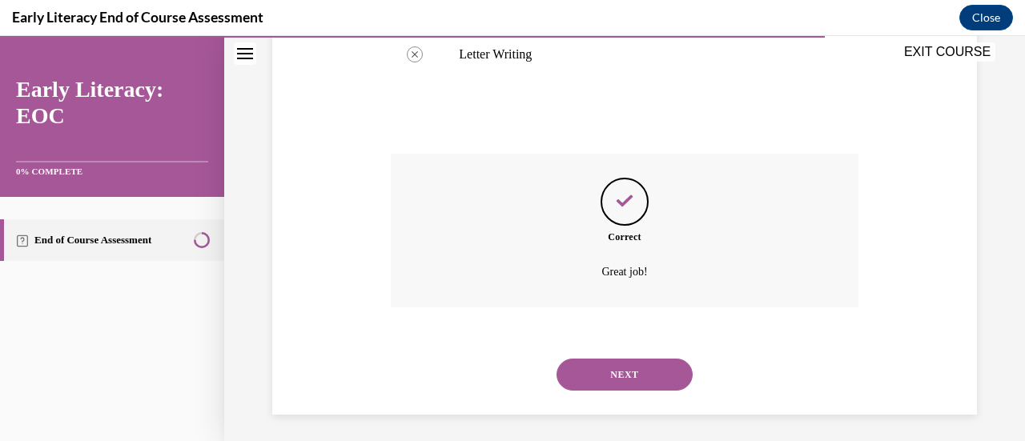
click at [614, 371] on button "NEXT" at bounding box center [624, 375] width 136 height 32
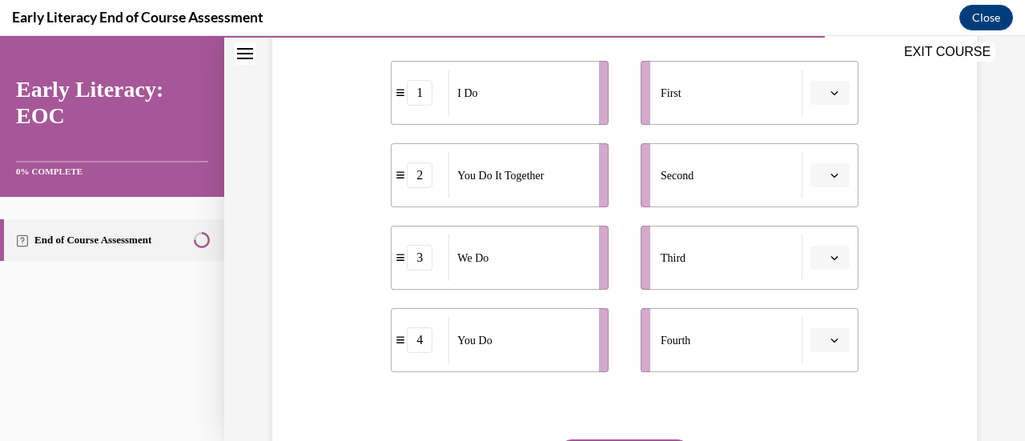
scroll to position [337, 0]
click at [816, 92] on button "button" at bounding box center [829, 91] width 39 height 24
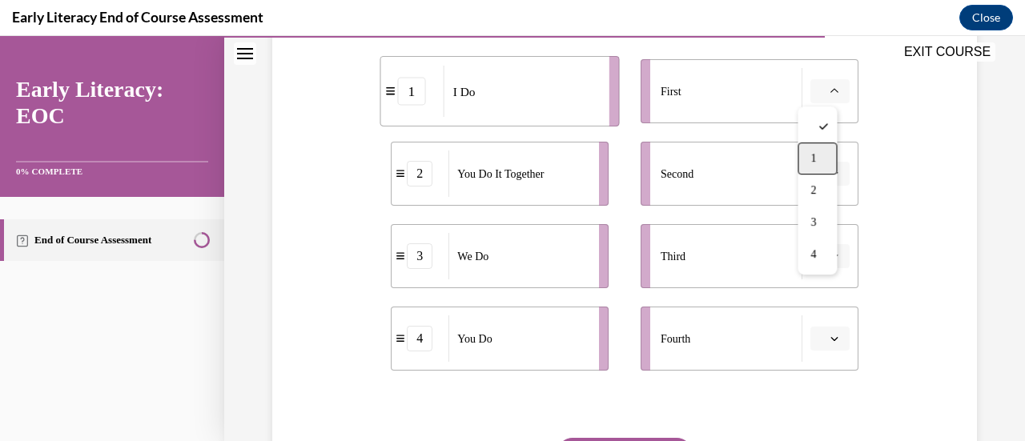
click at [815, 158] on span "1" at bounding box center [813, 158] width 6 height 13
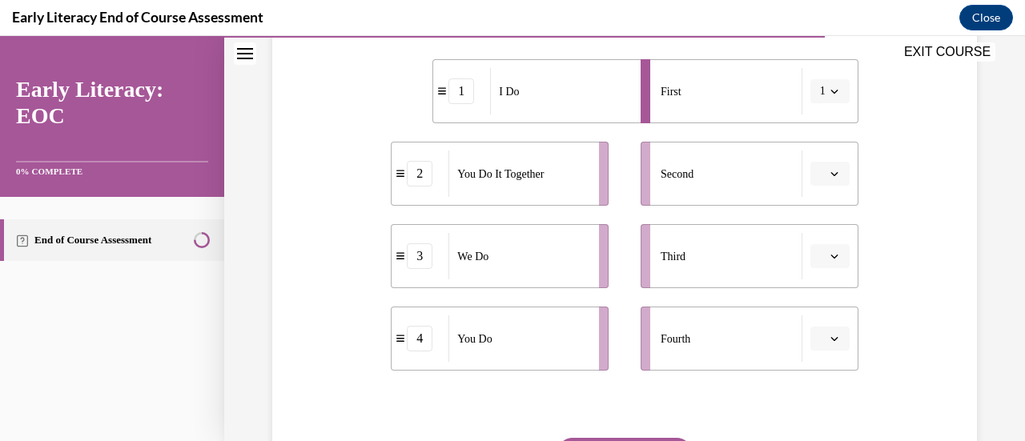
click at [828, 261] on span "button" at bounding box center [833, 256] width 11 height 11
click at [810, 385] on span "3" at bounding box center [813, 387] width 6 height 13
click at [830, 175] on icon "button" at bounding box center [834, 174] width 8 height 8
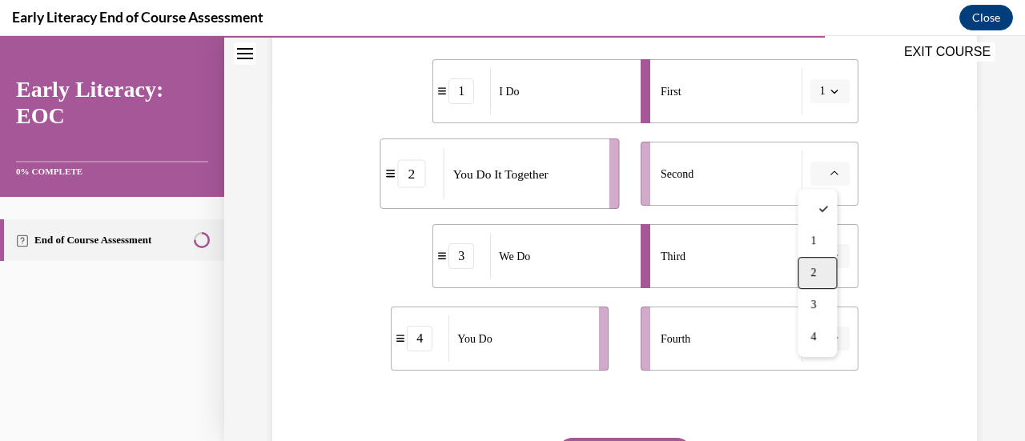
click at [812, 270] on span "2" at bounding box center [813, 273] width 6 height 13
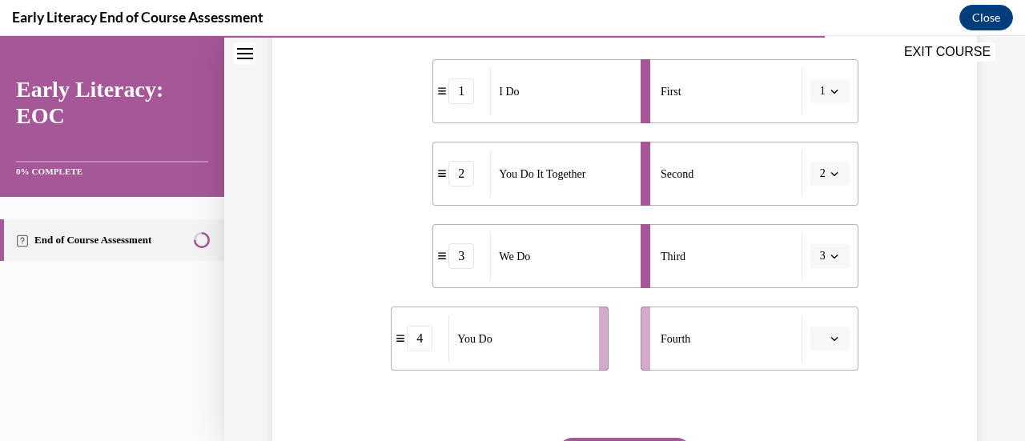
click at [830, 340] on icon "button" at bounding box center [834, 339] width 8 height 8
click at [815, 303] on span "4" at bounding box center [813, 302] width 6 height 13
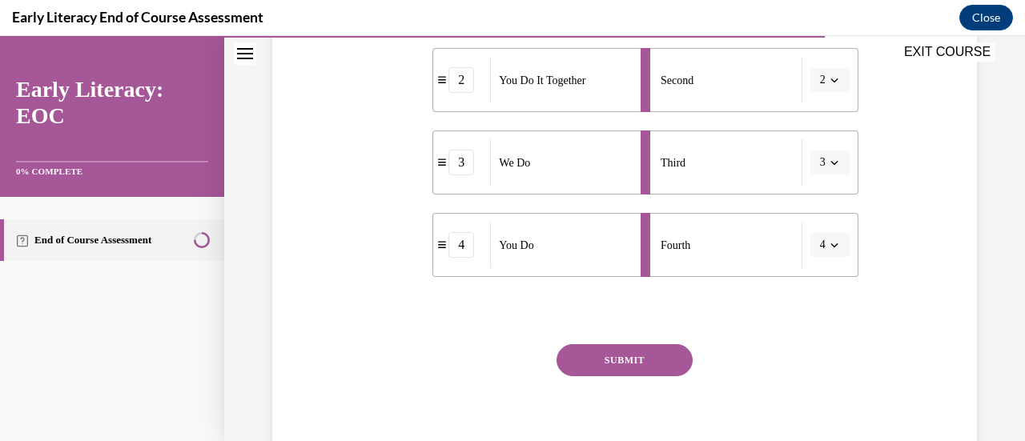
click at [655, 359] on button "SUBMIT" at bounding box center [624, 360] width 136 height 32
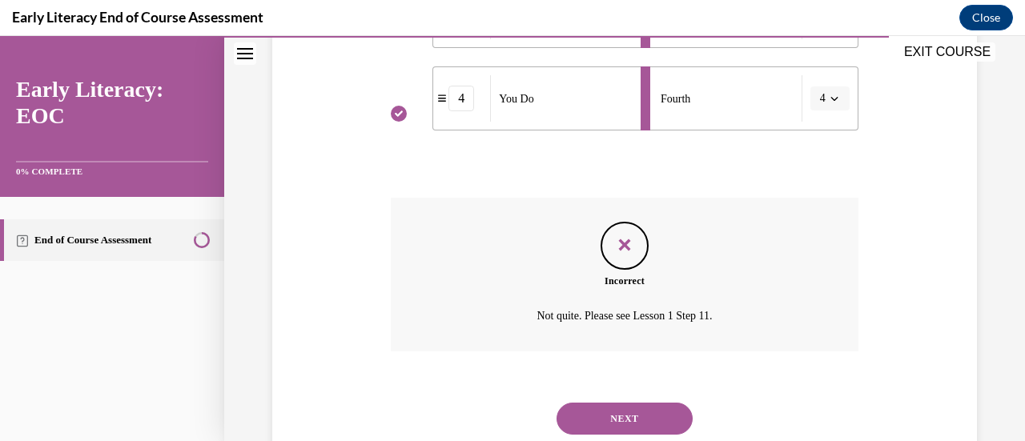
scroll to position [626, 0]
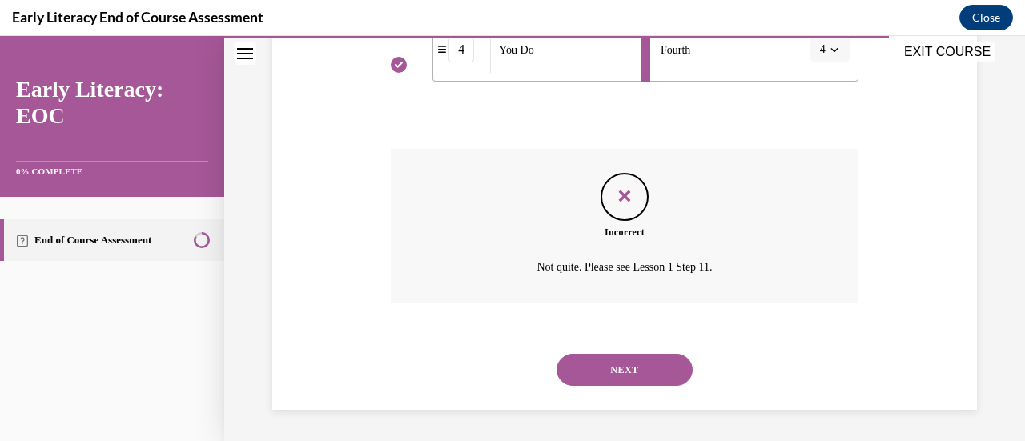
click at [626, 367] on button "NEXT" at bounding box center [624, 370] width 136 height 32
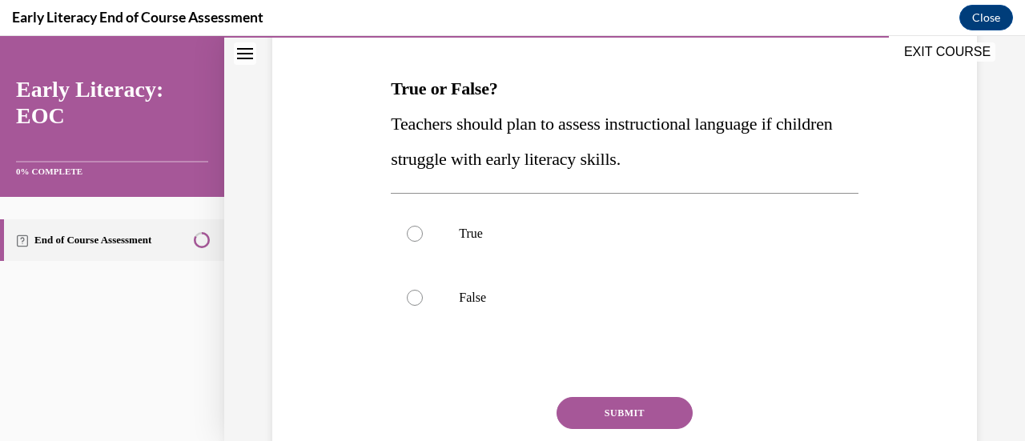
scroll to position [235, 0]
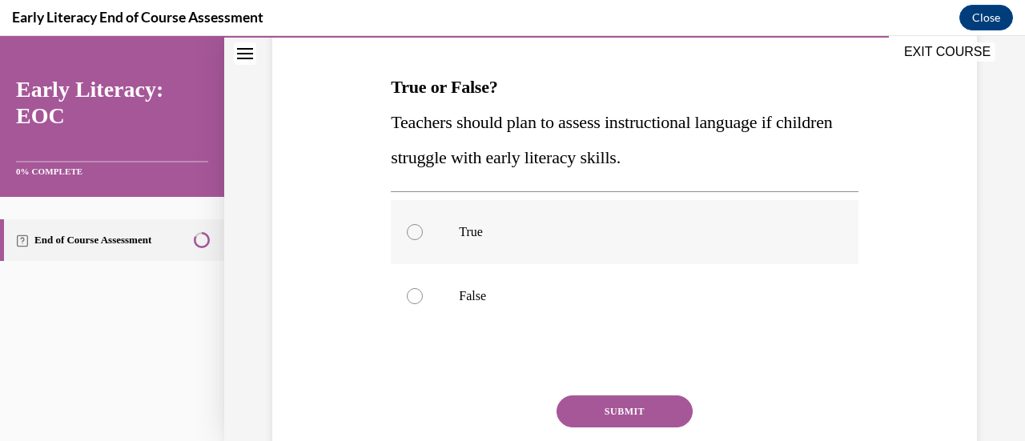
click at [407, 227] on div at bounding box center [415, 232] width 16 height 16
click at [576, 409] on button "SUBMIT" at bounding box center [624, 411] width 136 height 32
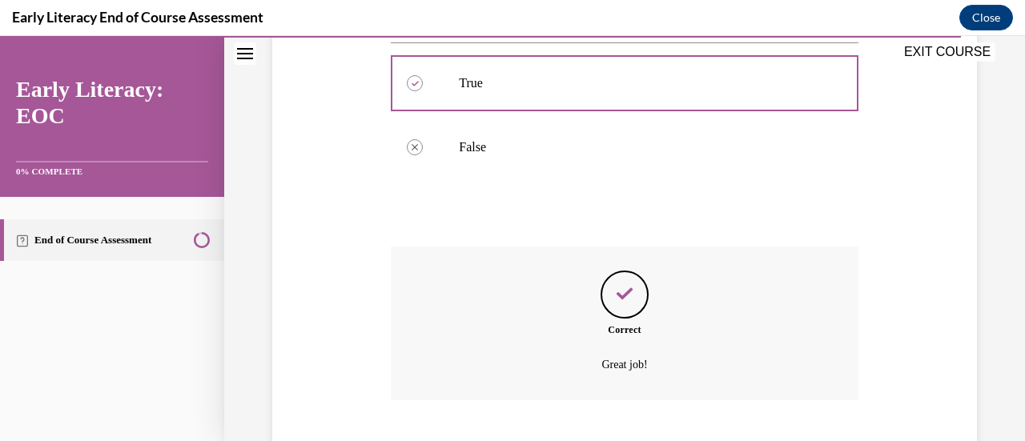
scroll to position [482, 0]
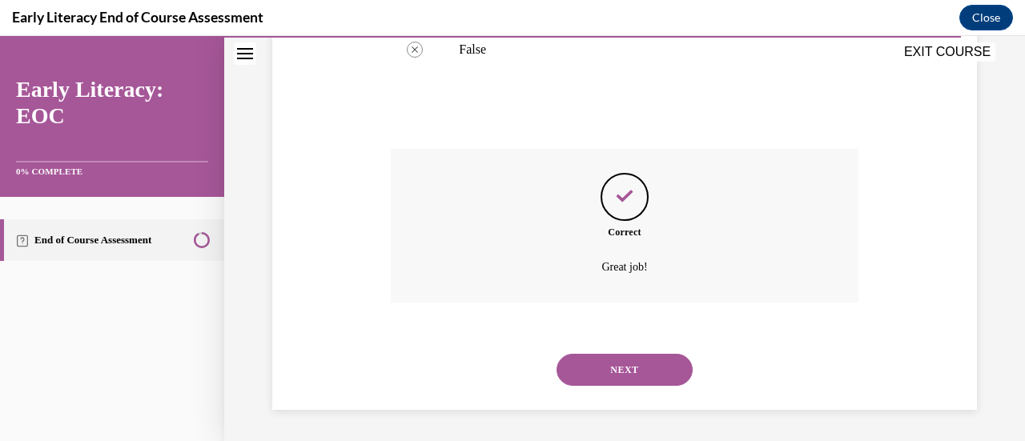
click at [621, 359] on button "NEXT" at bounding box center [624, 370] width 136 height 32
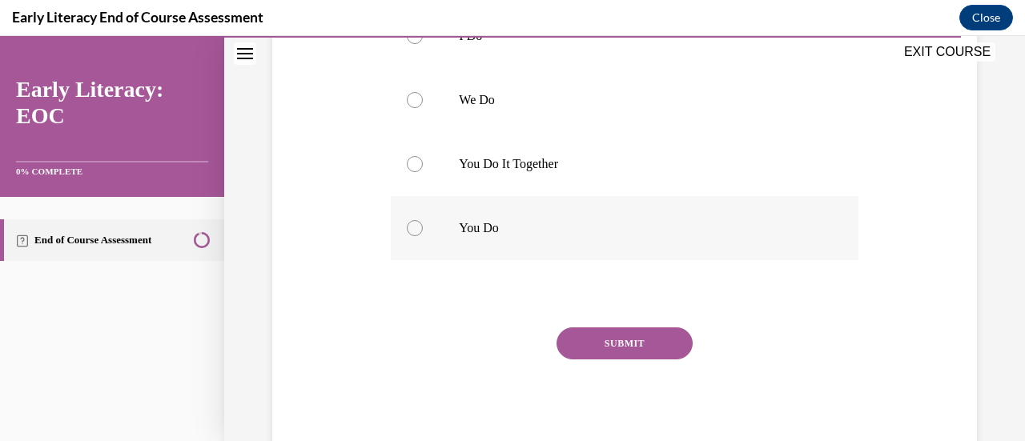
scroll to position [399, 0]
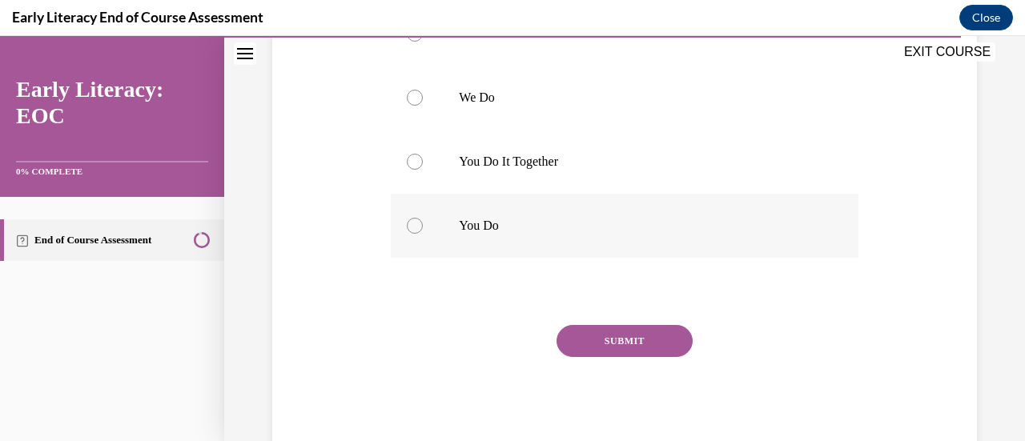
click at [426, 219] on div at bounding box center [624, 226] width 467 height 64
click at [602, 350] on button "SUBMIT" at bounding box center [624, 341] width 136 height 32
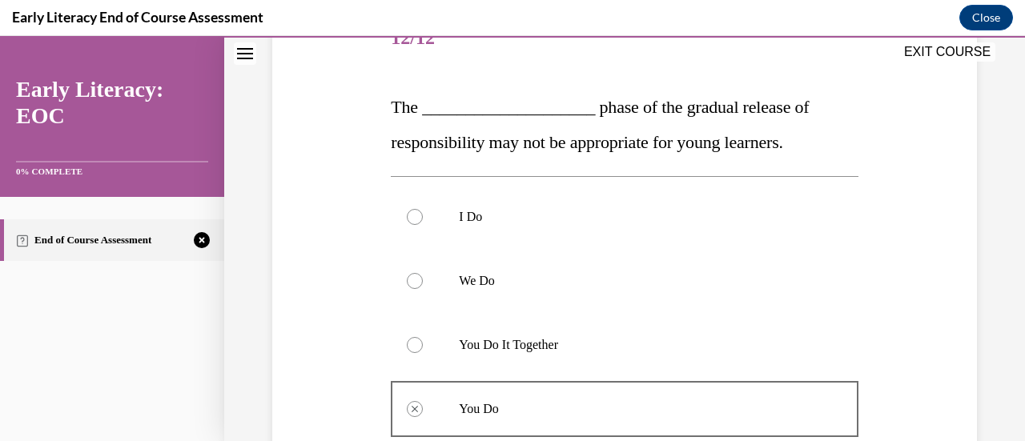
scroll to position [215, 0]
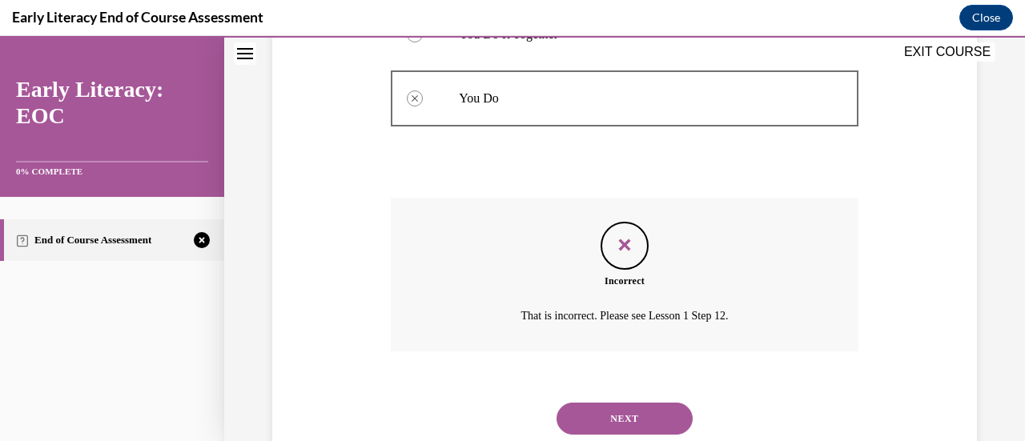
click at [610, 428] on button "NEXT" at bounding box center [624, 419] width 136 height 32
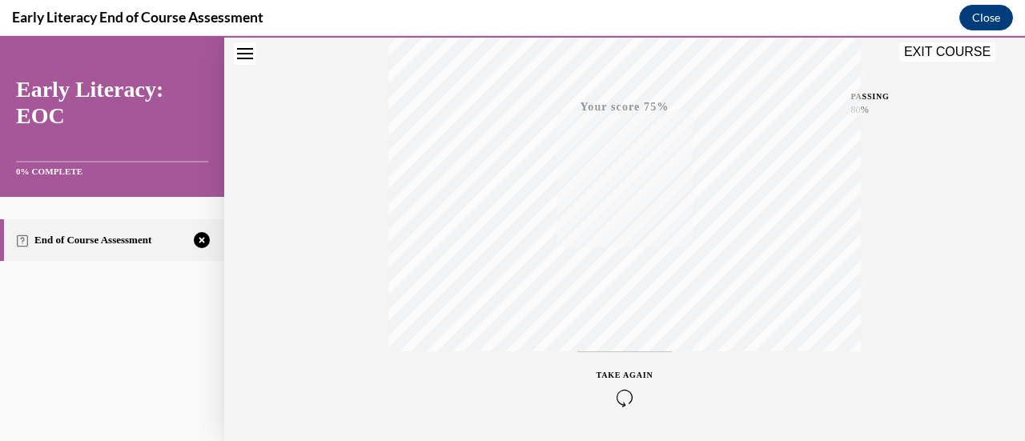
scroll to position [415, 0]
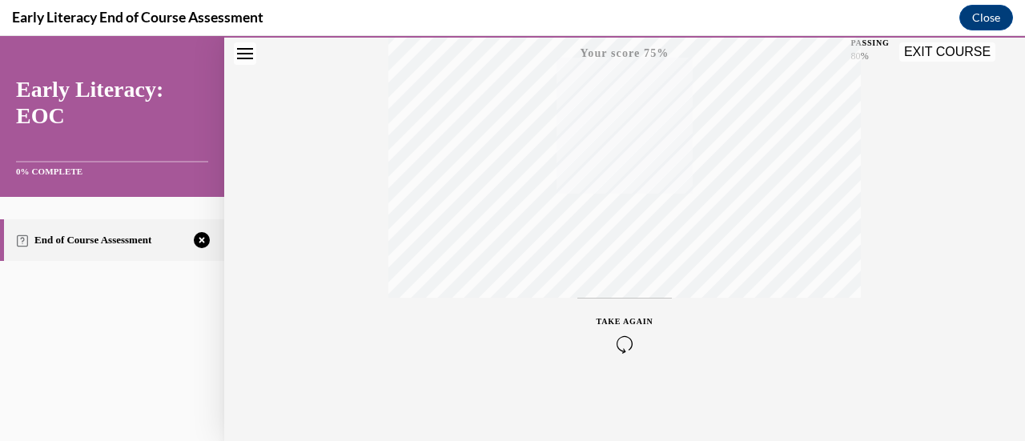
click at [615, 335] on icon "button" at bounding box center [624, 344] width 57 height 18
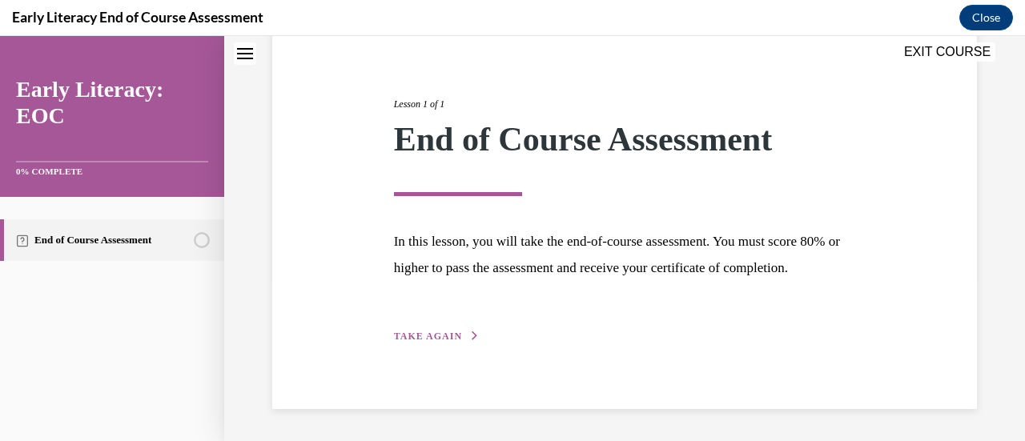
scroll to position [187, 0]
click at [424, 340] on span "TAKE AGAIN" at bounding box center [428, 336] width 68 height 11
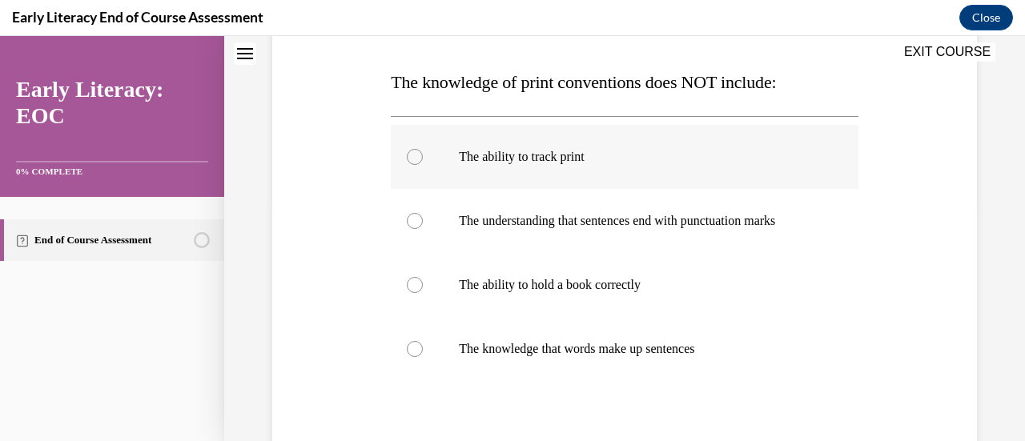
scroll to position [242, 0]
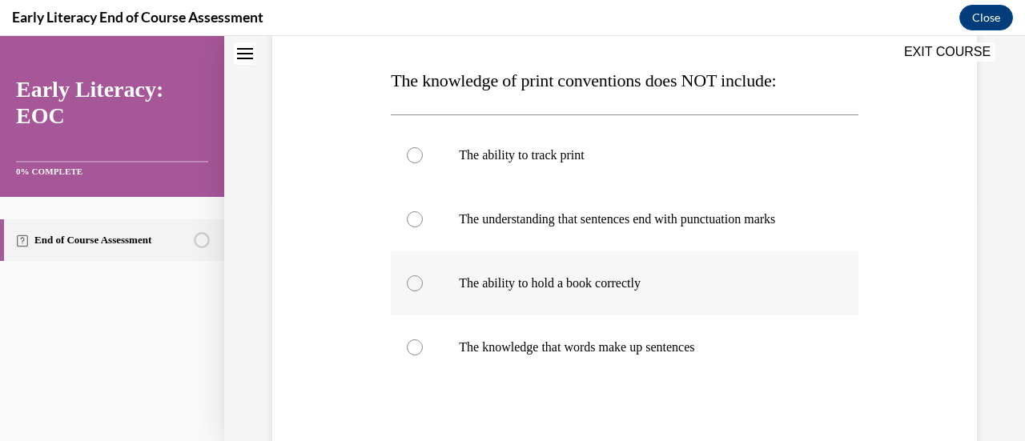
click at [465, 292] on div at bounding box center [624, 283] width 467 height 64
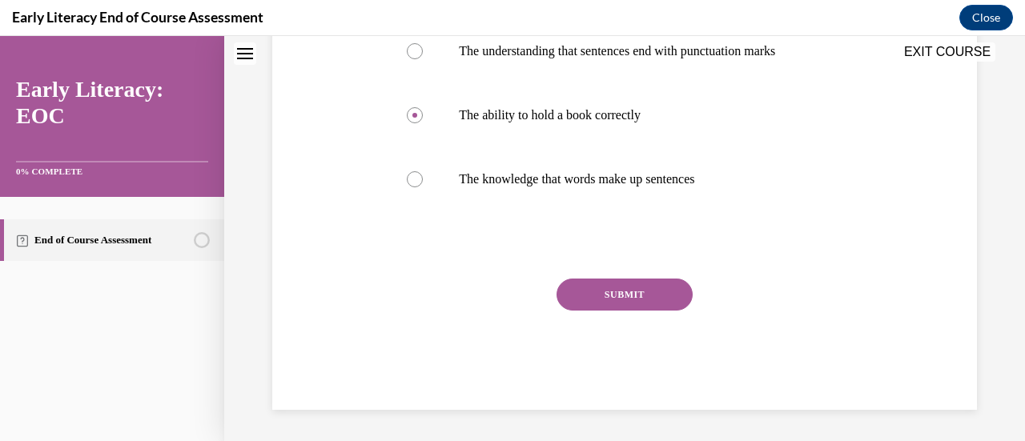
click at [607, 285] on button "SUBMIT" at bounding box center [624, 295] width 136 height 32
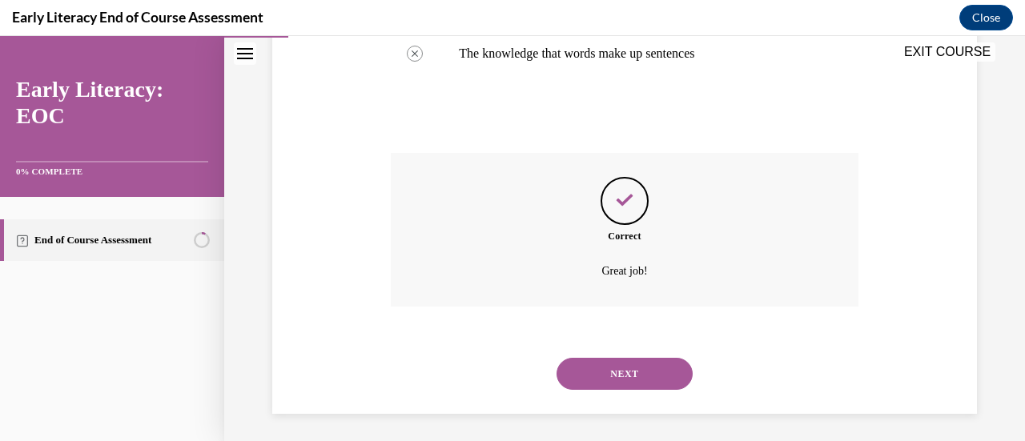
scroll to position [539, 0]
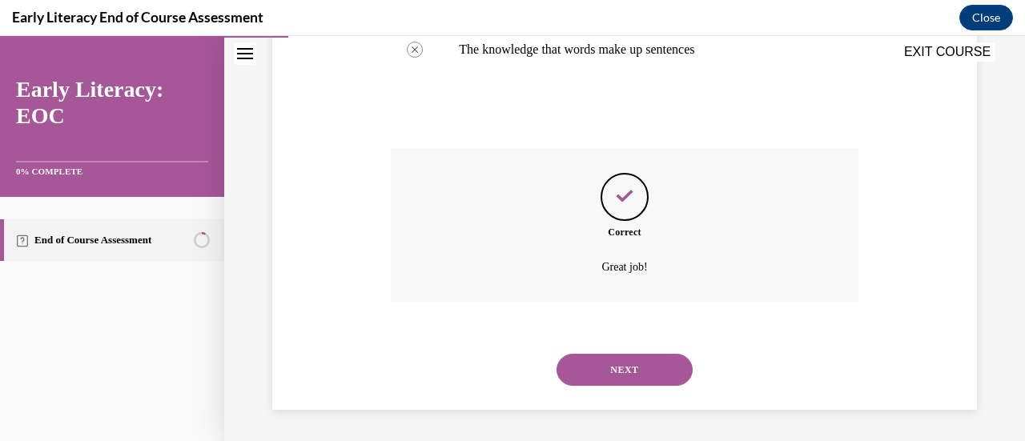
click at [612, 371] on button "NEXT" at bounding box center [624, 370] width 136 height 32
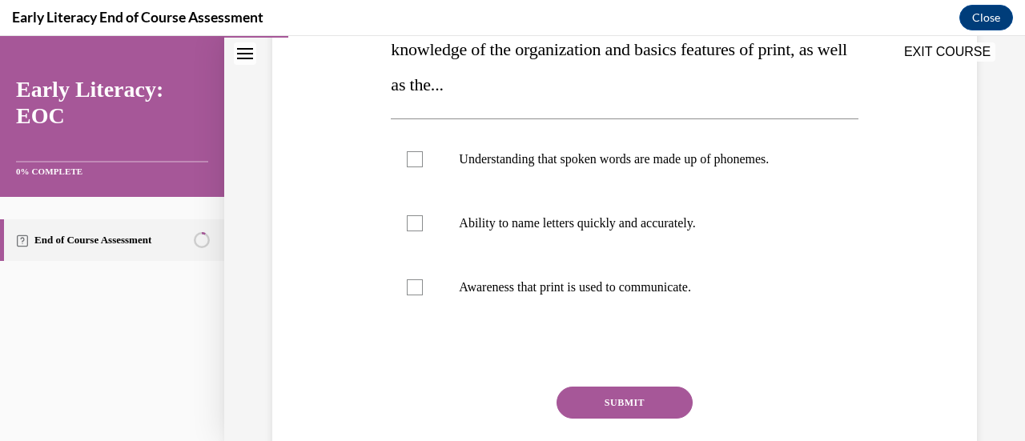
scroll to position [309, 0]
click at [407, 292] on div at bounding box center [415, 287] width 16 height 16
click at [608, 412] on button "SUBMIT" at bounding box center [624, 402] width 136 height 32
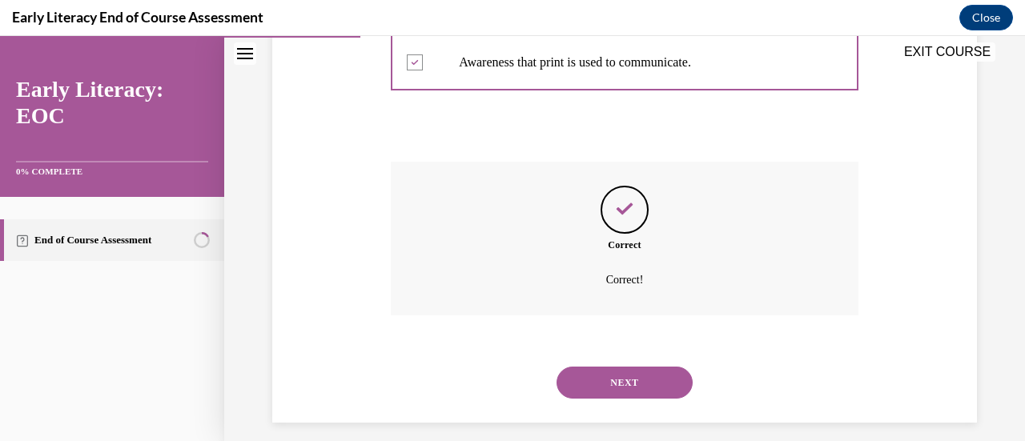
scroll to position [546, 0]
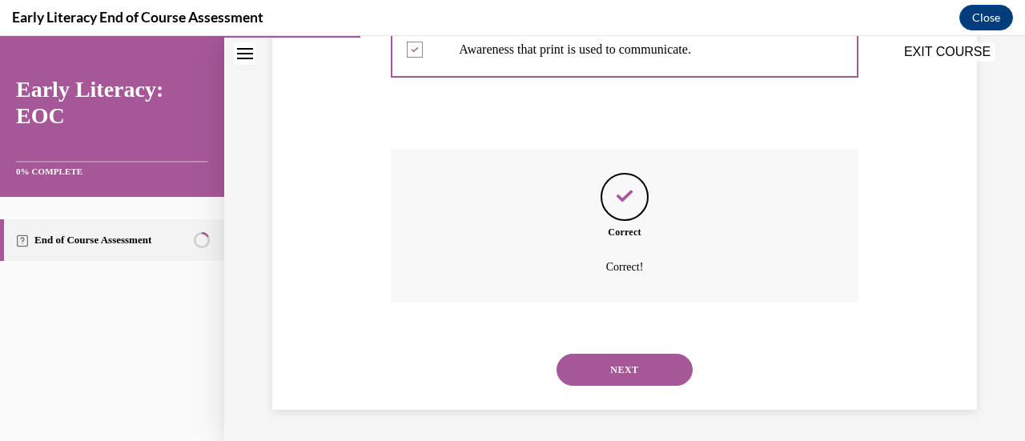
click at [627, 368] on button "NEXT" at bounding box center [624, 370] width 136 height 32
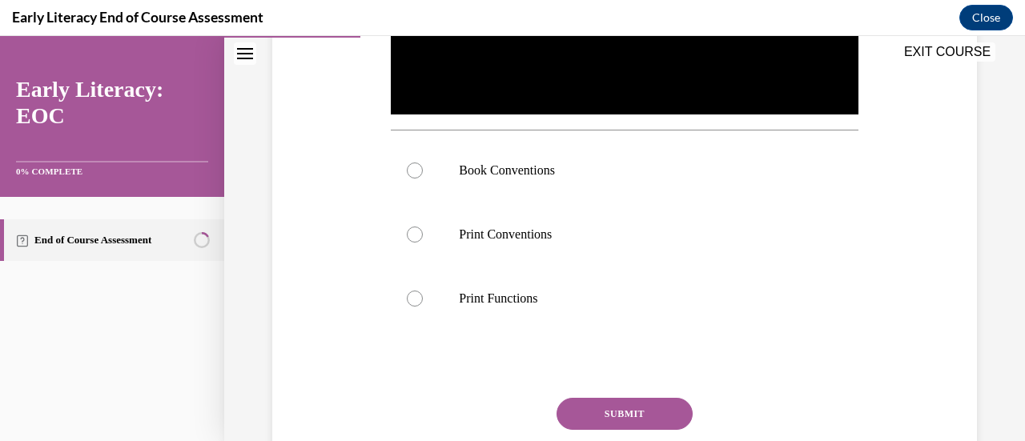
scroll to position [477, 0]
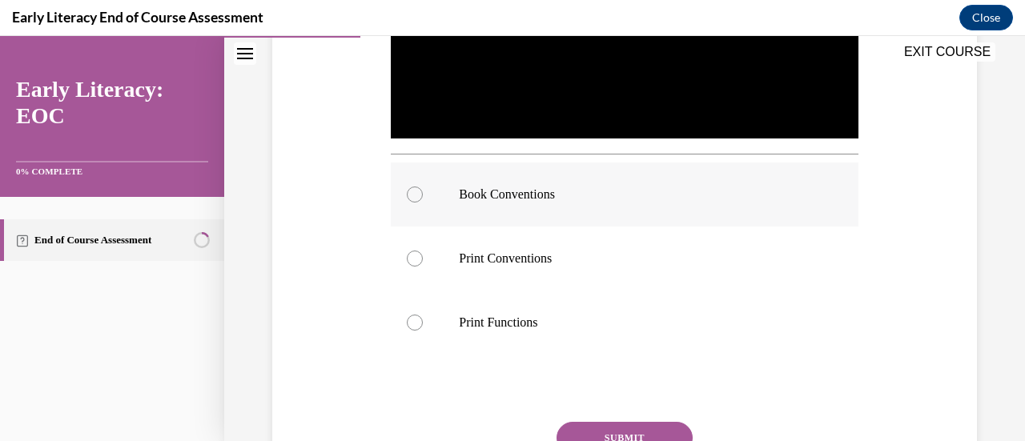
click at [417, 200] on div at bounding box center [624, 194] width 467 height 64
click at [592, 423] on button "SUBMIT" at bounding box center [624, 438] width 136 height 32
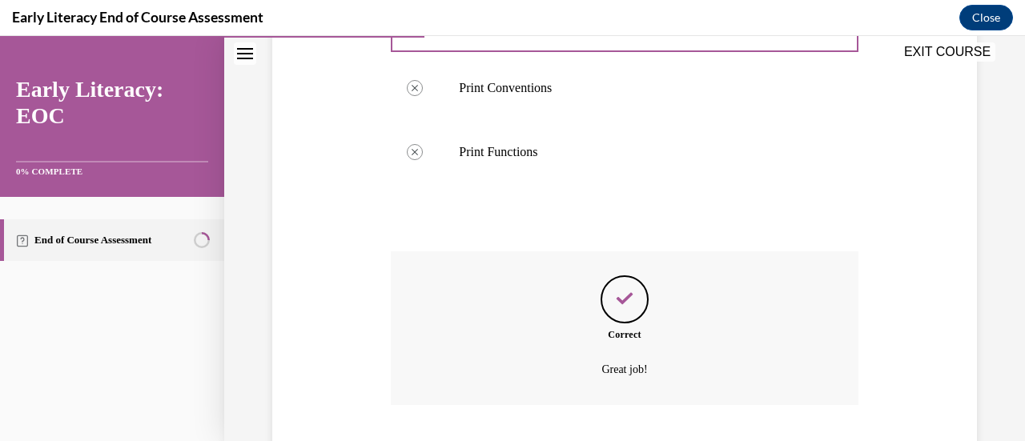
scroll to position [745, 0]
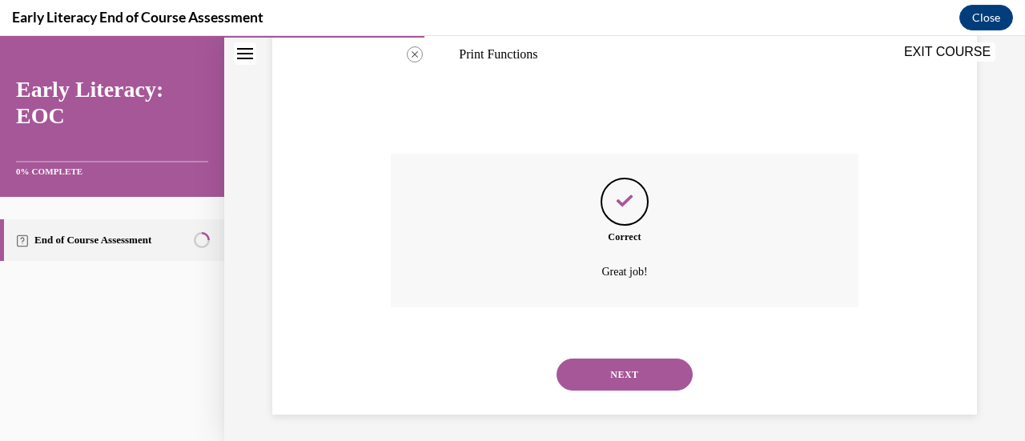
click at [604, 372] on button "NEXT" at bounding box center [624, 375] width 136 height 32
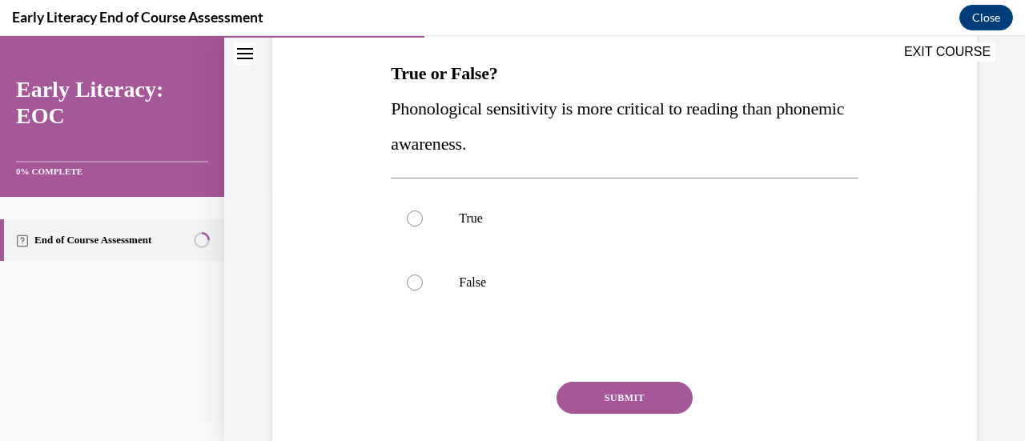
scroll to position [250, 0]
click at [419, 294] on div at bounding box center [624, 282] width 467 height 64
click at [582, 403] on button "SUBMIT" at bounding box center [624, 397] width 136 height 32
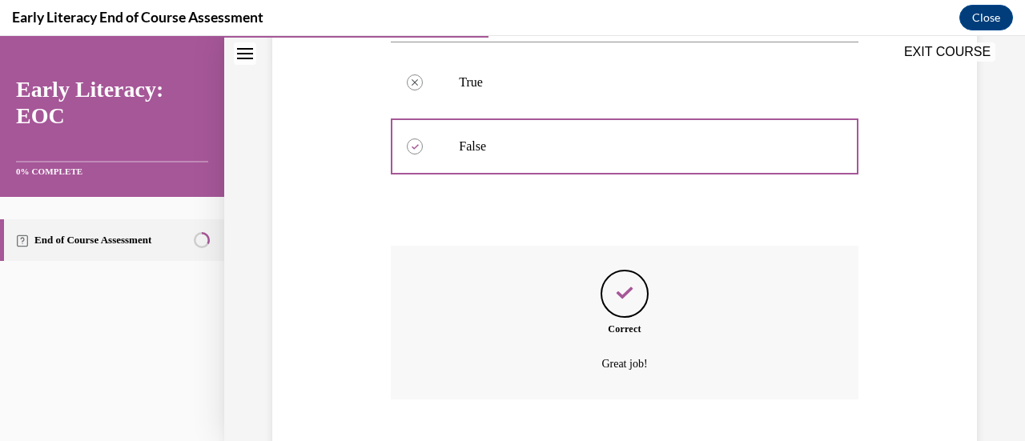
scroll to position [482, 0]
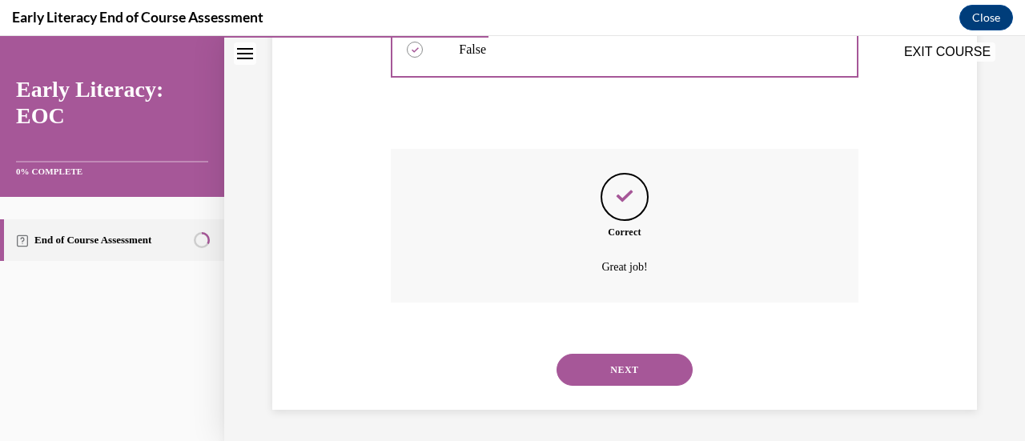
click at [623, 378] on button "NEXT" at bounding box center [624, 370] width 136 height 32
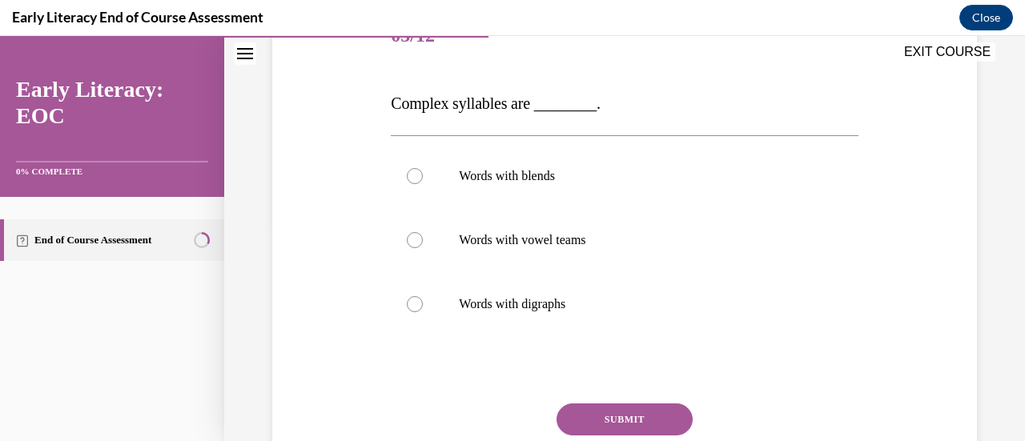
scroll to position [221, 0]
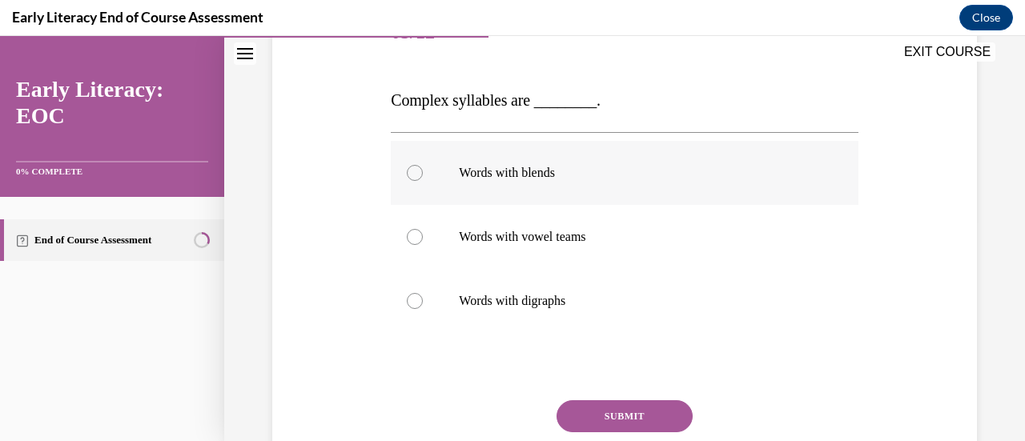
click at [416, 178] on div at bounding box center [415, 173] width 16 height 16
click at [579, 407] on button "SUBMIT" at bounding box center [624, 416] width 136 height 32
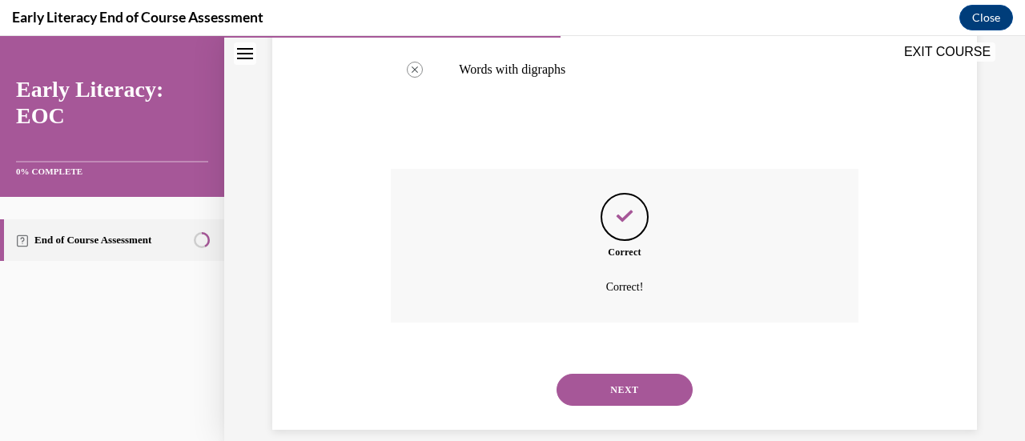
scroll to position [472, 0]
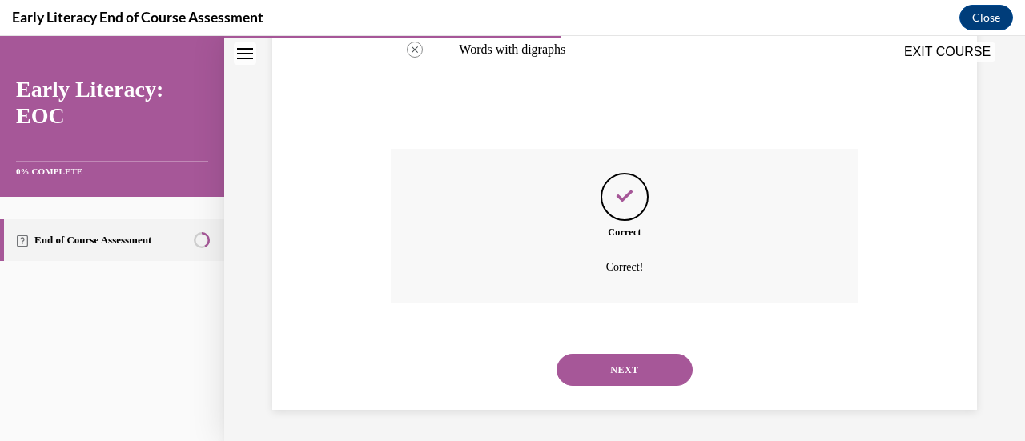
click at [618, 375] on button "NEXT" at bounding box center [624, 370] width 136 height 32
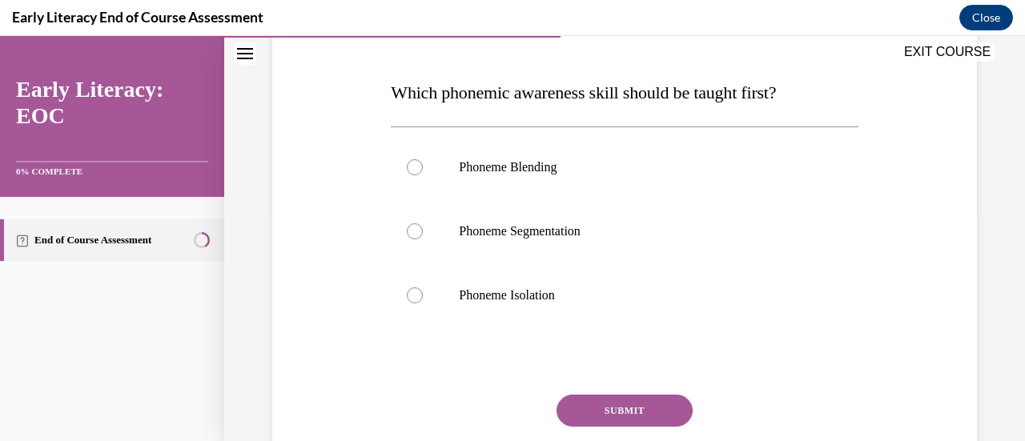
scroll to position [231, 0]
click at [408, 302] on div at bounding box center [624, 295] width 467 height 64
click at [612, 409] on button "SUBMIT" at bounding box center [624, 410] width 136 height 32
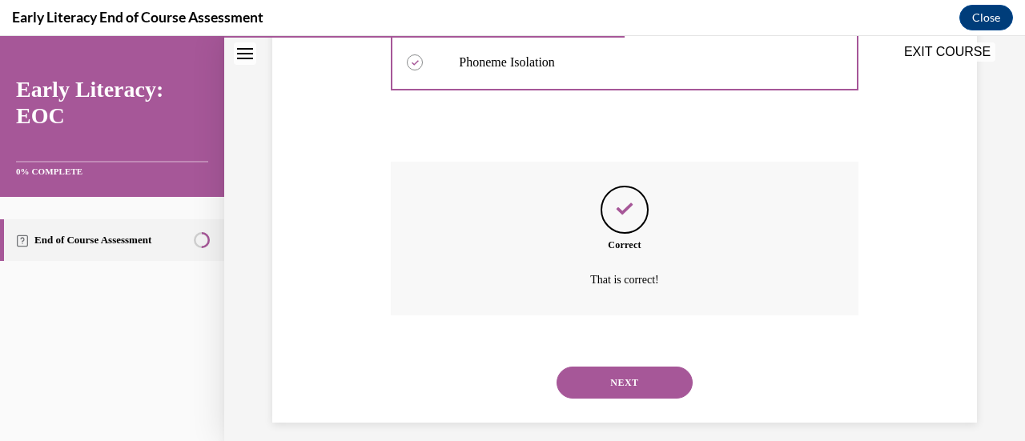
scroll to position [475, 0]
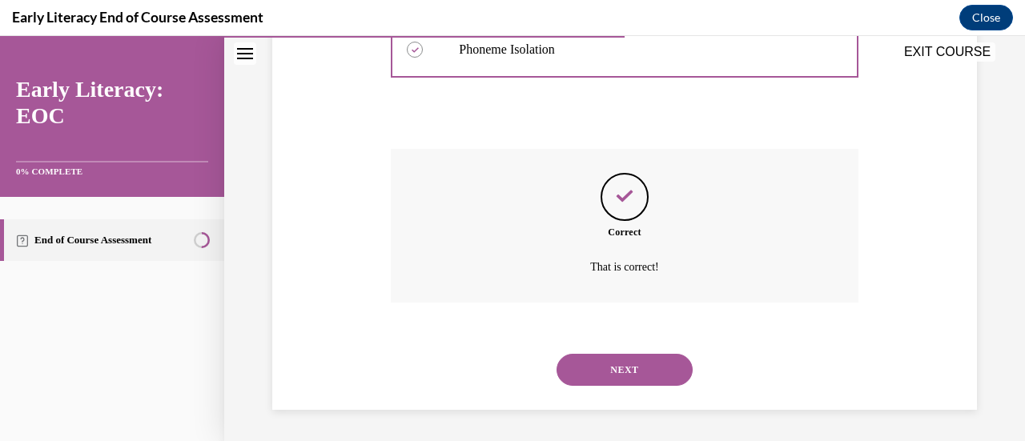
click at [632, 369] on button "NEXT" at bounding box center [624, 370] width 136 height 32
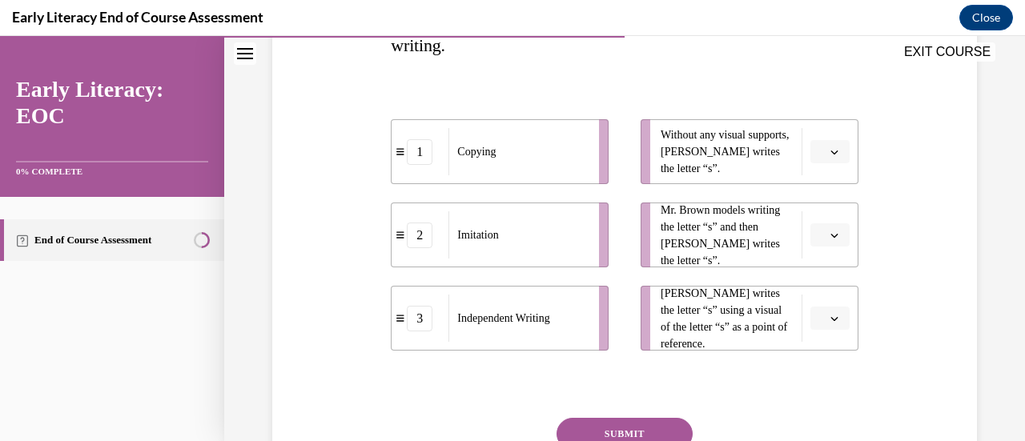
scroll to position [307, 0]
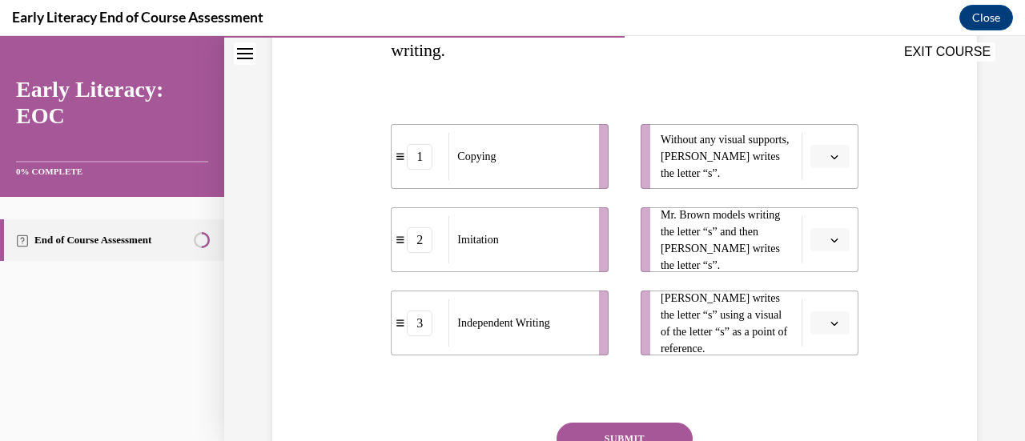
click at [820, 327] on span "Please select an option" at bounding box center [823, 323] width 6 height 16
click at [824, 219] on div "1" at bounding box center [816, 223] width 39 height 32
click at [830, 237] on icon "button" at bounding box center [834, 240] width 8 height 8
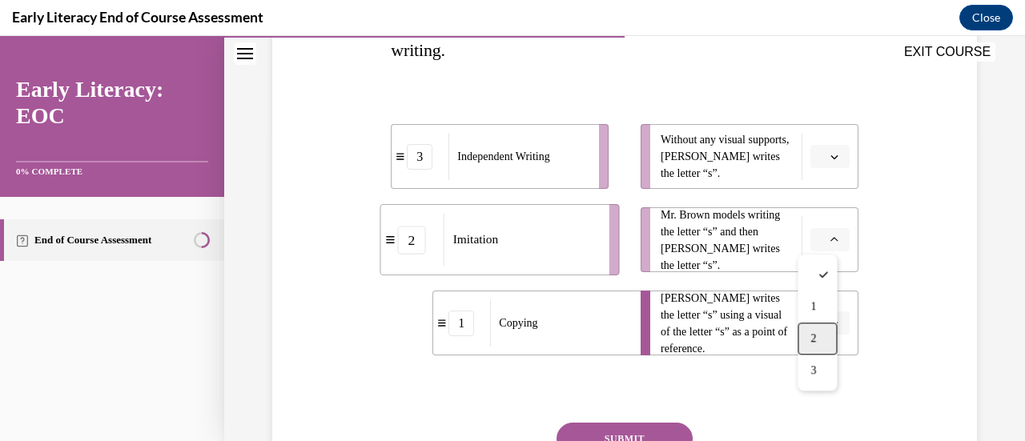
click at [810, 335] on span "2" at bounding box center [813, 338] width 6 height 13
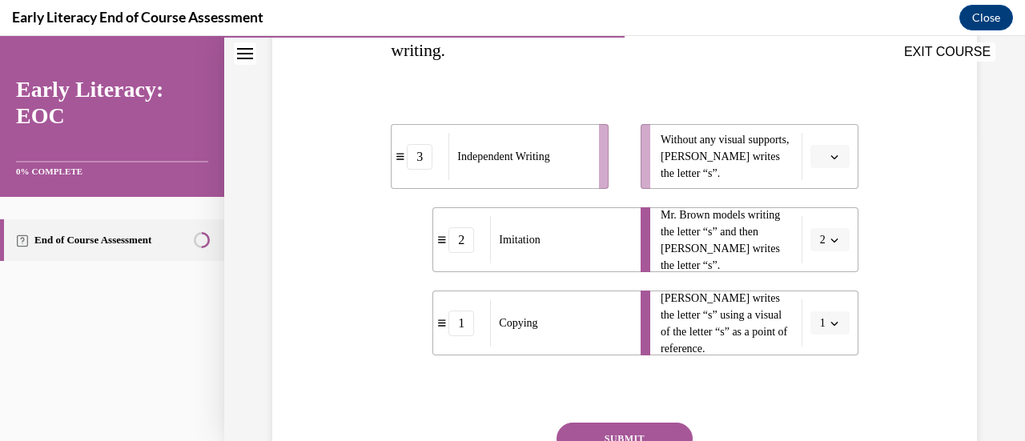
click at [833, 157] on button "button" at bounding box center [829, 157] width 39 height 24
click at [808, 292] on div "3" at bounding box center [816, 287] width 39 height 32
click at [629, 432] on button "SUBMIT" at bounding box center [624, 439] width 136 height 32
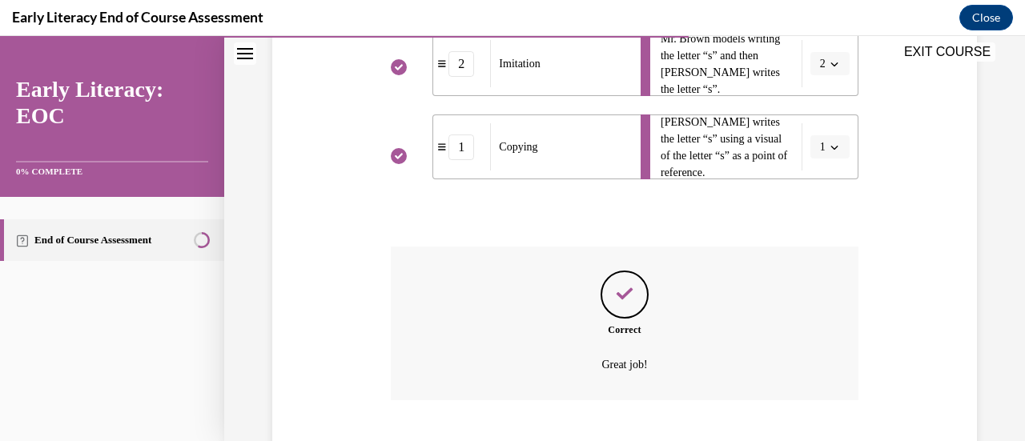
scroll to position [581, 0]
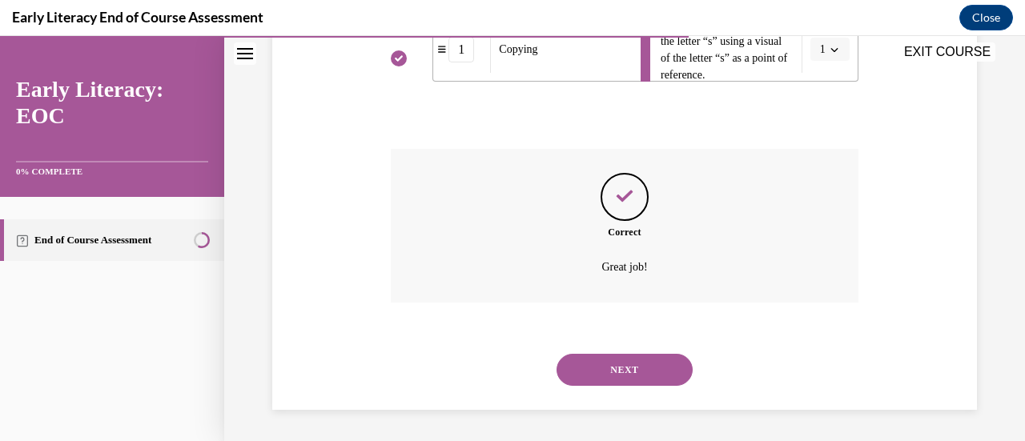
click at [624, 352] on div "NEXT" at bounding box center [624, 370] width 467 height 64
click at [624, 372] on button "NEXT" at bounding box center [624, 370] width 136 height 32
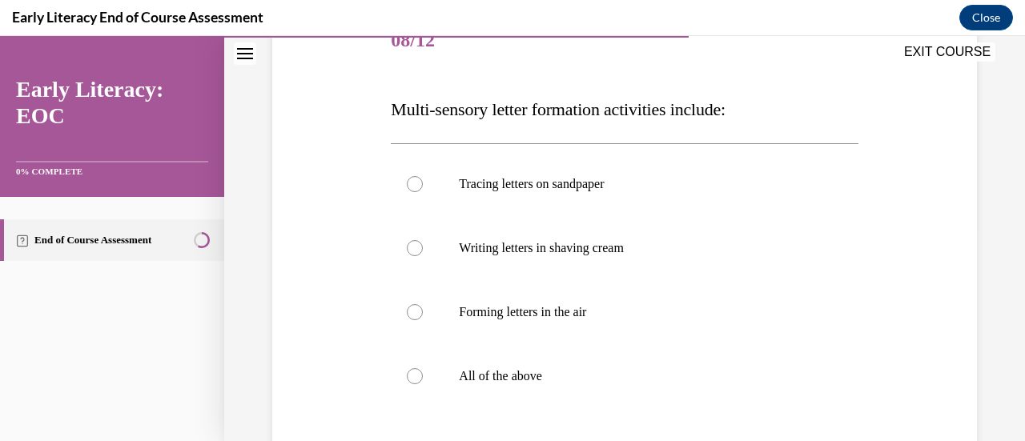
scroll to position [216, 0]
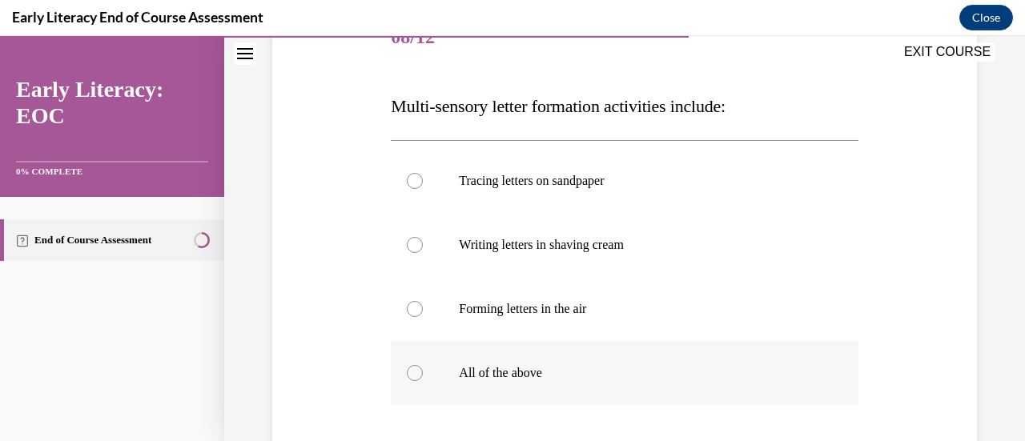
click at [411, 375] on div at bounding box center [415, 373] width 16 height 16
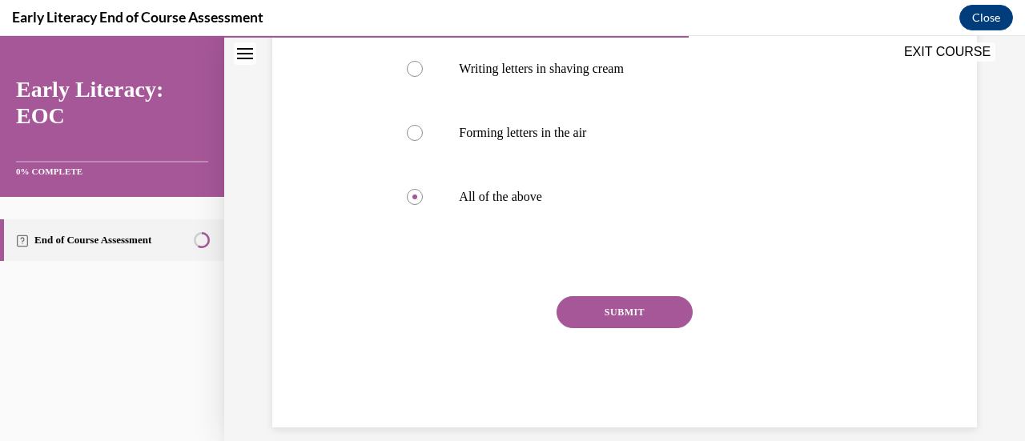
click at [580, 311] on button "SUBMIT" at bounding box center [624, 312] width 136 height 32
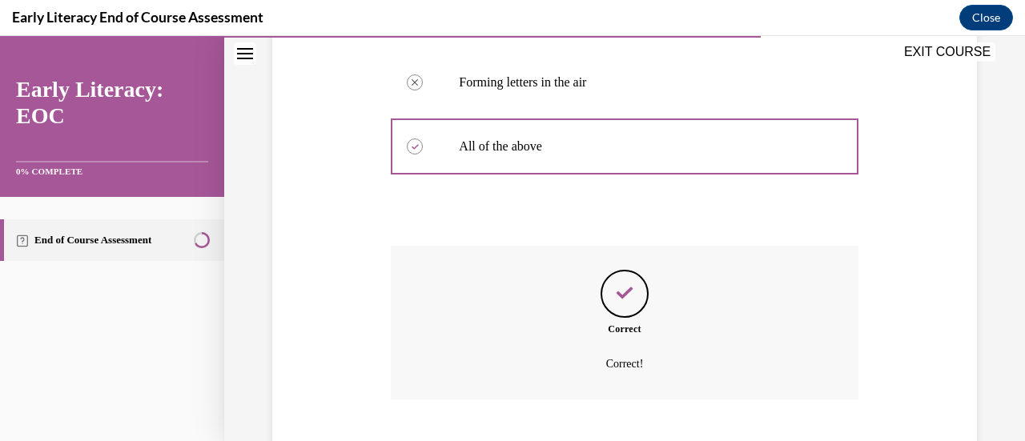
scroll to position [539, 0]
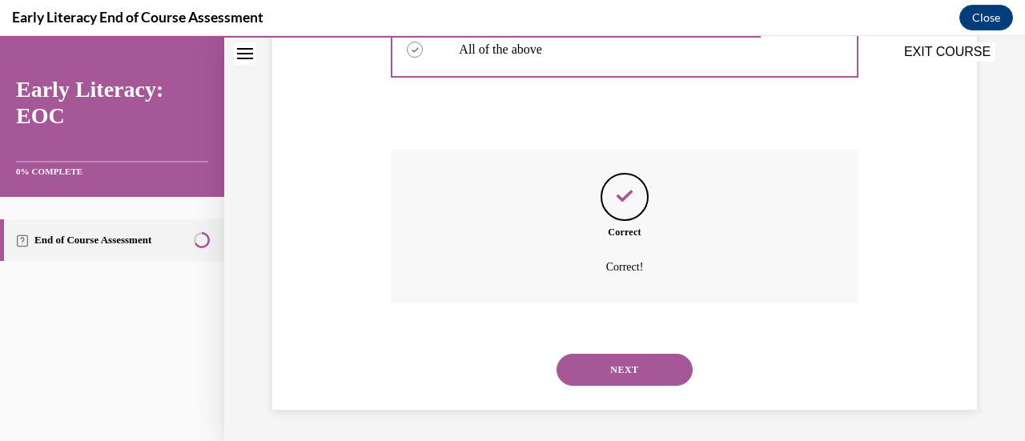
click at [596, 374] on button "NEXT" at bounding box center [624, 370] width 136 height 32
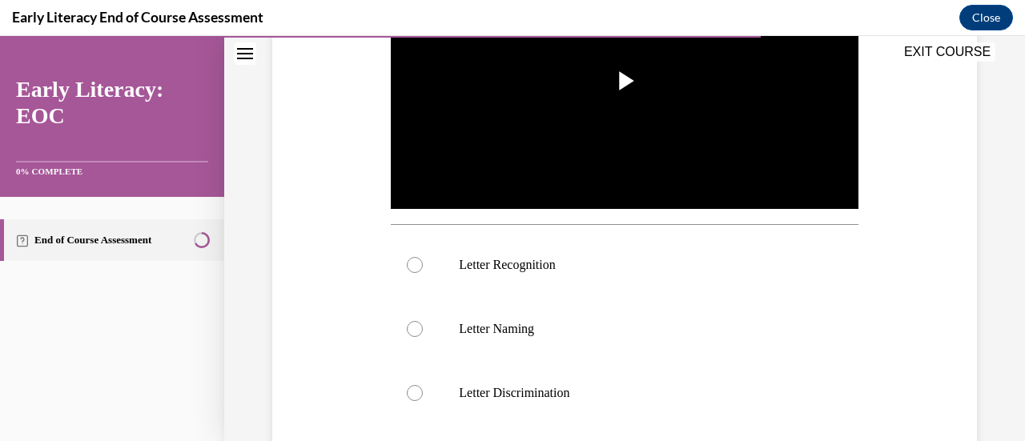
scroll to position [407, 0]
click at [429, 263] on div at bounding box center [624, 264] width 467 height 64
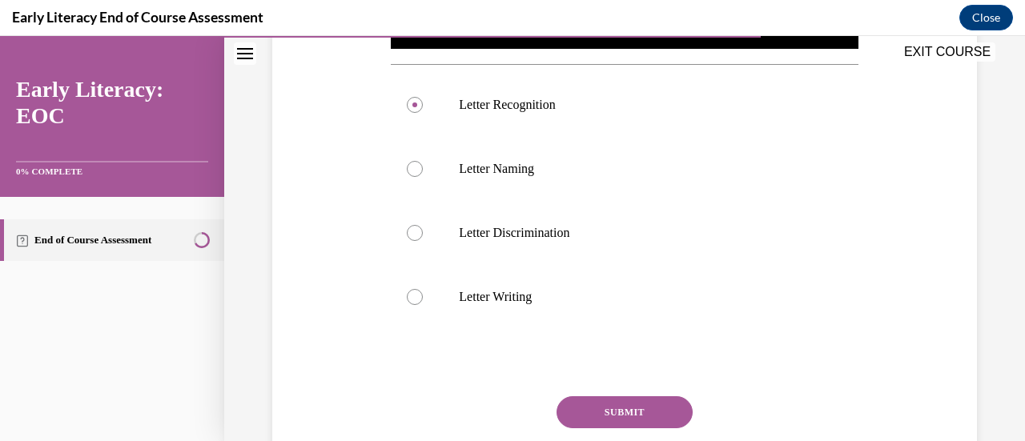
click at [609, 413] on button "SUBMIT" at bounding box center [624, 412] width 136 height 32
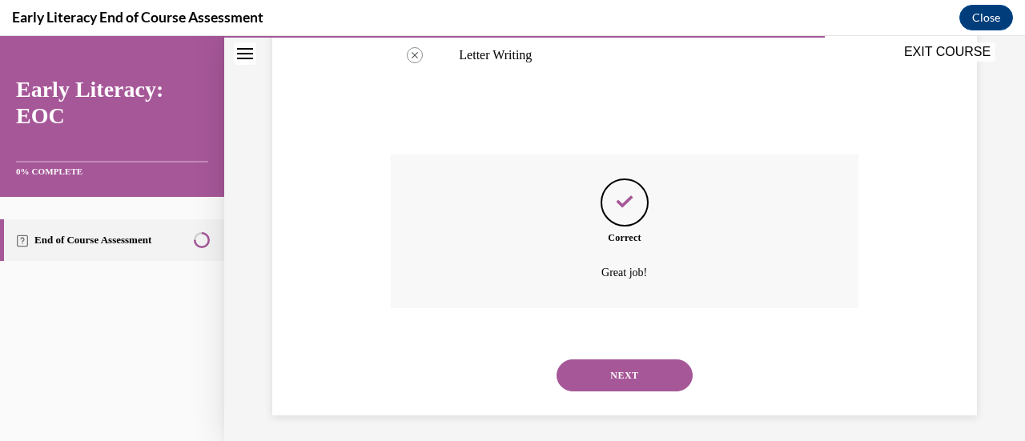
scroll to position [809, 0]
click at [632, 367] on button "NEXT" at bounding box center [624, 375] width 136 height 32
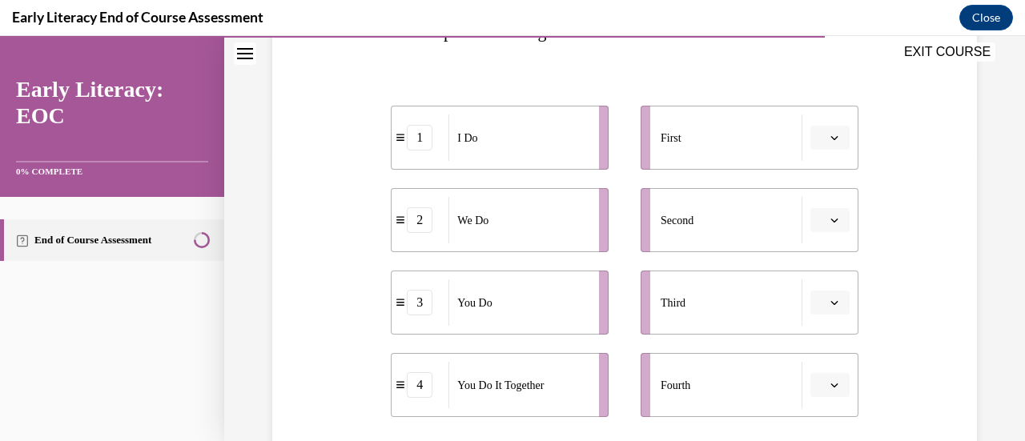
scroll to position [321, 0]
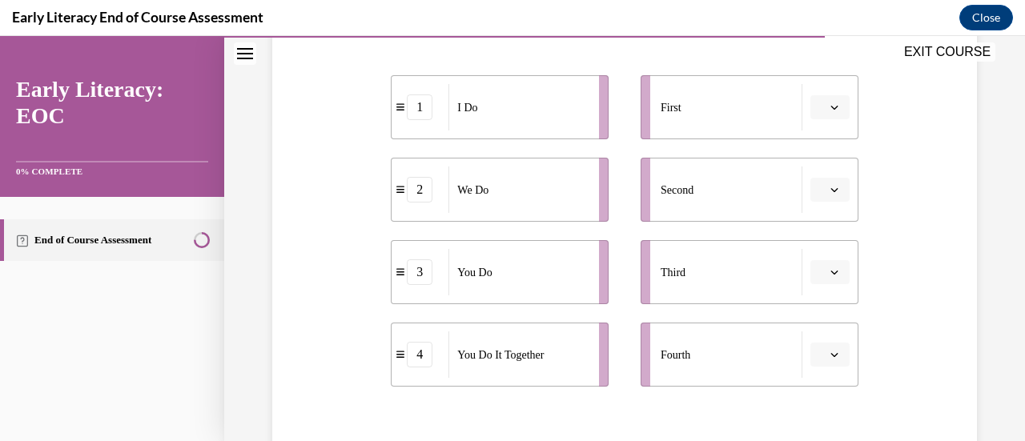
click at [830, 105] on icon "button" at bounding box center [834, 107] width 8 height 8
click at [813, 174] on span "1" at bounding box center [813, 174] width 6 height 13
click at [830, 188] on button "button" at bounding box center [829, 190] width 39 height 24
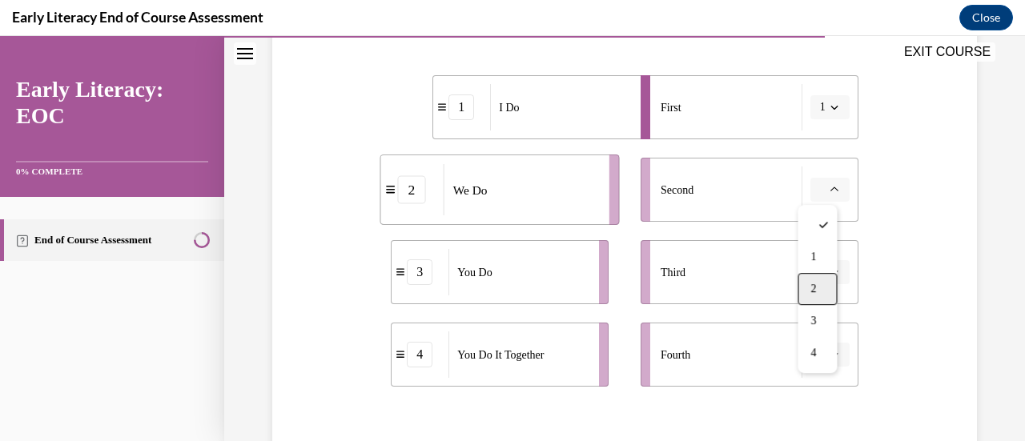
click at [818, 286] on div "2" at bounding box center [816, 289] width 39 height 32
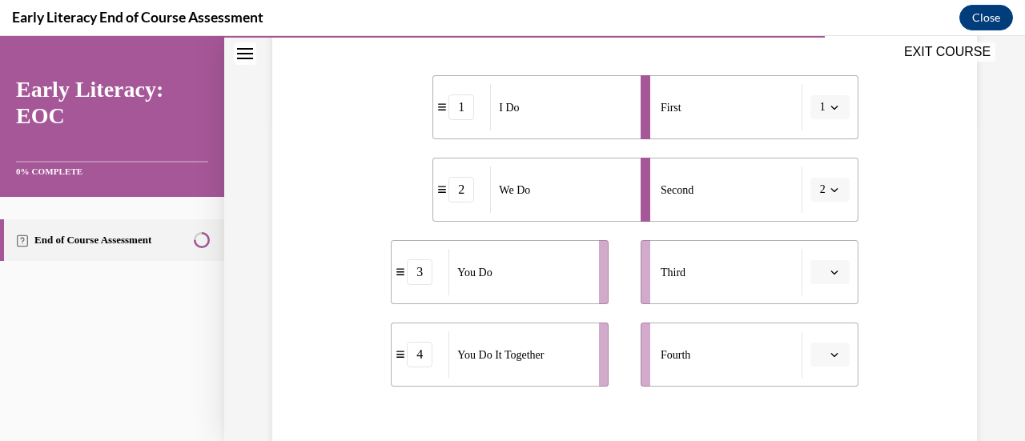
click at [832, 362] on button "button" at bounding box center [829, 355] width 39 height 24
click at [825, 366] on li "Fourth" at bounding box center [749, 355] width 218 height 64
click at [830, 273] on icon "button" at bounding box center [834, 272] width 8 height 8
click at [819, 242] on div "4" at bounding box center [816, 236] width 39 height 32
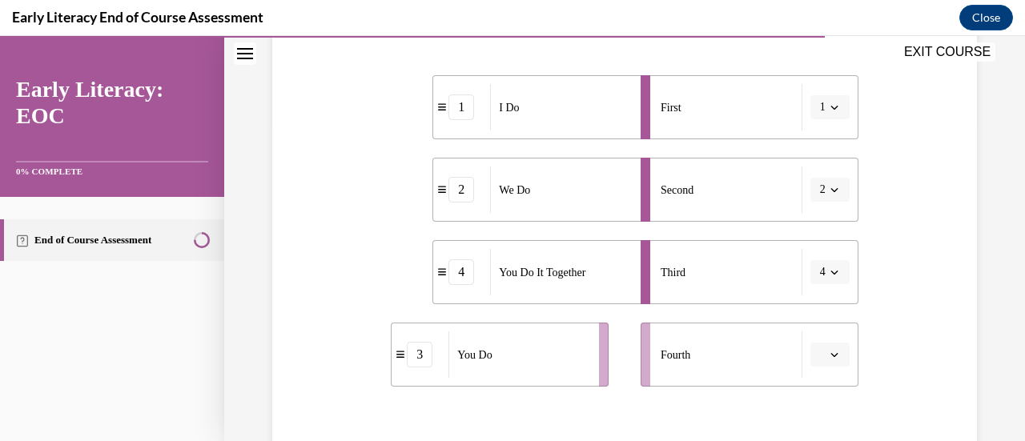
click at [828, 349] on span "button" at bounding box center [833, 354] width 11 height 11
click at [820, 287] on div "3" at bounding box center [816, 287] width 39 height 32
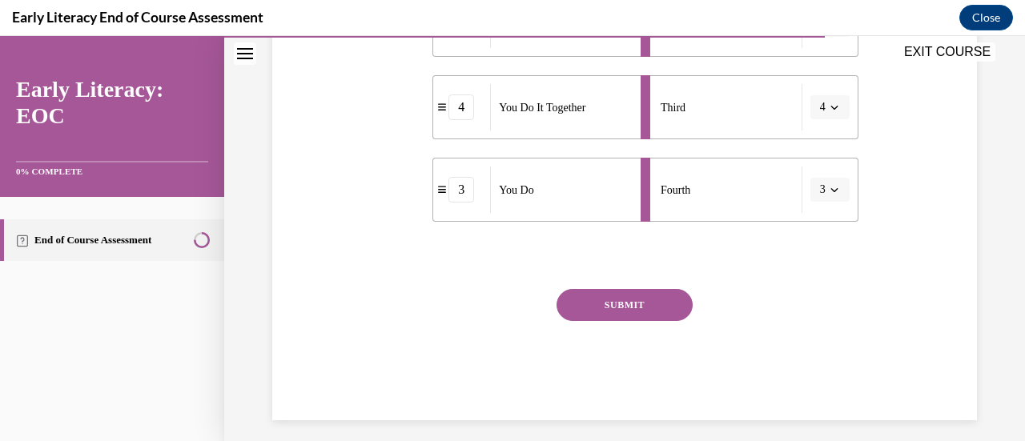
click at [634, 313] on button "SUBMIT" at bounding box center [624, 305] width 136 height 32
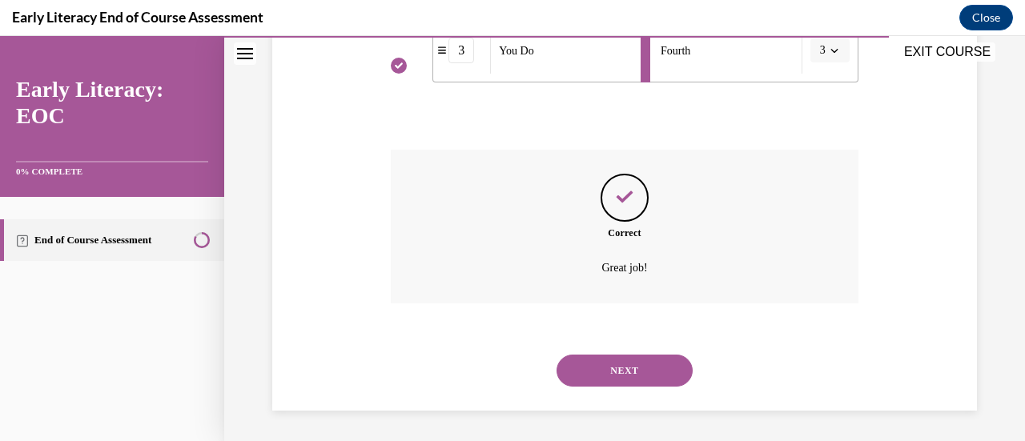
scroll to position [626, 0]
click at [618, 369] on button "NEXT" at bounding box center [624, 370] width 136 height 32
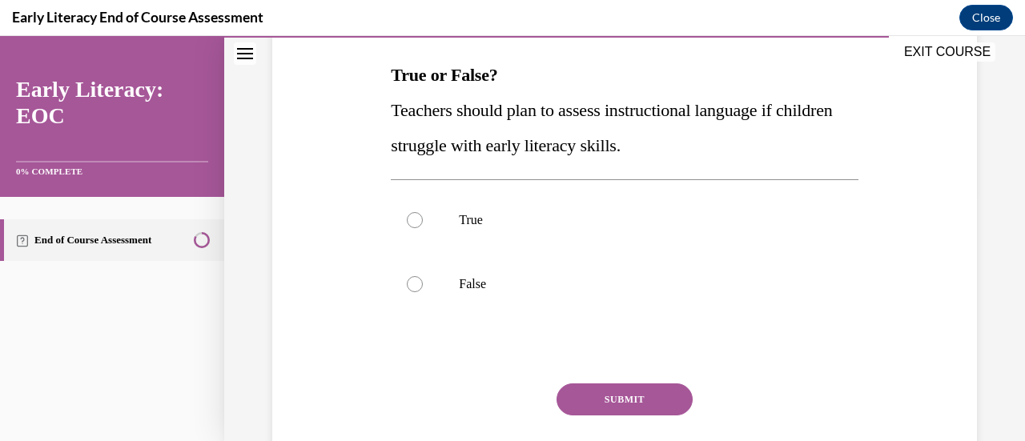
scroll to position [255, 0]
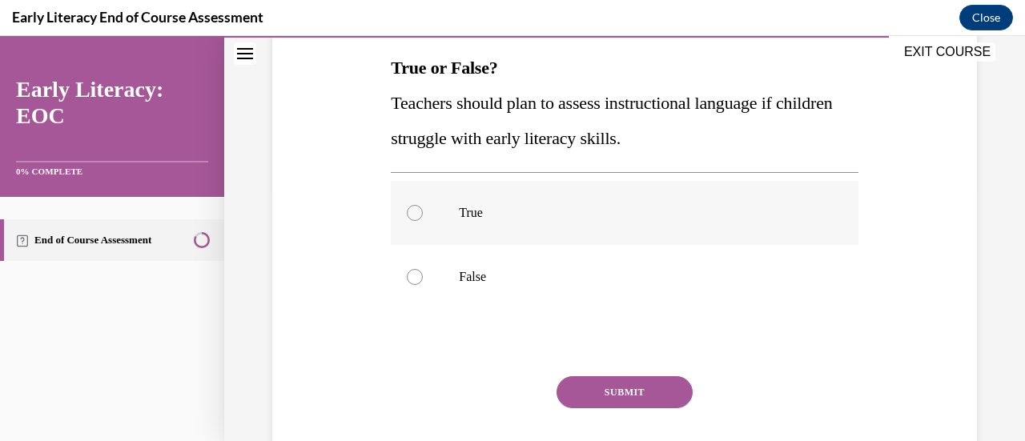
click at [409, 215] on div at bounding box center [415, 213] width 16 height 16
click at [576, 384] on button "SUBMIT" at bounding box center [624, 392] width 136 height 32
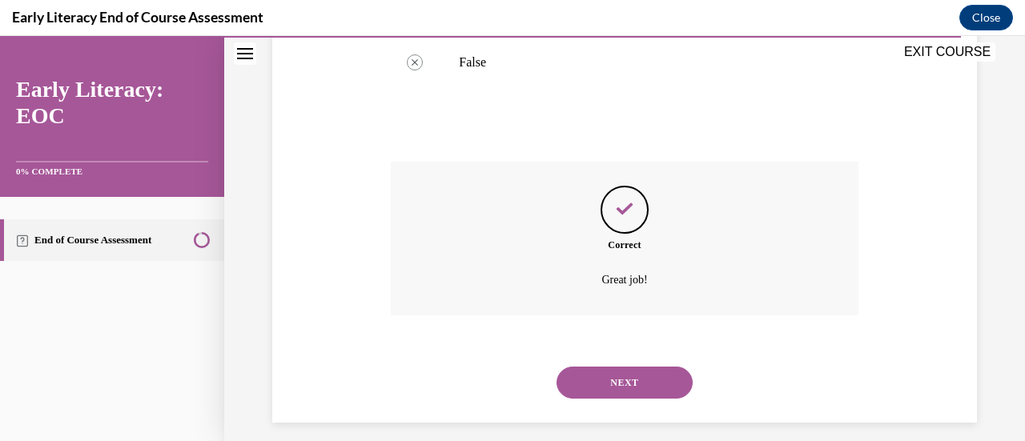
scroll to position [482, 0]
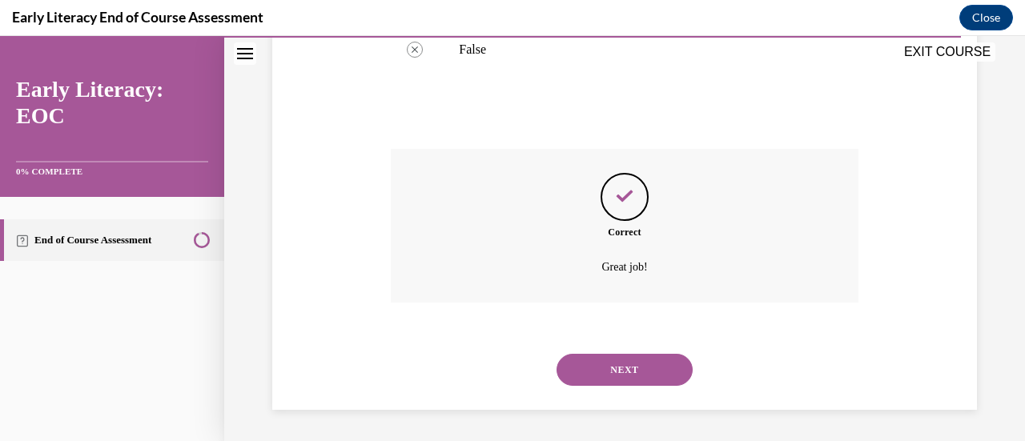
click at [592, 383] on button "NEXT" at bounding box center [624, 370] width 136 height 32
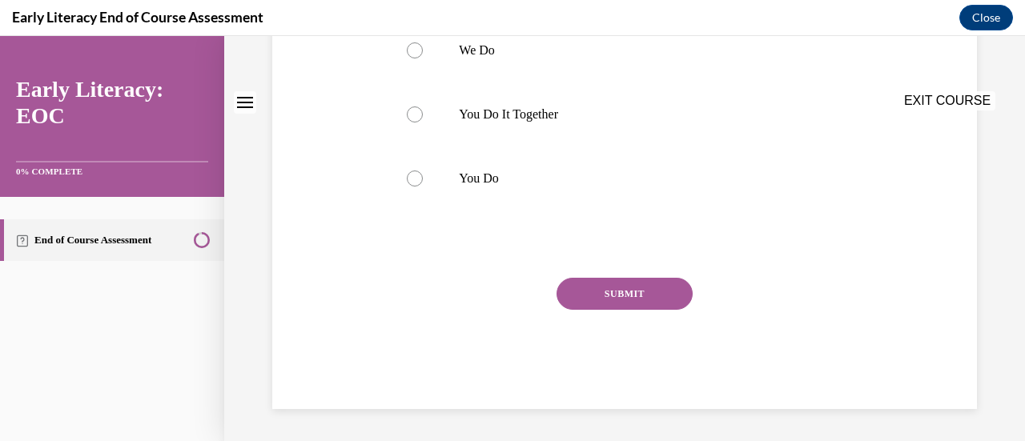
scroll to position [0, 0]
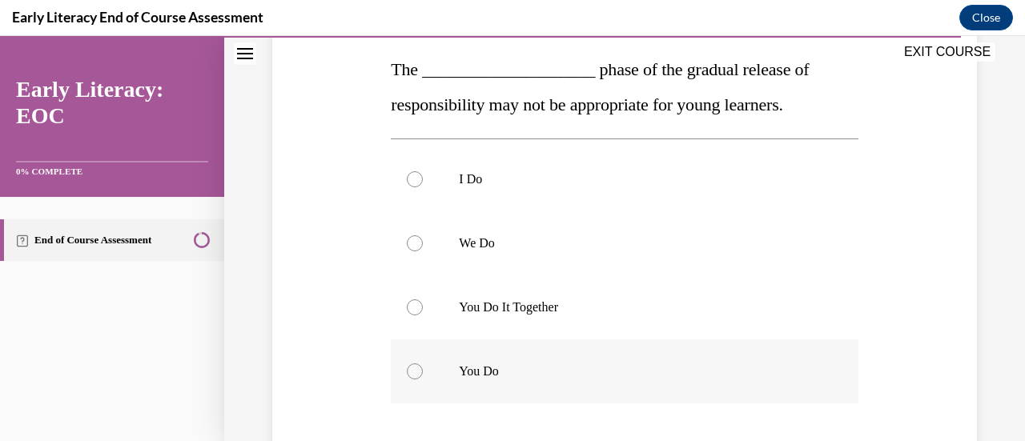
click at [424, 377] on div at bounding box center [624, 371] width 467 height 64
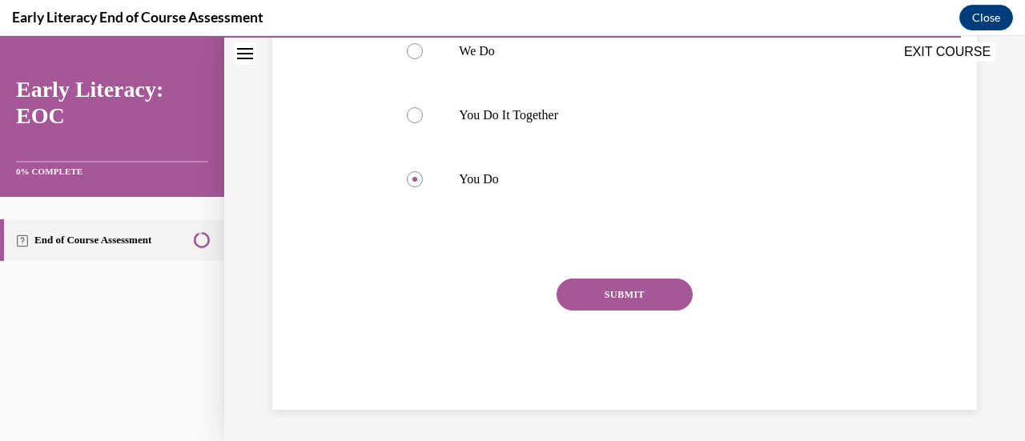
click at [634, 297] on button "SUBMIT" at bounding box center [624, 295] width 136 height 32
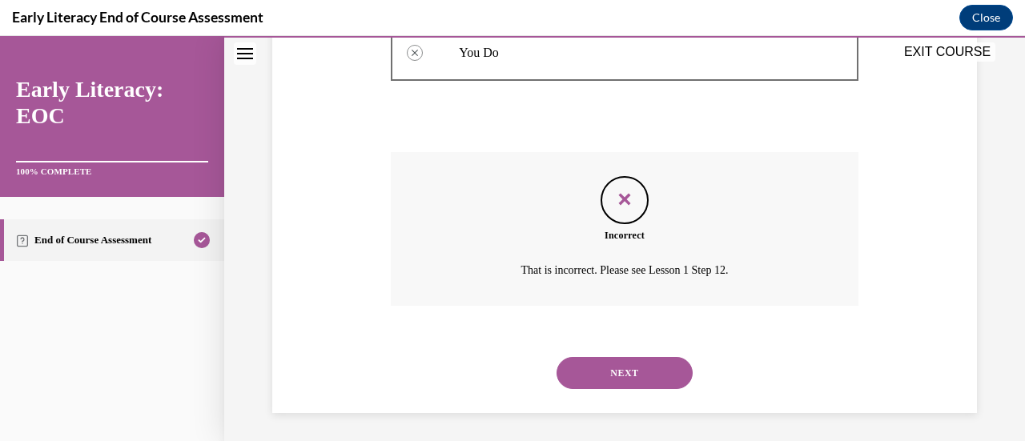
scroll to position [575, 0]
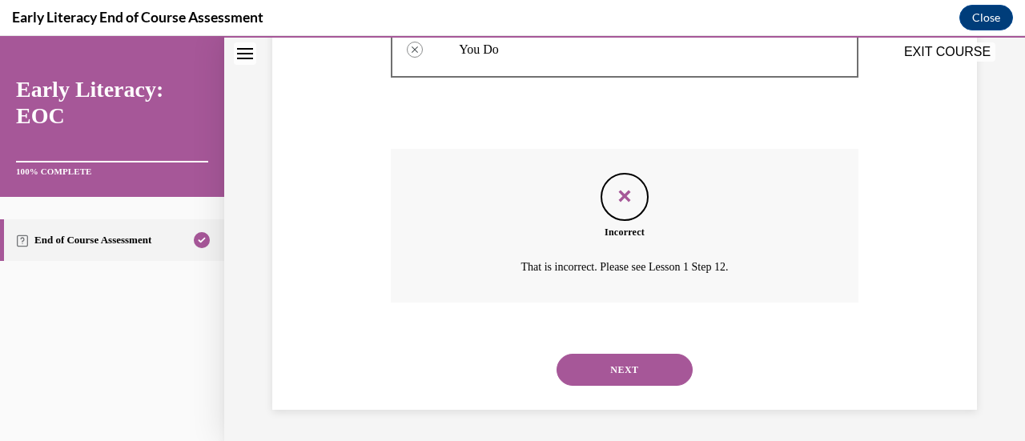
click at [609, 359] on button "NEXT" at bounding box center [624, 370] width 136 height 32
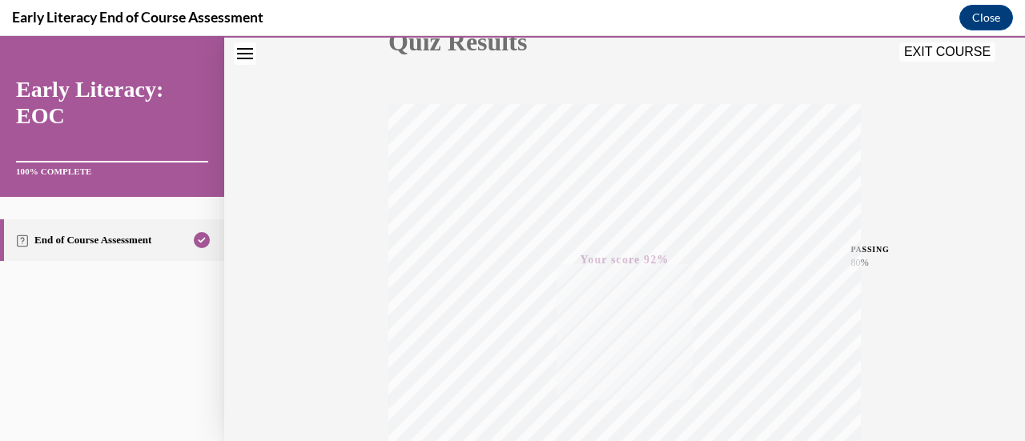
scroll to position [199, 0]
click at [943, 54] on button "EXIT COURSE" at bounding box center [947, 51] width 96 height 19
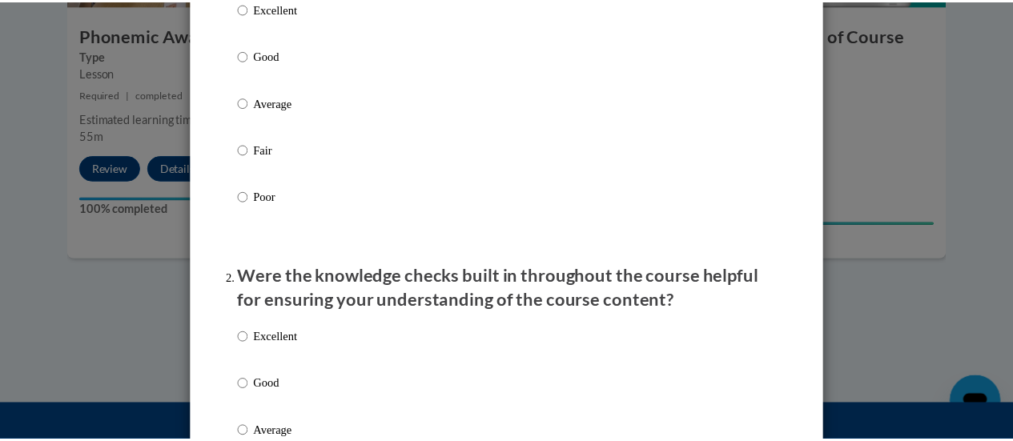
scroll to position [0, 0]
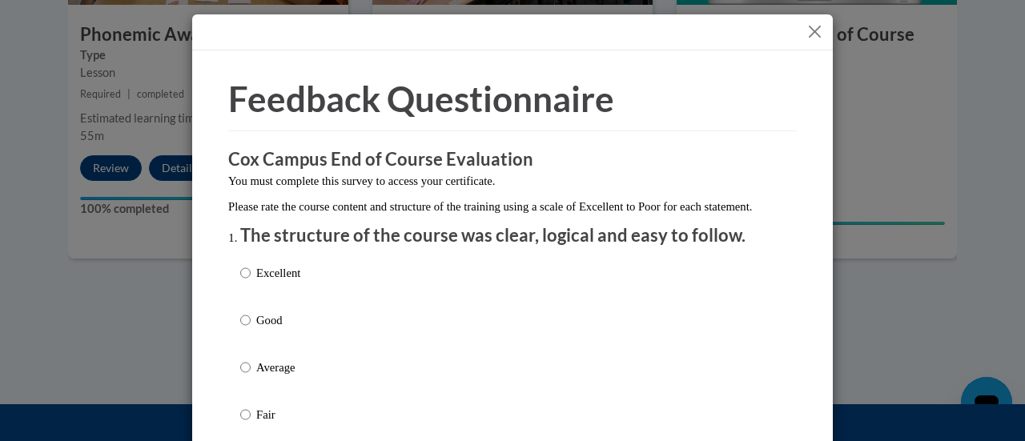
click at [810, 27] on button "Close" at bounding box center [814, 32] width 20 height 20
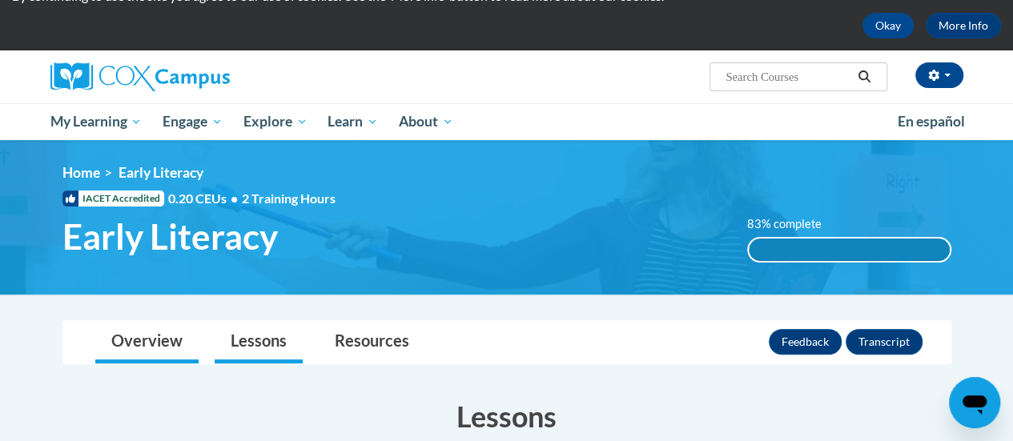
scroll to position [67, 0]
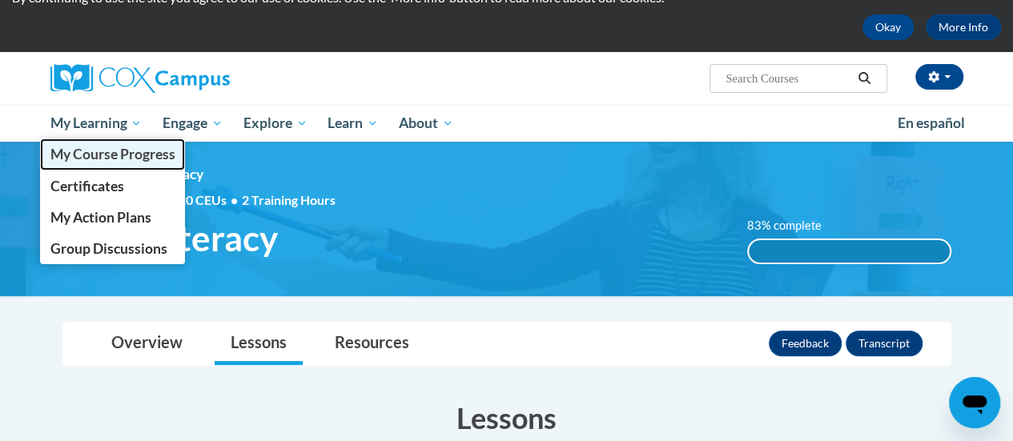
click at [102, 154] on span "My Course Progress" at bounding box center [112, 154] width 125 height 17
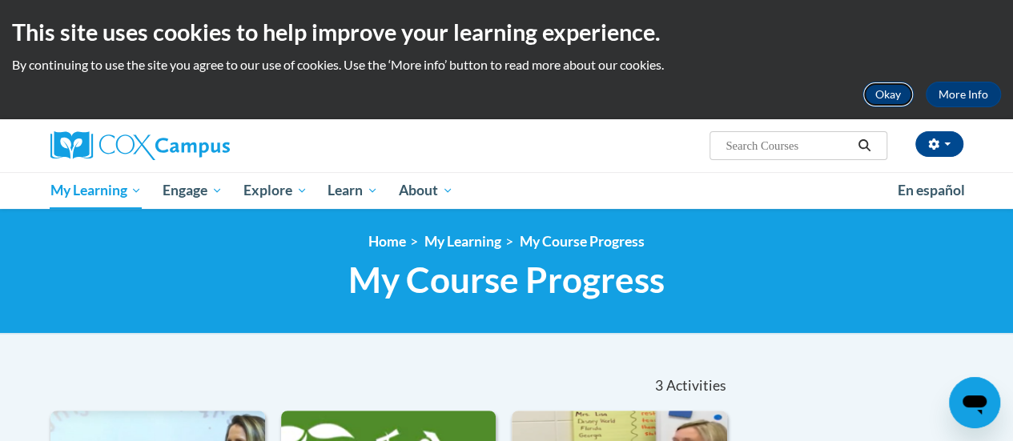
click at [886, 90] on button "Okay" at bounding box center [887, 95] width 51 height 26
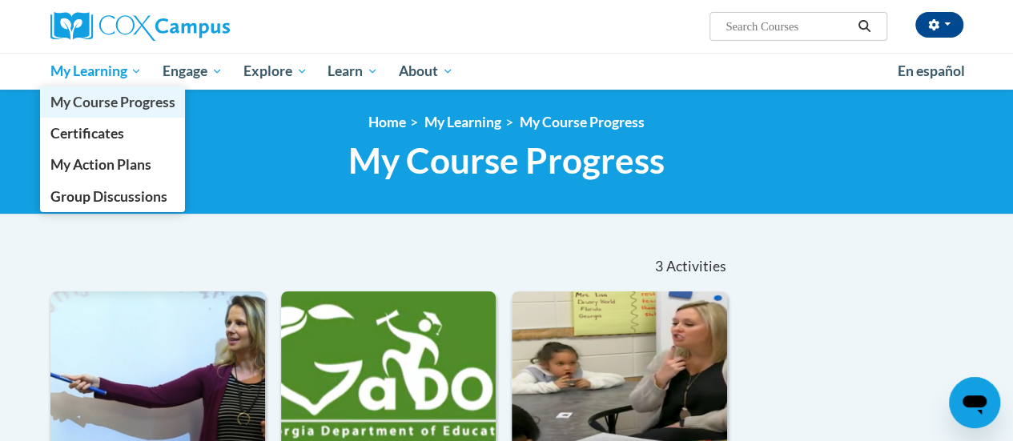
click at [85, 98] on span "My Course Progress" at bounding box center [112, 102] width 125 height 17
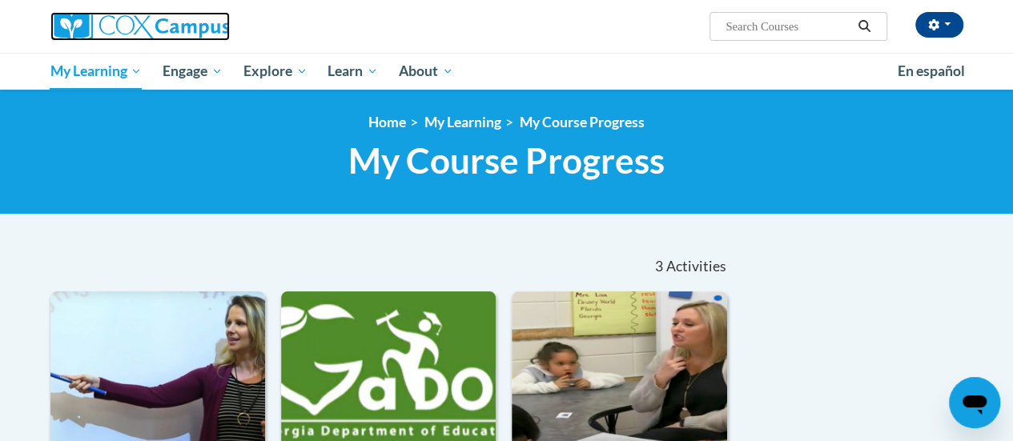
click at [106, 24] on img at bounding box center [139, 26] width 179 height 29
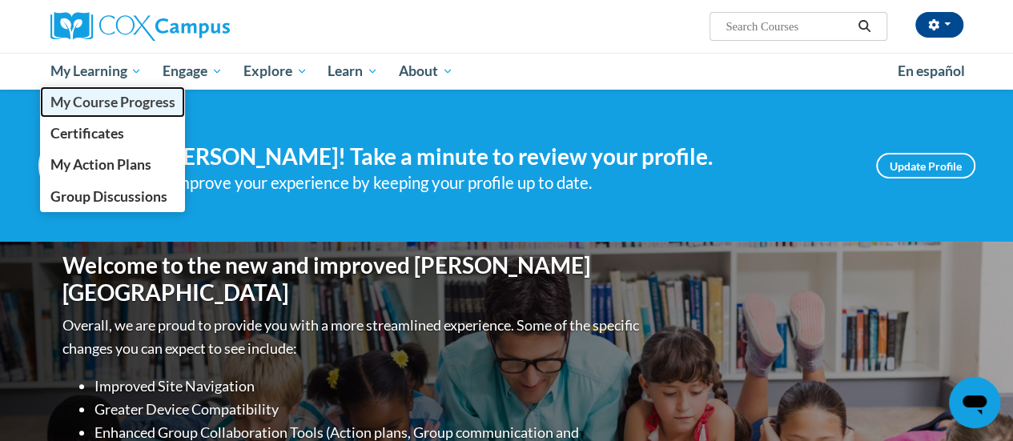
click at [133, 101] on span "My Course Progress" at bounding box center [112, 102] width 125 height 17
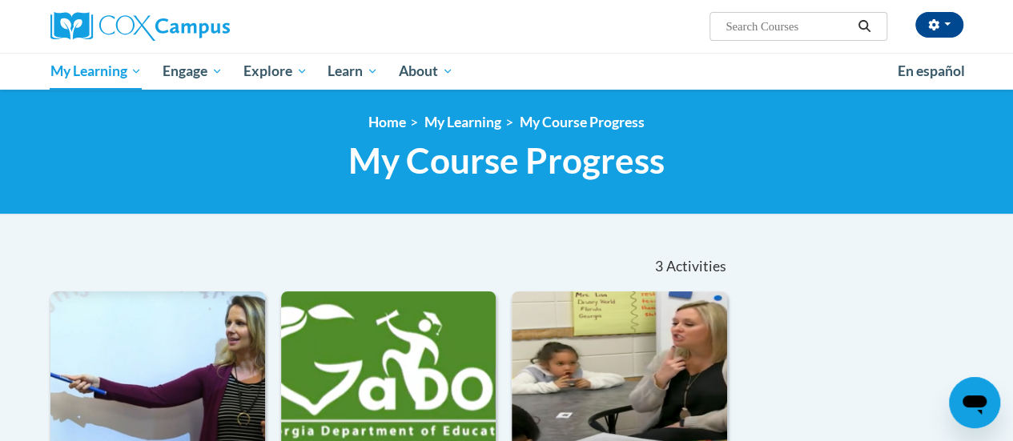
click at [740, 18] on input "Search..." at bounding box center [788, 26] width 128 height 19
click at [772, 26] on input "Search..." at bounding box center [788, 26] width 128 height 19
paste input "Systematic and Explicit Phonics Comprehension"
type input "Systematic and Explicit Phonics Comprehension"
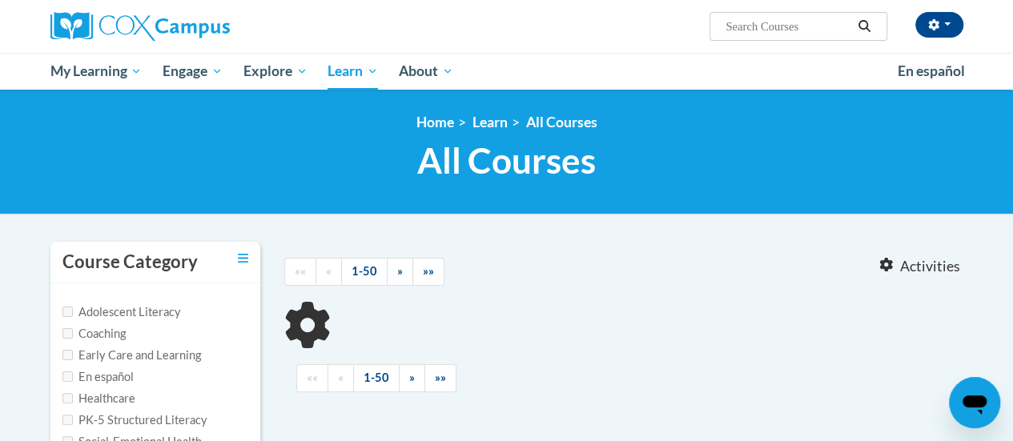
type input "Systematic and Explicit Phonics Comprehension"
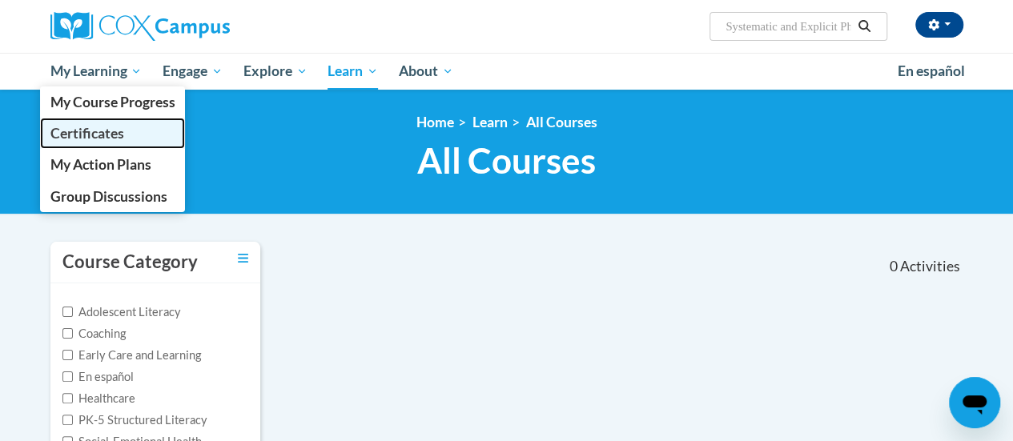
click at [111, 131] on span "Certificates" at bounding box center [87, 133] width 74 height 17
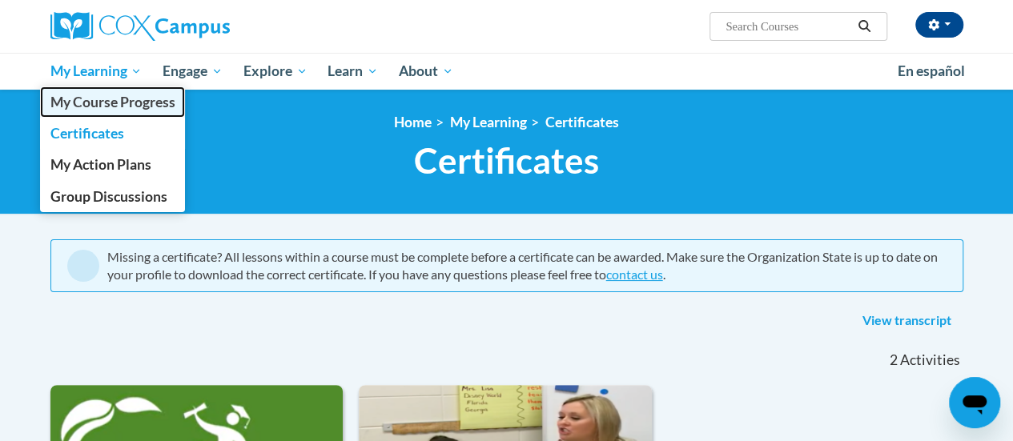
click at [127, 106] on span "My Course Progress" at bounding box center [112, 102] width 125 height 17
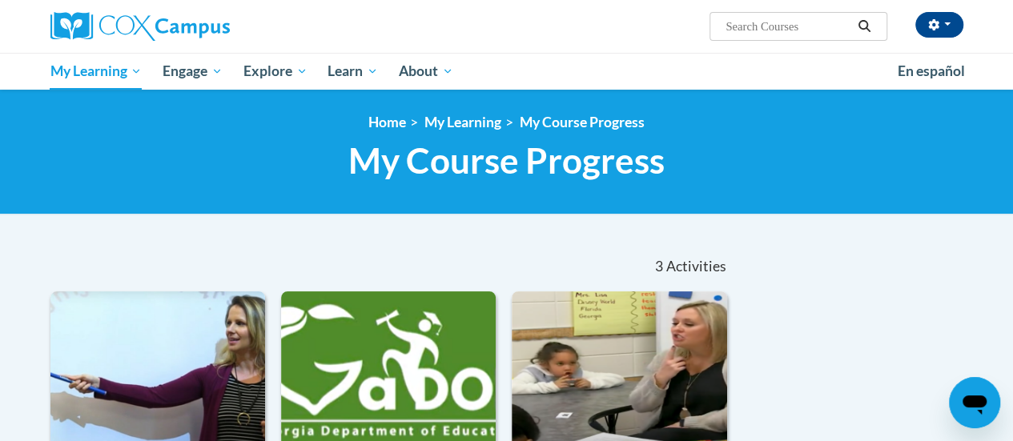
click at [772, 33] on input "Search..." at bounding box center [788, 26] width 128 height 19
type input "reading comprehension"
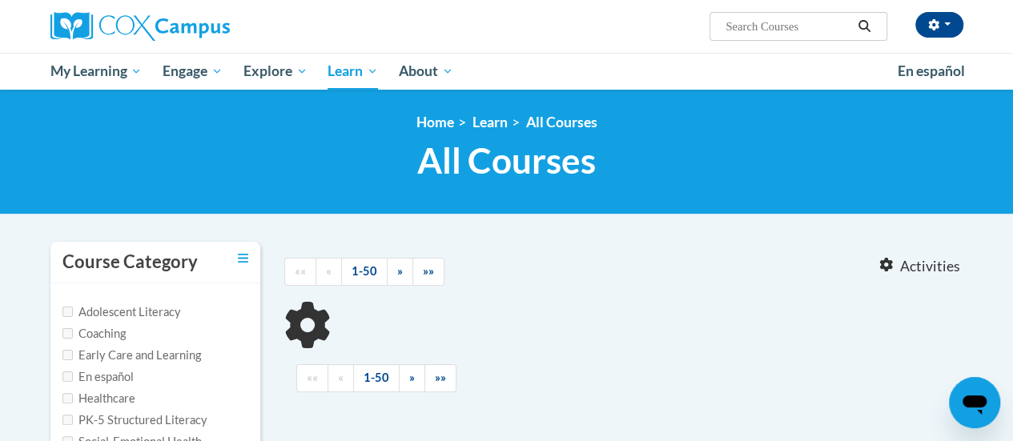
type input "reading comprehension"
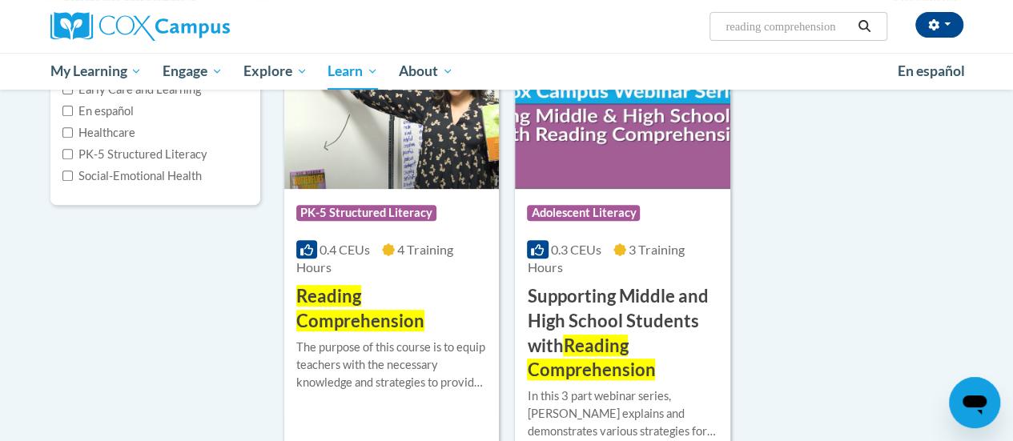
scroll to position [271, 0]
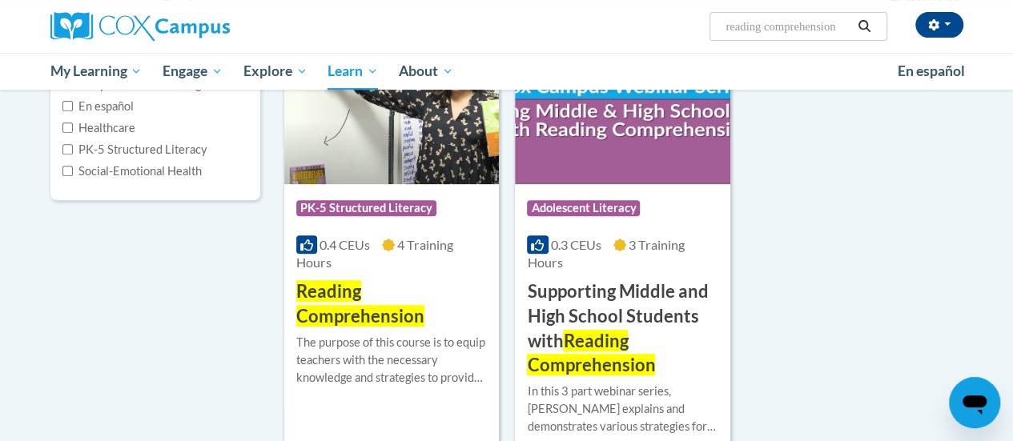
click at [342, 299] on span "Reading Comprehension" at bounding box center [360, 303] width 128 height 46
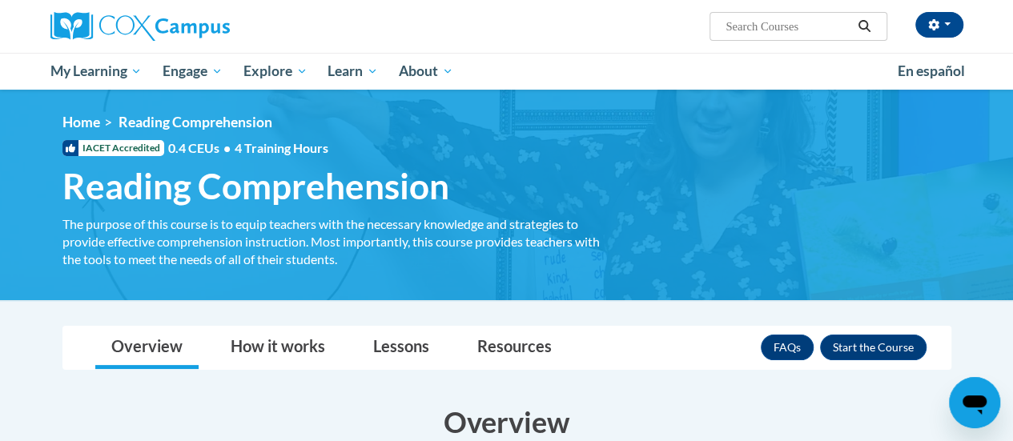
scroll to position [153, 0]
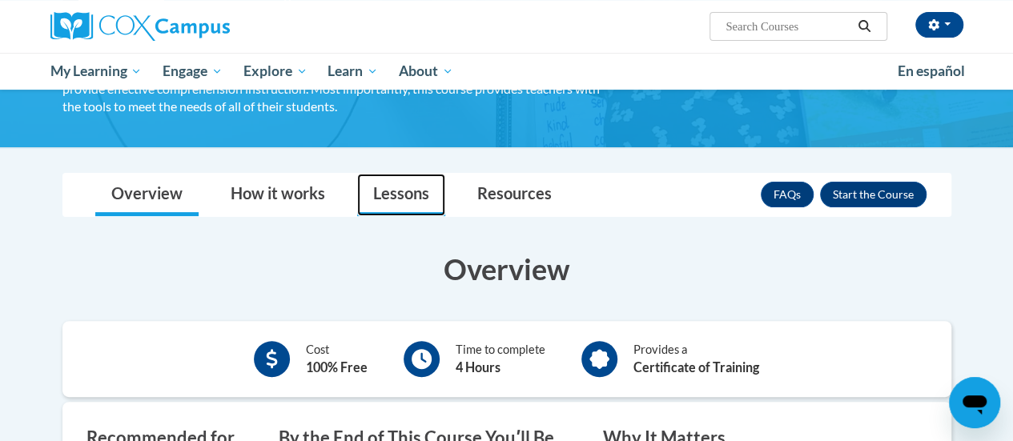
click at [395, 199] on link "Lessons" at bounding box center [401, 195] width 88 height 42
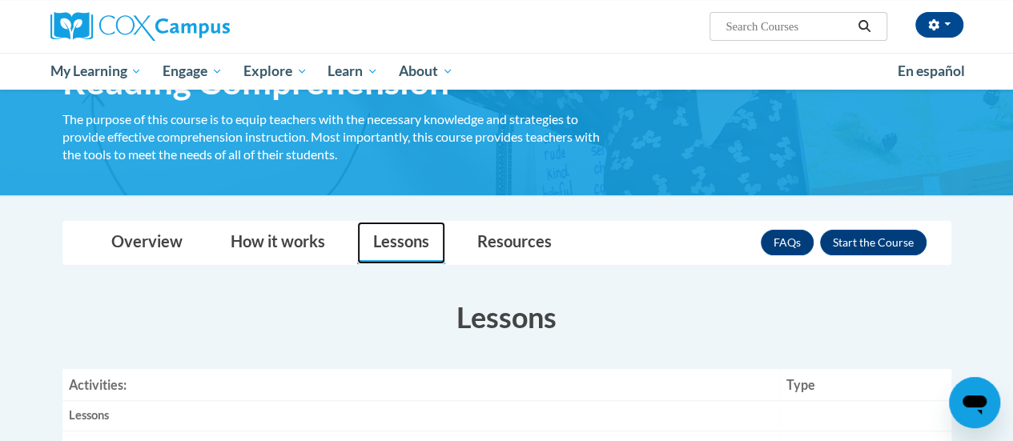
scroll to position [94, 0]
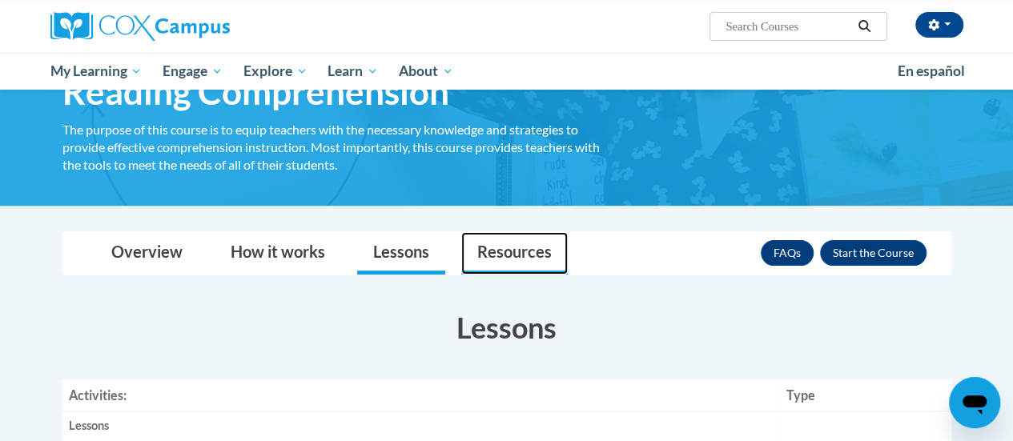
click at [495, 257] on link "Resources" at bounding box center [514, 253] width 106 height 42
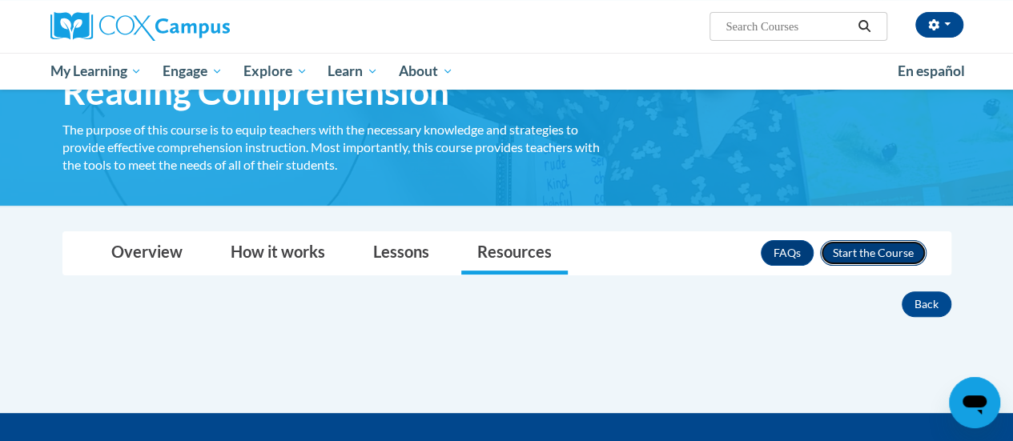
click at [854, 258] on button "Enroll" at bounding box center [873, 253] width 106 height 26
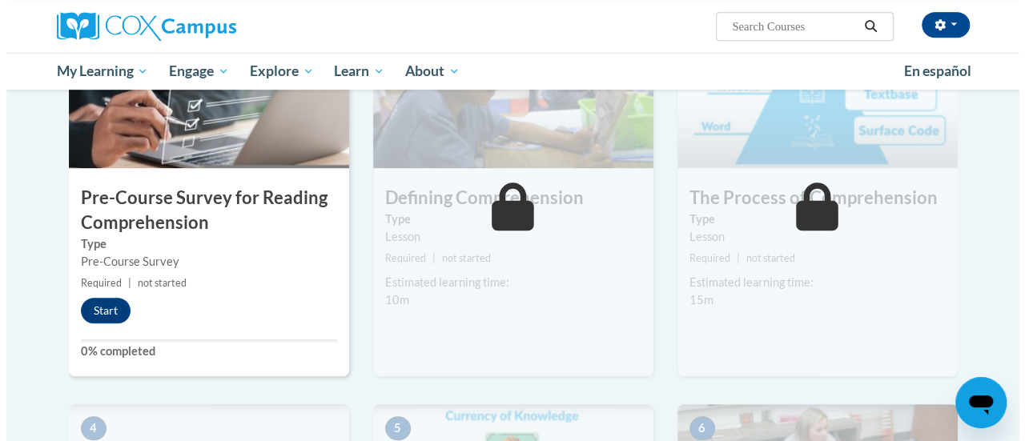
scroll to position [409, 0]
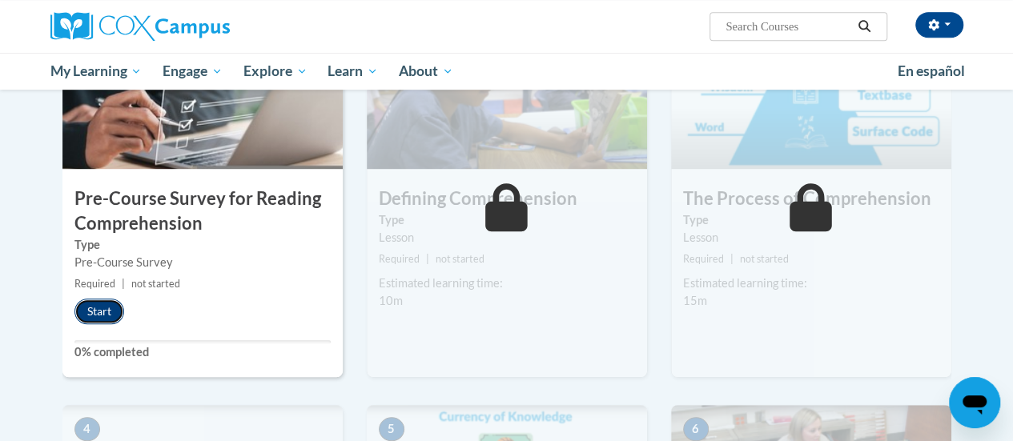
click at [90, 303] on button "Start" at bounding box center [99, 312] width 50 height 26
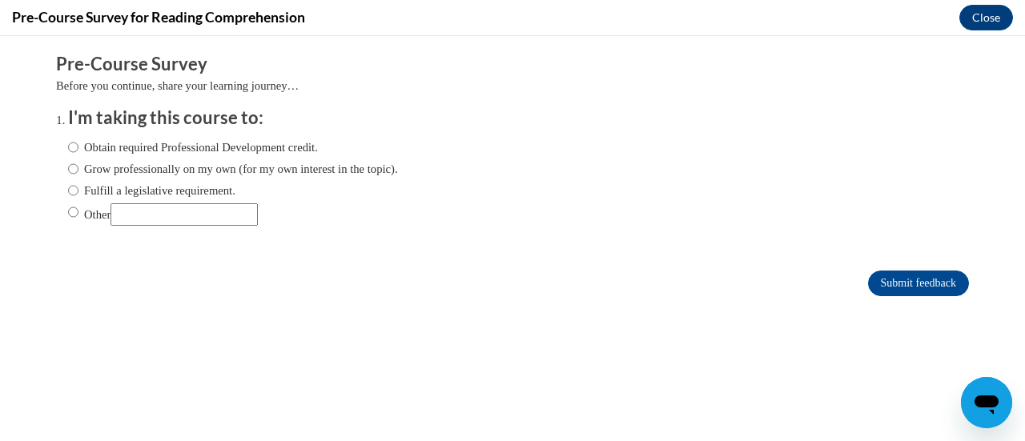
scroll to position [0, 0]
click at [68, 146] on input "Obtain required Professional Development credit." at bounding box center [73, 147] width 10 height 18
radio input "true"
click at [901, 280] on input "Submit feedback" at bounding box center [918, 284] width 101 height 26
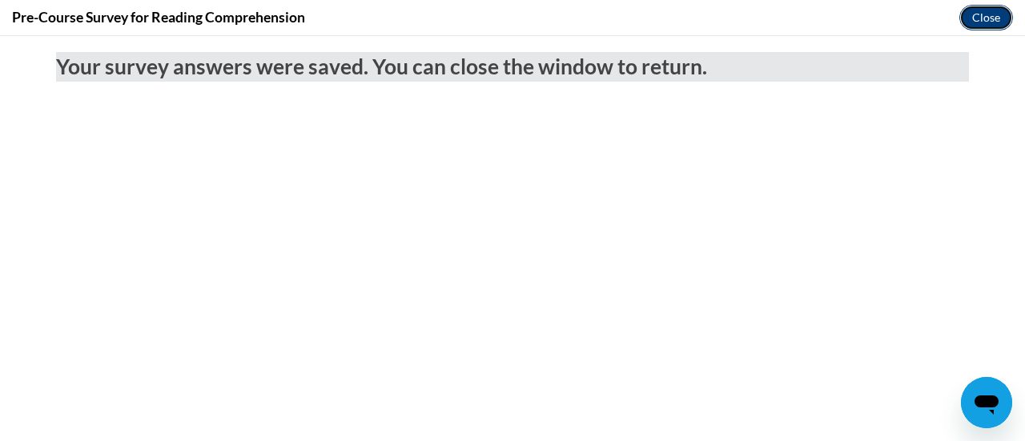
click at [981, 24] on button "Close" at bounding box center [986, 18] width 54 height 26
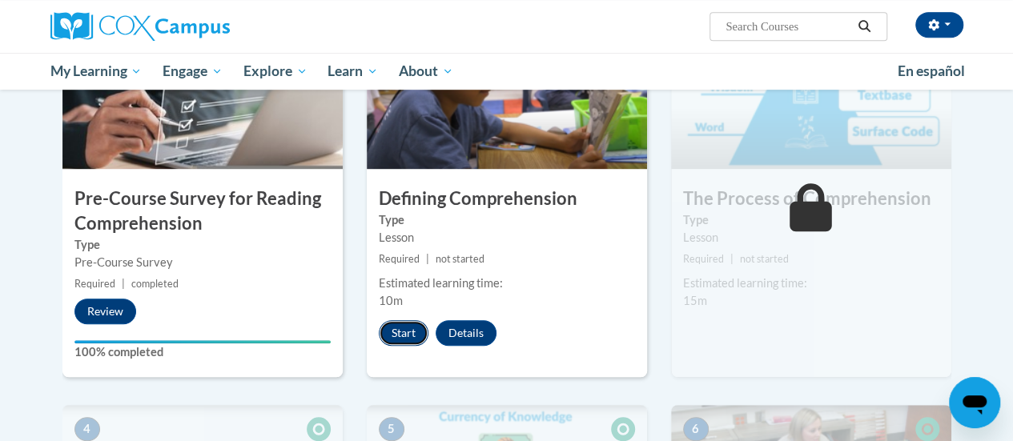
click at [404, 334] on button "Start" at bounding box center [404, 333] width 50 height 26
